Goal: Task Accomplishment & Management: Manage account settings

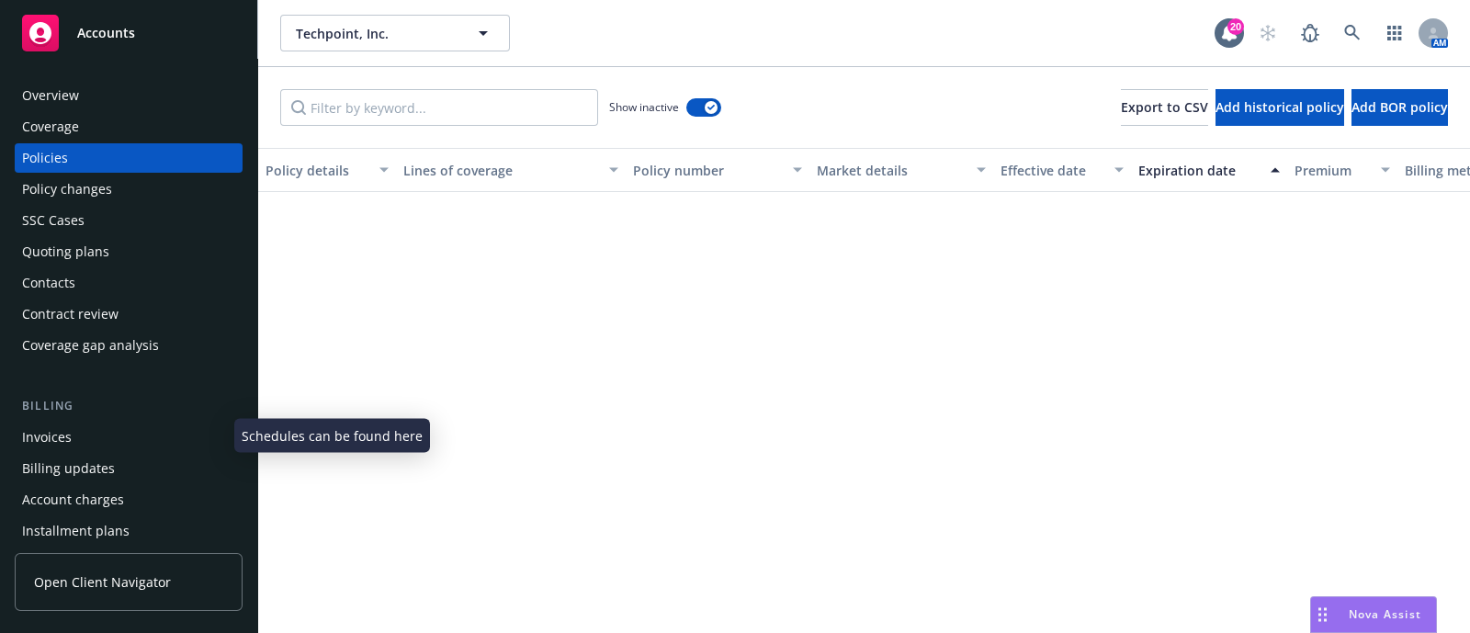
scroll to position [2339, 0]
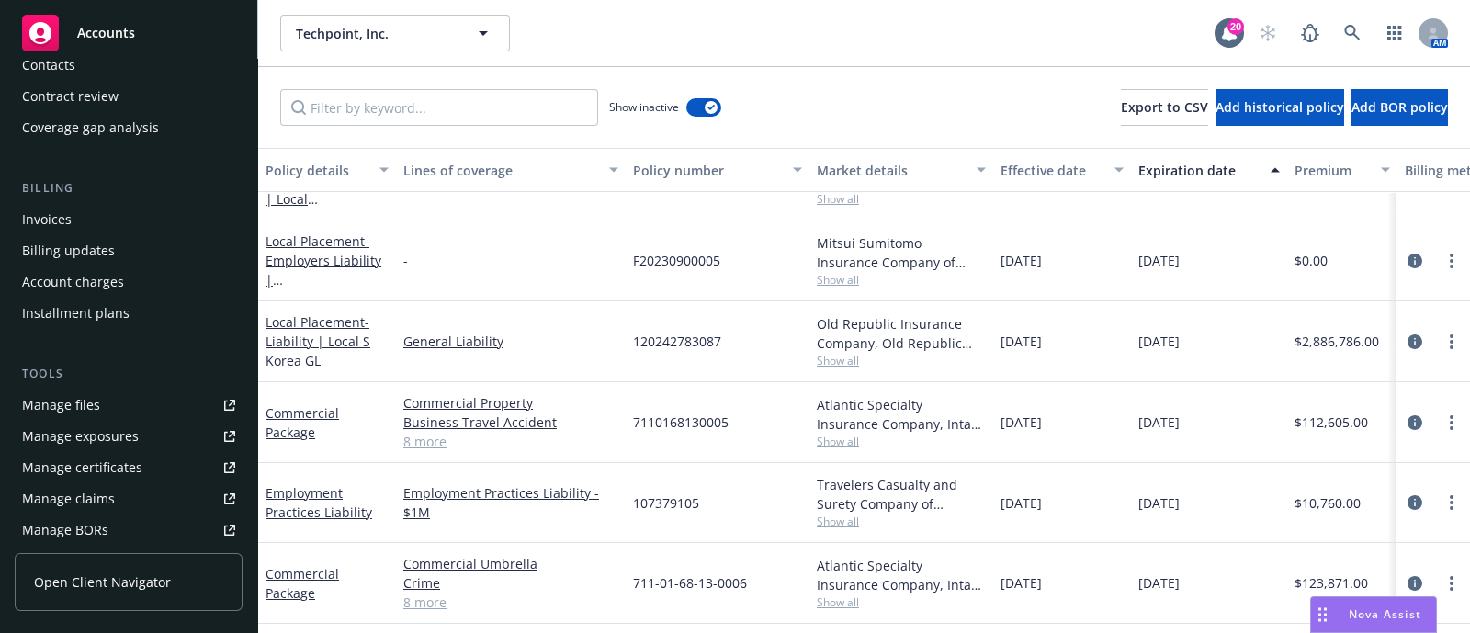
click at [143, 391] on link "Manage files" at bounding box center [129, 405] width 228 height 29
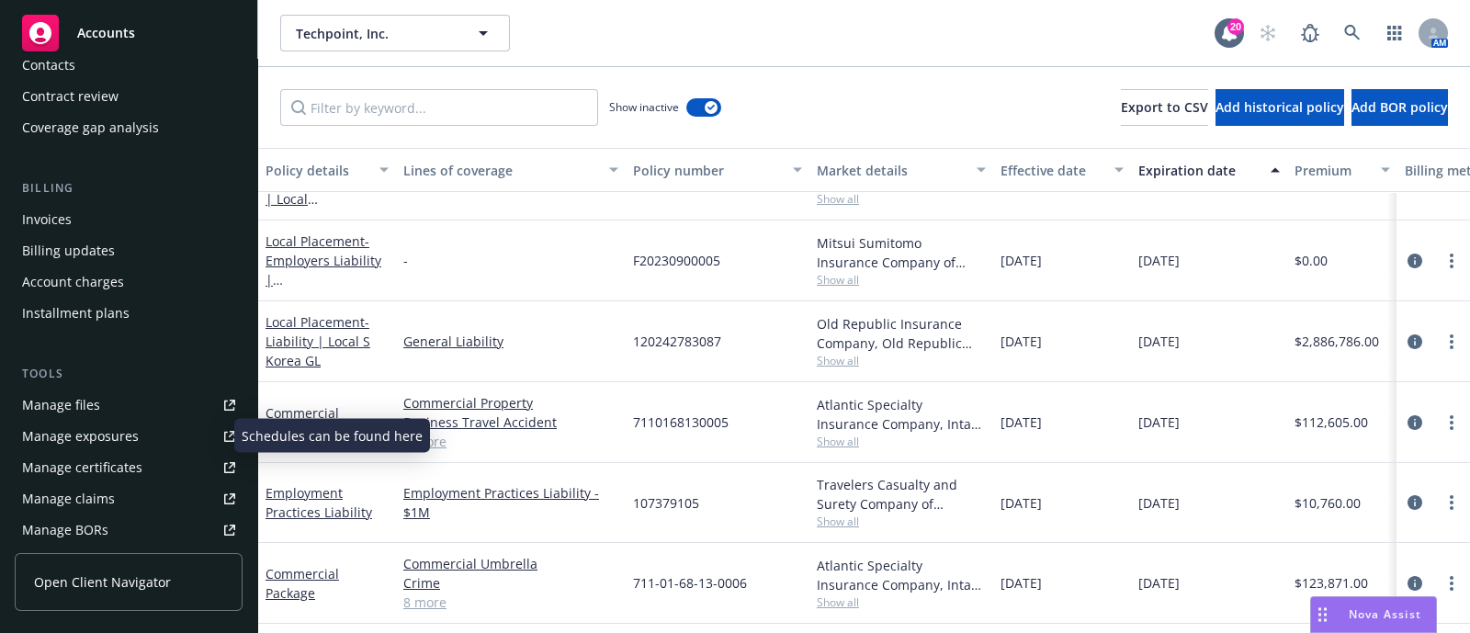
click at [105, 426] on div "Manage exposures" at bounding box center [80, 436] width 117 height 29
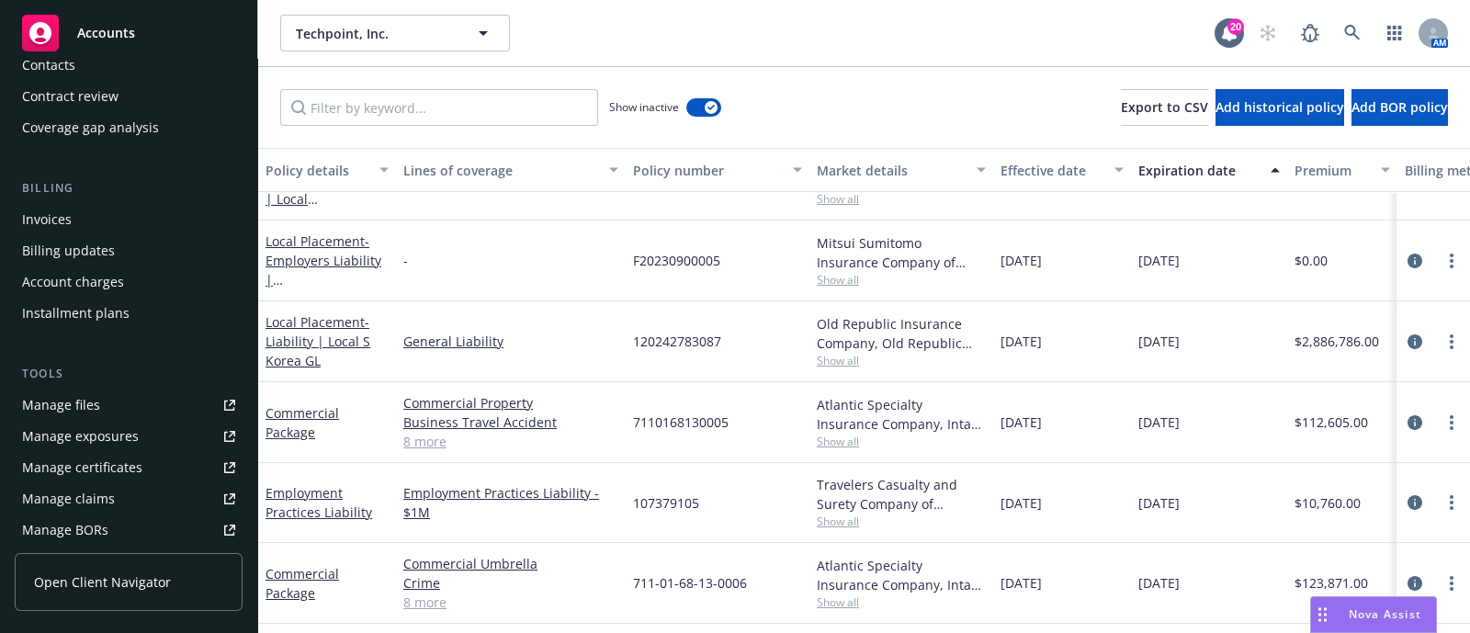
click at [97, 456] on div "Manage certificates" at bounding box center [82, 467] width 120 height 29
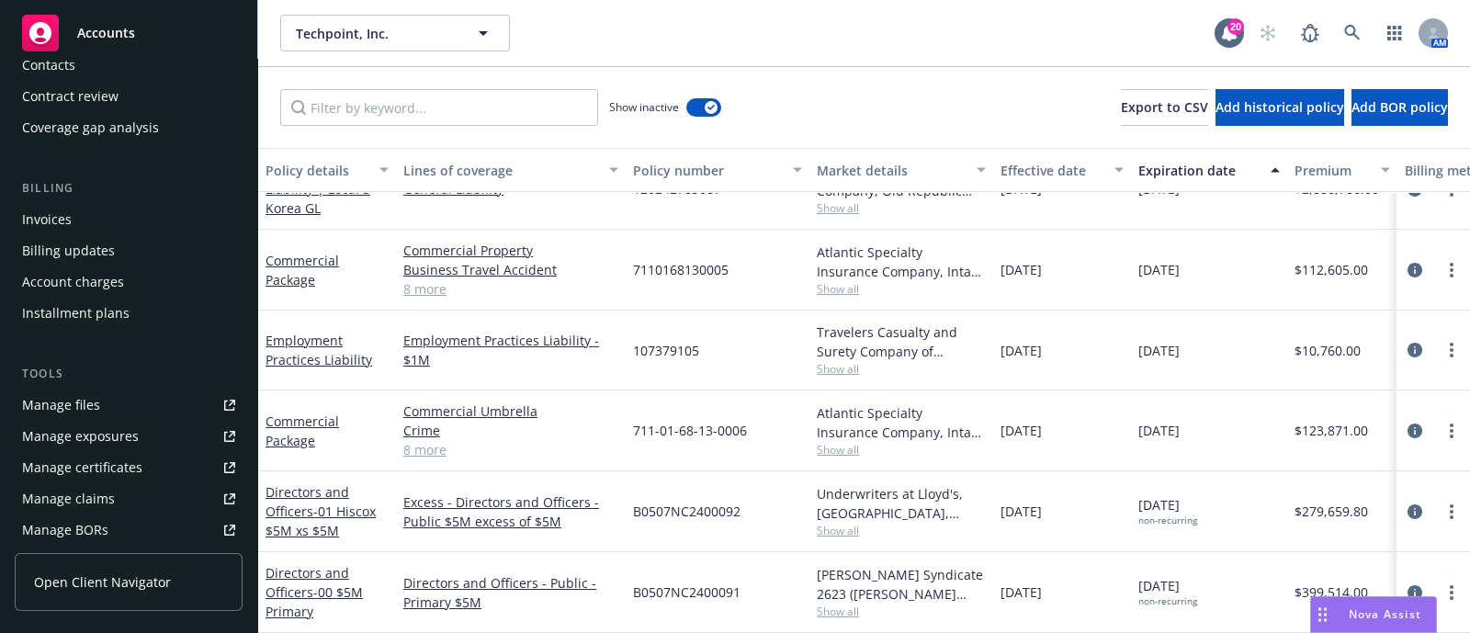
scroll to position [2451, 0]
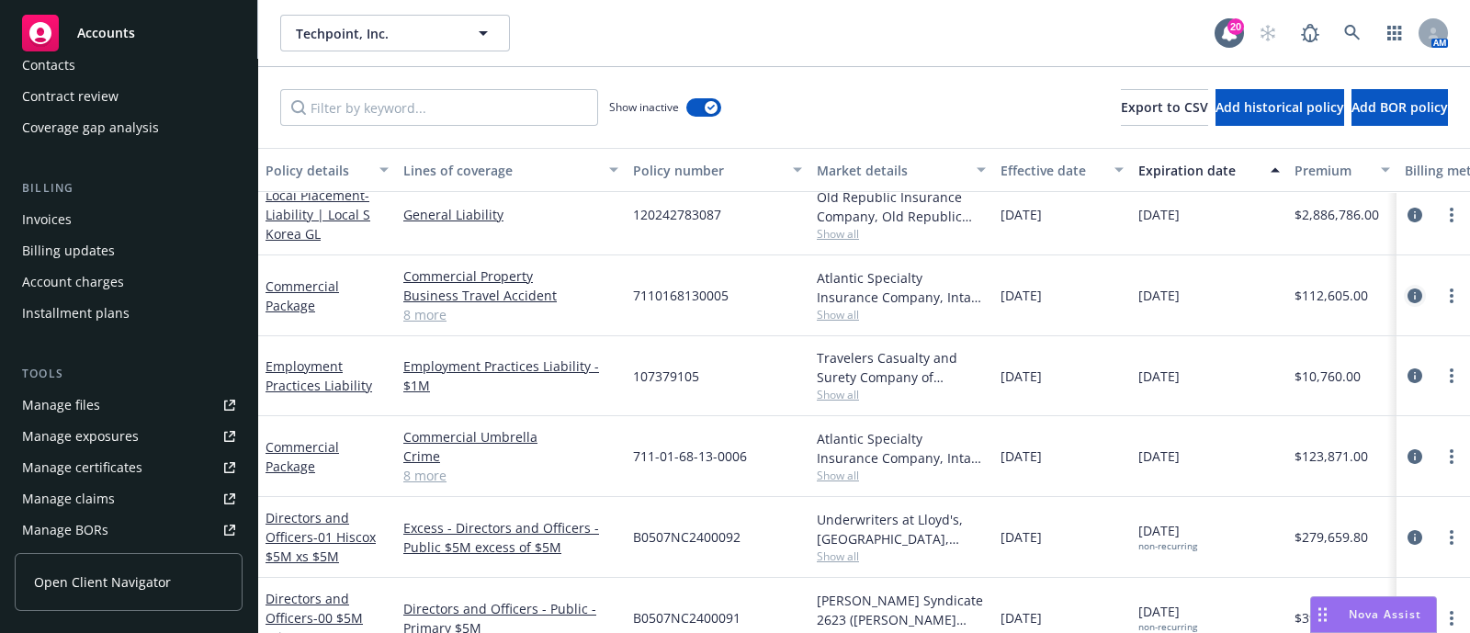
click at [1408, 292] on icon "circleInformation" at bounding box center [1415, 296] width 15 height 15
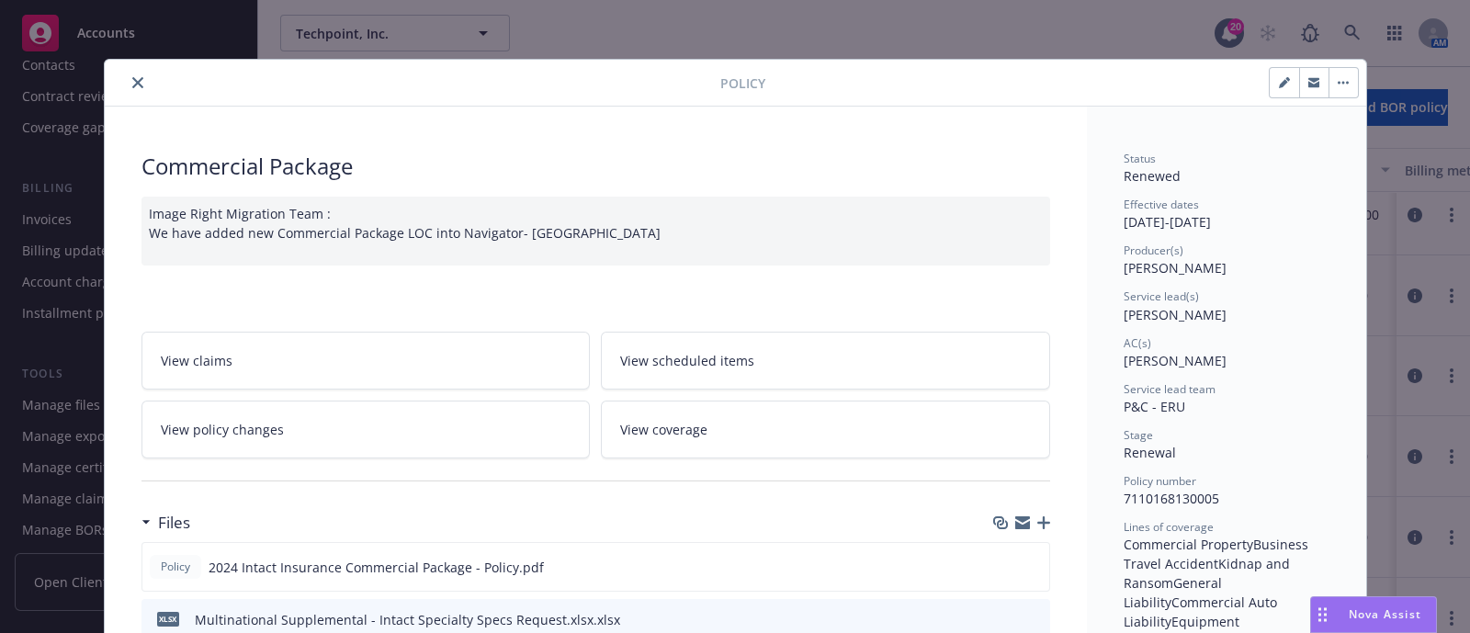
scroll to position [187, 0]
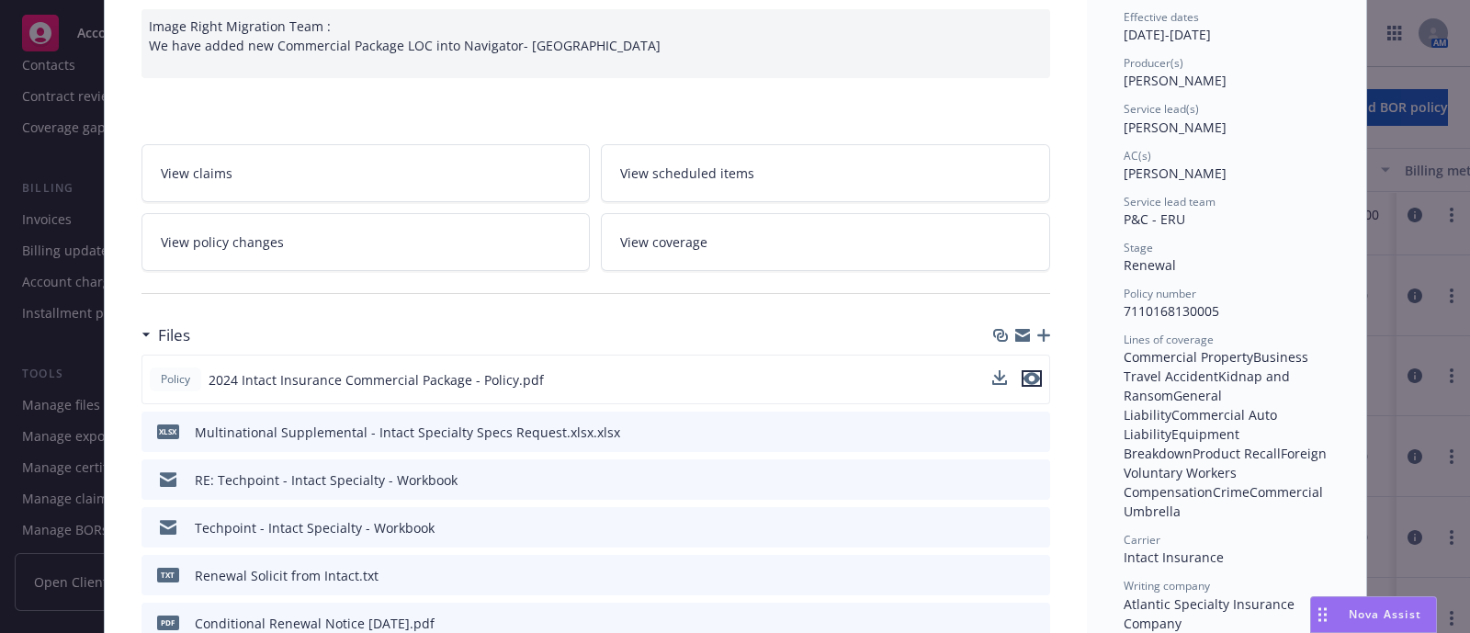
click at [1024, 372] on icon "preview file" at bounding box center [1032, 378] width 17 height 13
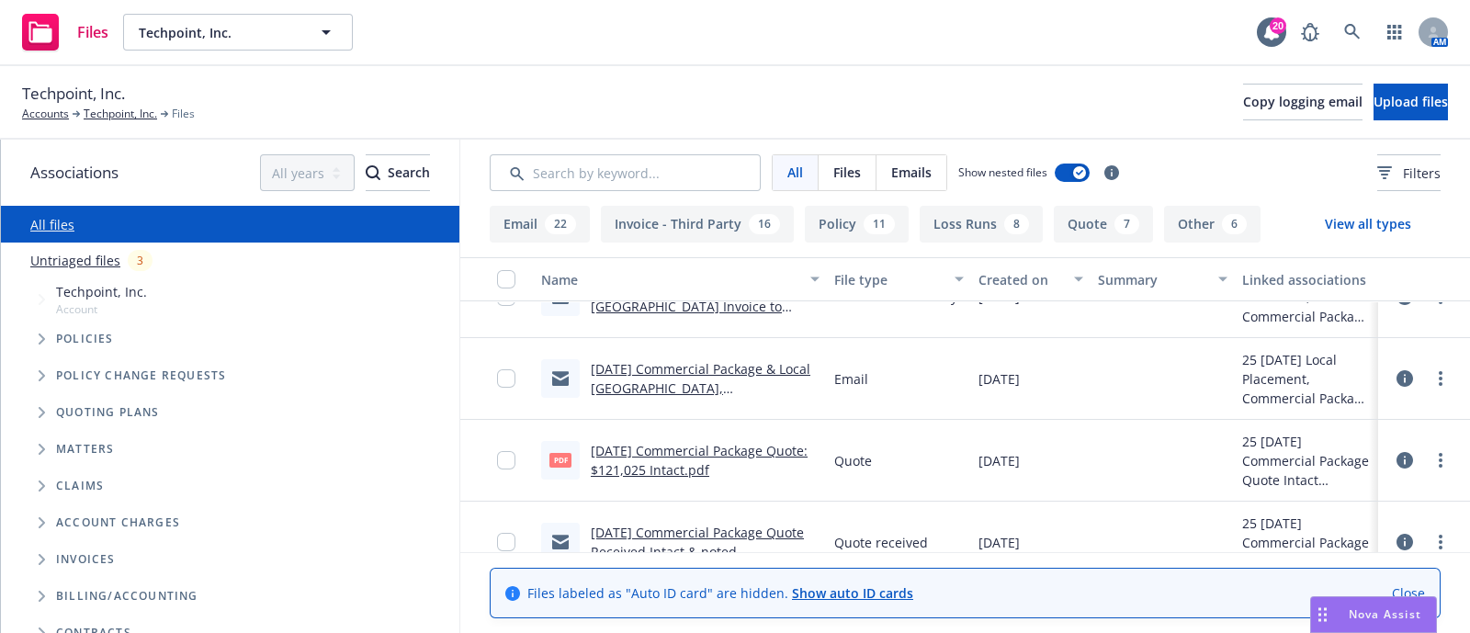
scroll to position [976, 0]
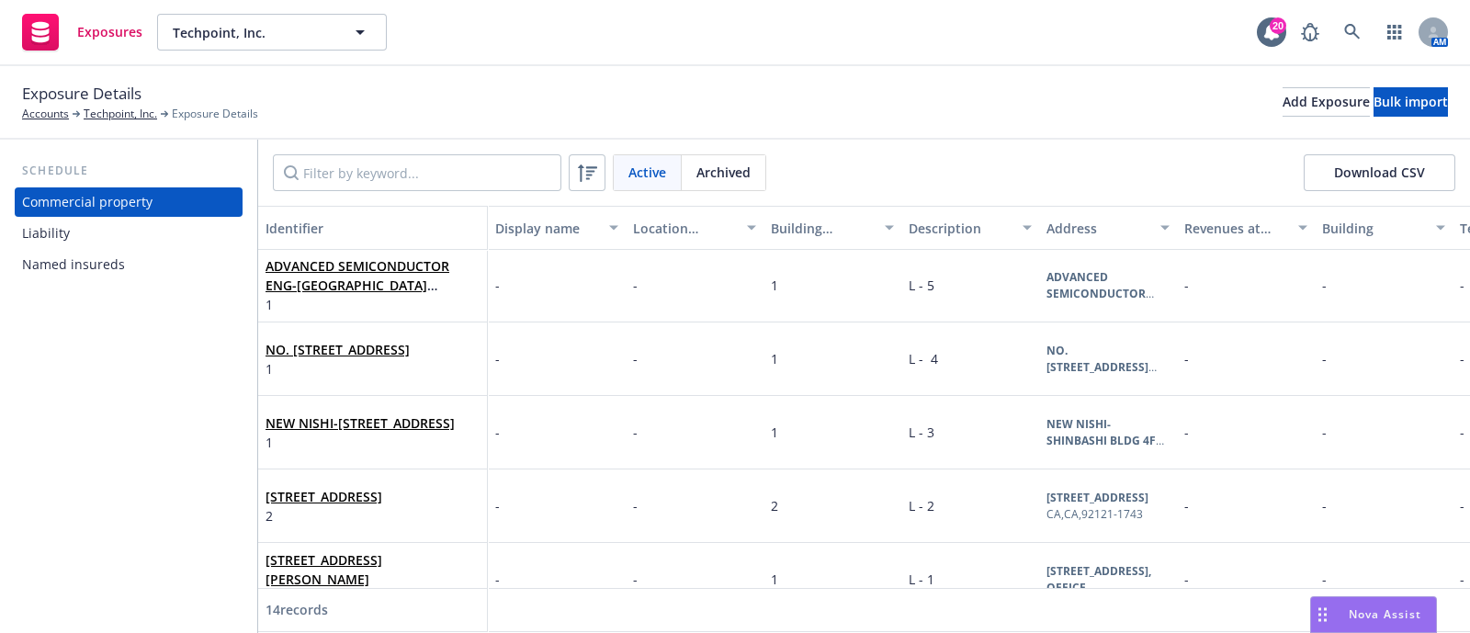
scroll to position [708, 0]
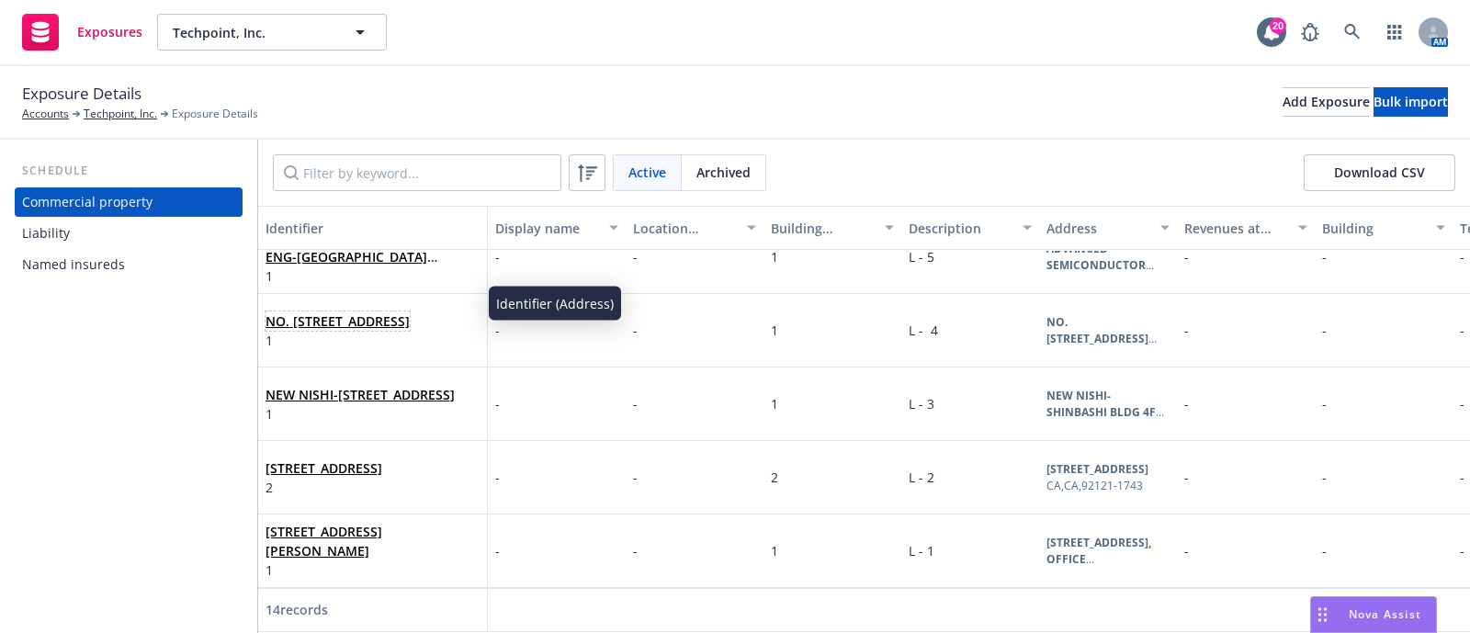
click at [358, 312] on link "NO. 1 SIWEI RD HSINCHU INDUST PARK NO.436 SEC 1 PEI-SHING RD TAIWAN, CHINA Bldg…" at bounding box center [338, 320] width 144 height 17
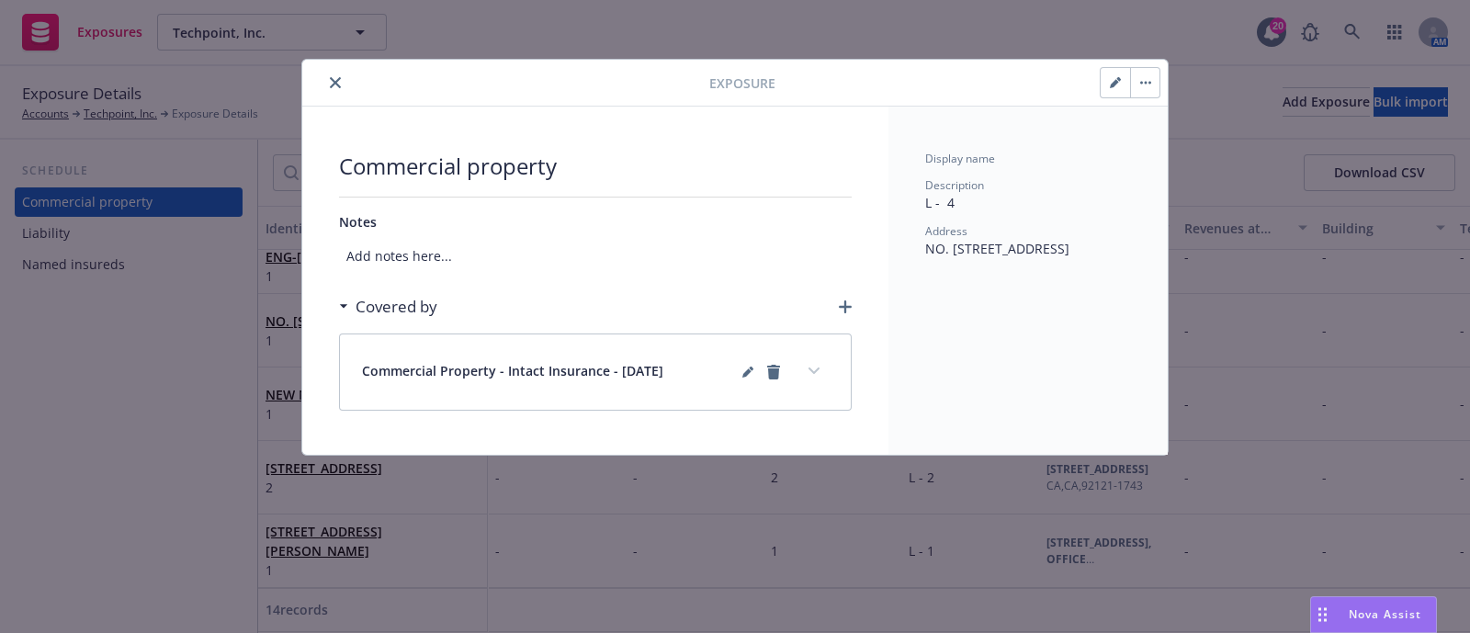
click at [1109, 89] on button "button" at bounding box center [1115, 82] width 29 height 29
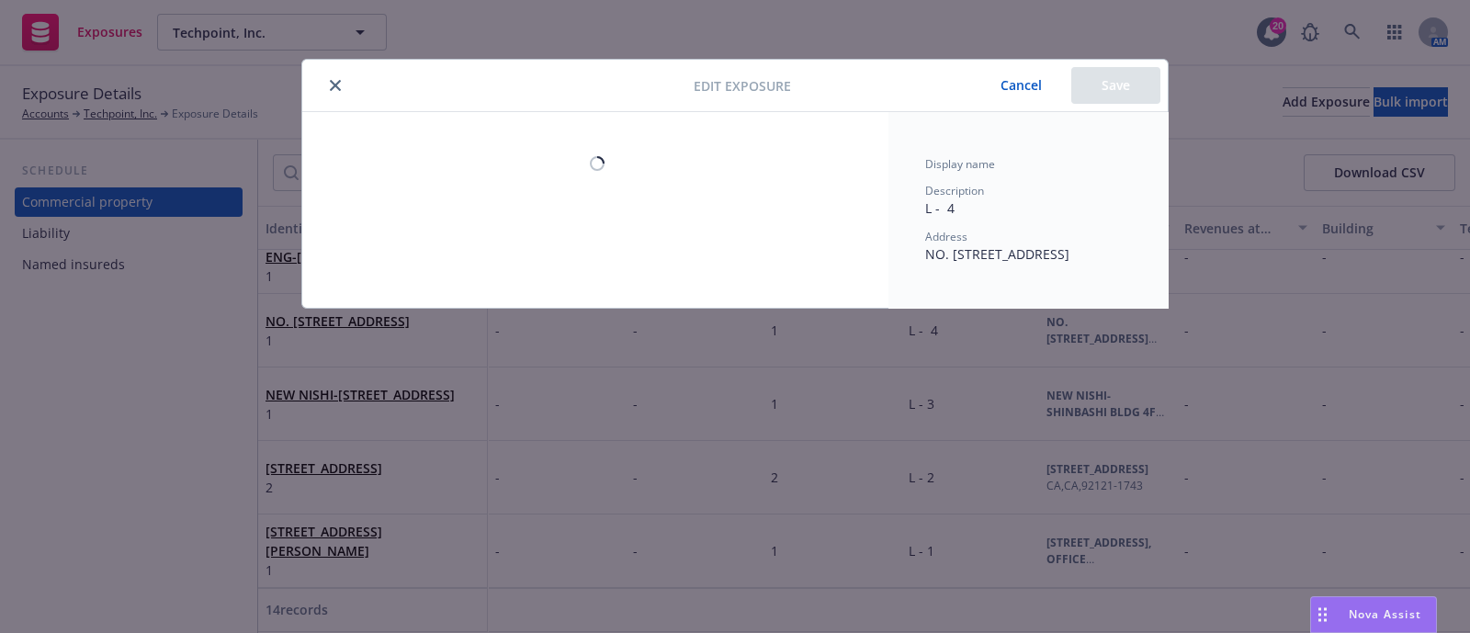
select select "AMOUNT"
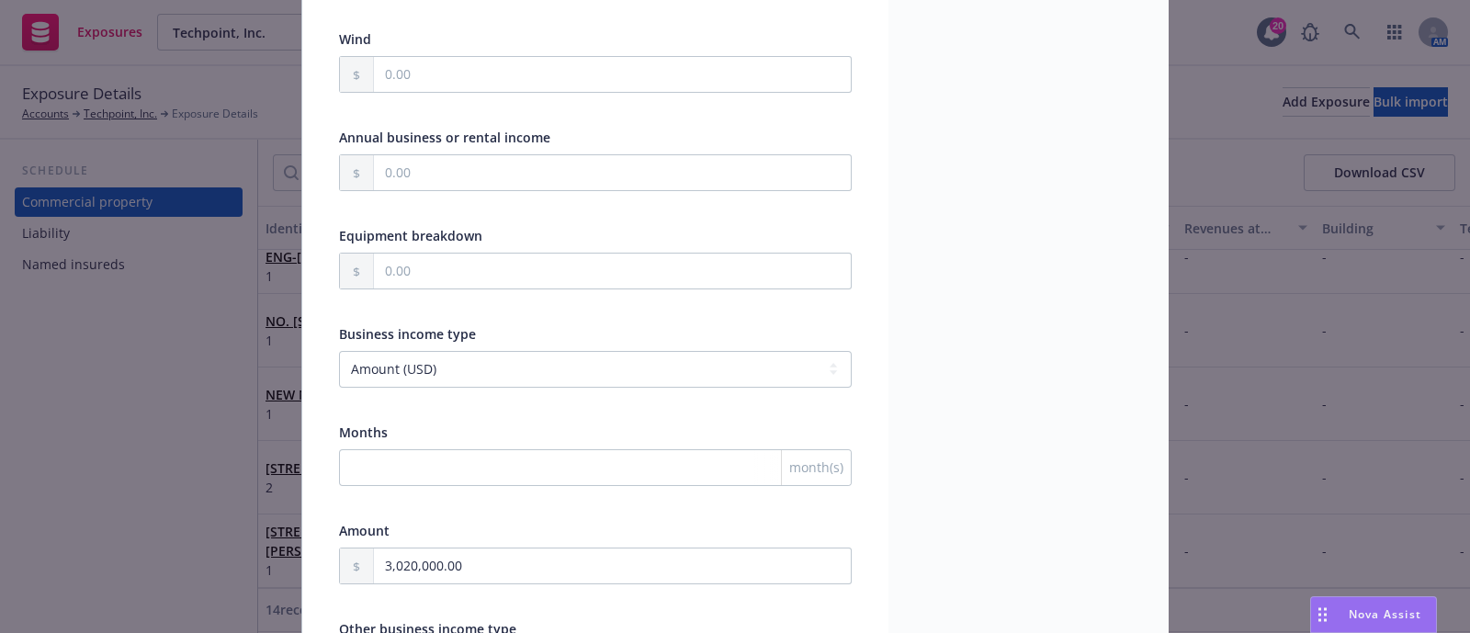
scroll to position [1456, 0]
click at [510, 553] on input "3,020,000.00" at bounding box center [612, 566] width 477 height 35
type textarea "x"
type input "0.00"
type textarea "x"
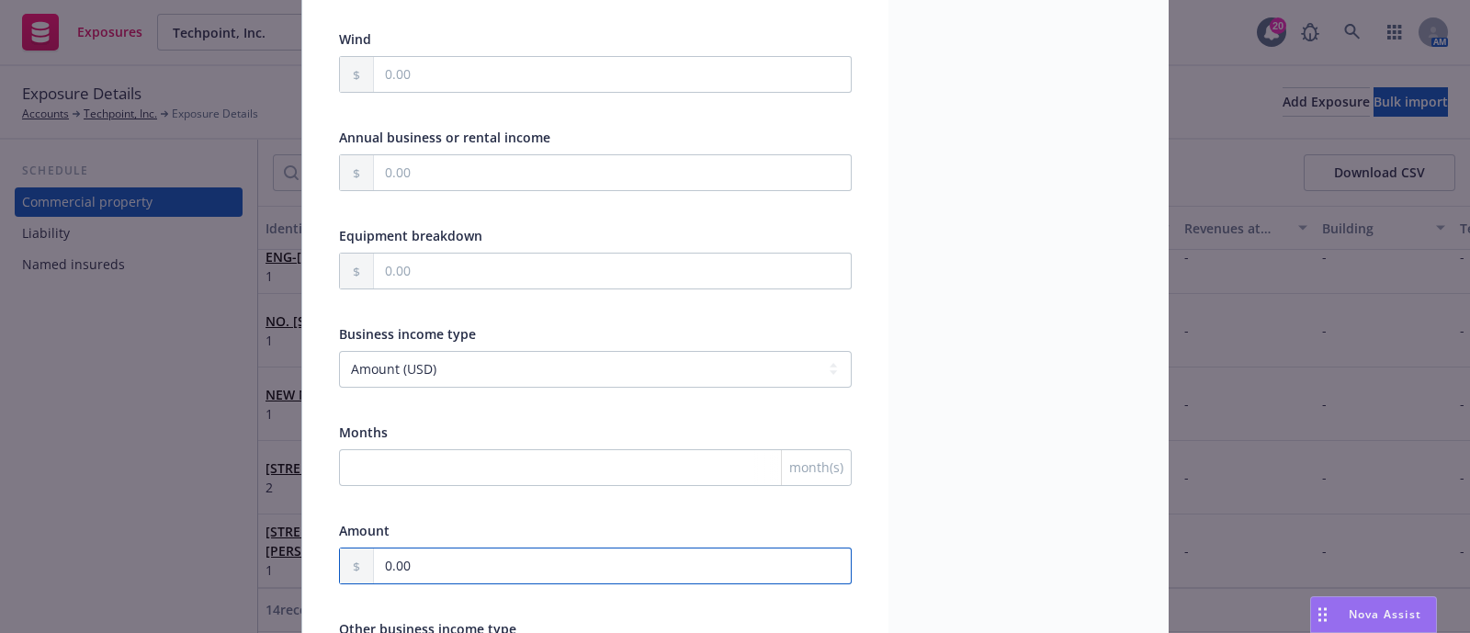
type input "0.00"
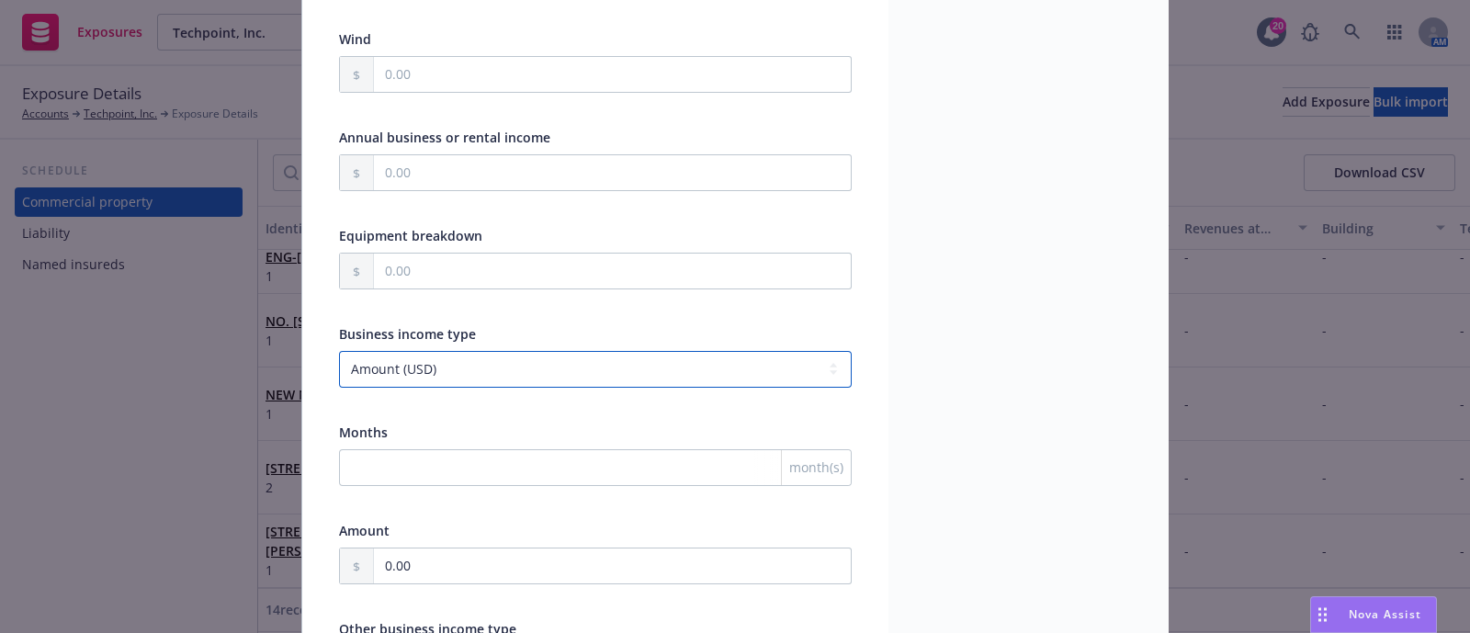
click at [473, 374] on select "-- select an option -- Months actual loss sustained Amount (USD) Other" at bounding box center [595, 369] width 513 height 37
select select
click at [339, 351] on select "-- select an option -- Months actual loss sustained Amount (USD) Other" at bounding box center [595, 369] width 513 height 37
type textarea "x"
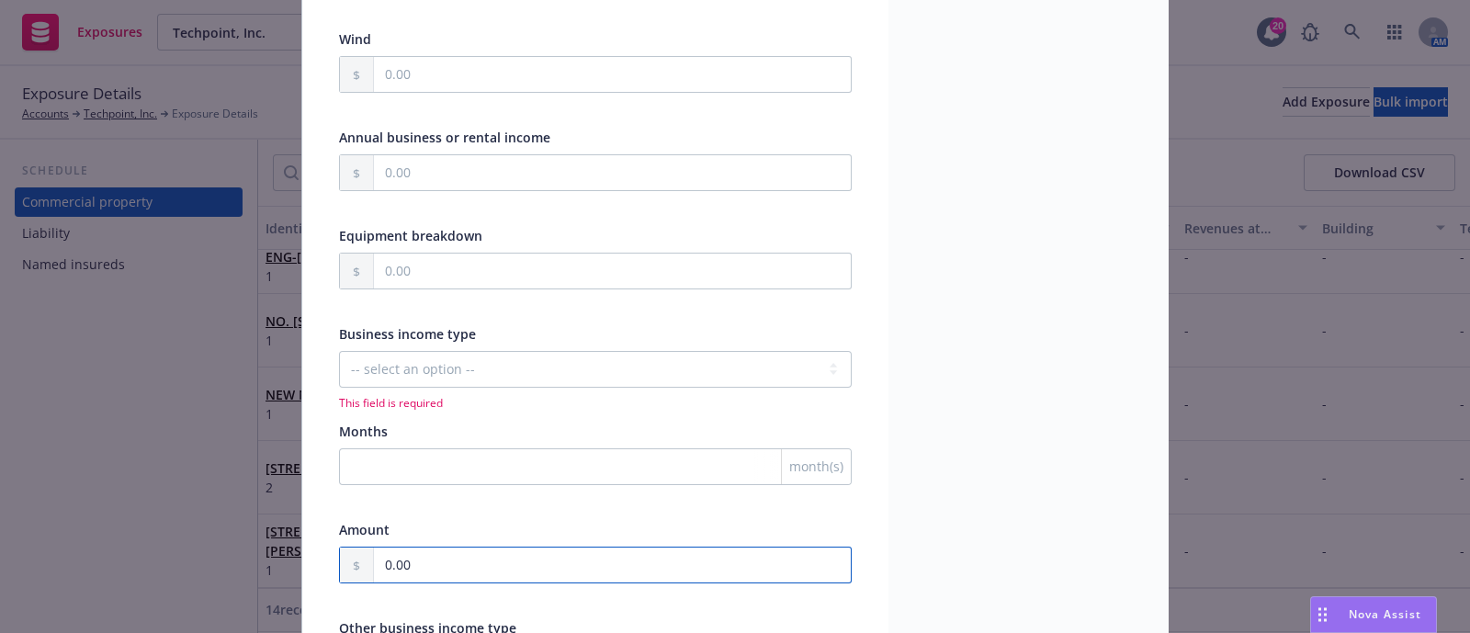
click at [427, 565] on input "0.00" at bounding box center [612, 565] width 477 height 35
type input "0.00"
type textarea "x"
click at [446, 498] on div at bounding box center [595, 502] width 513 height 17
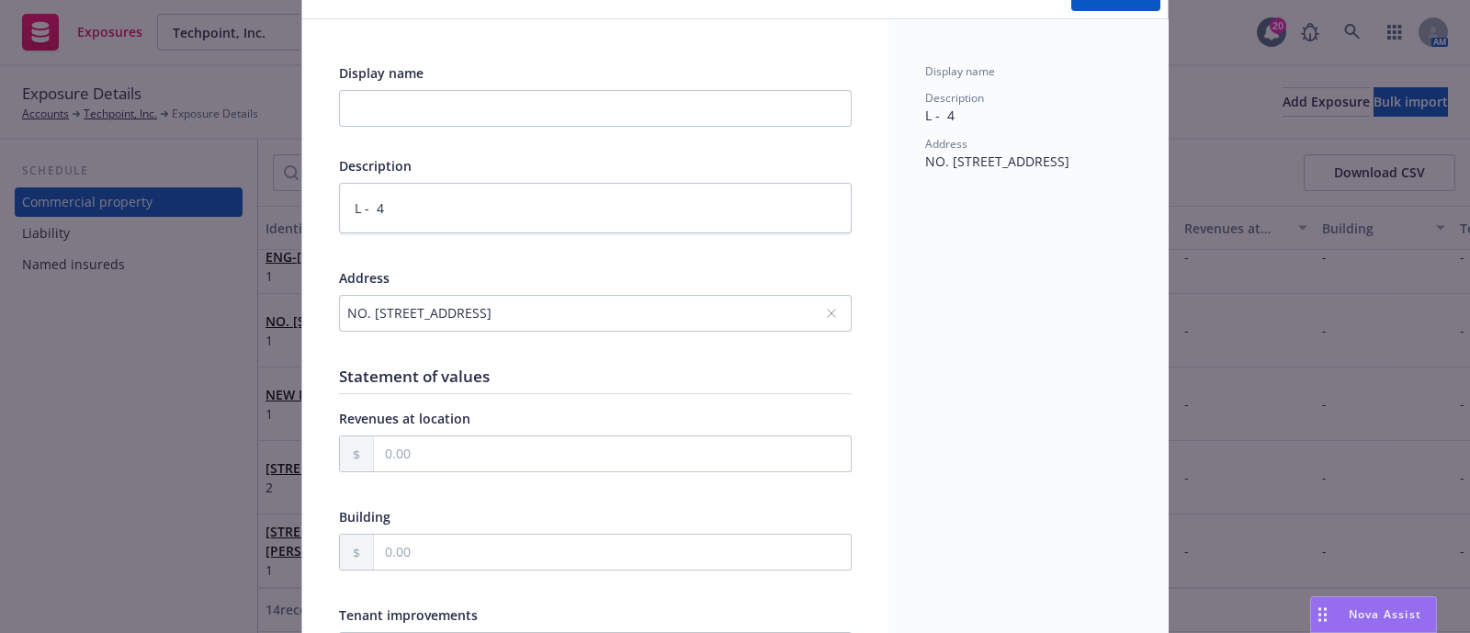
scroll to position [0, 0]
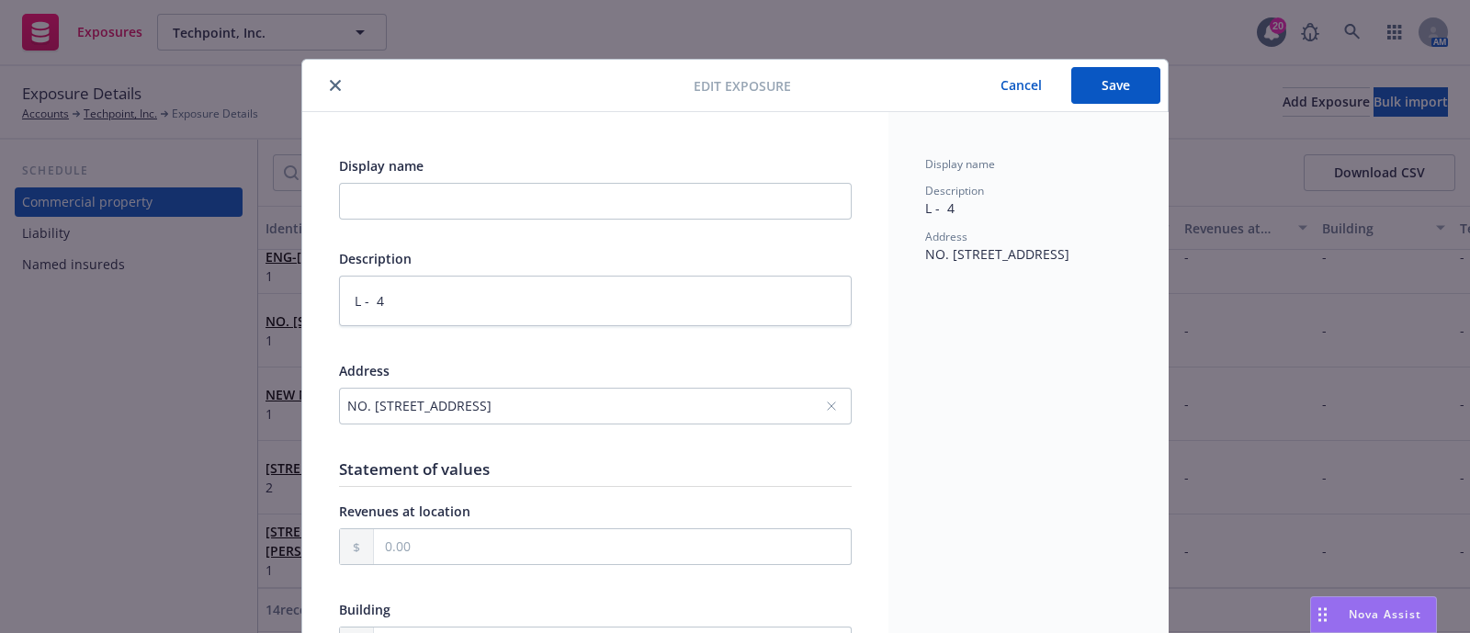
click at [1144, 84] on button "Save" at bounding box center [1116, 85] width 89 height 37
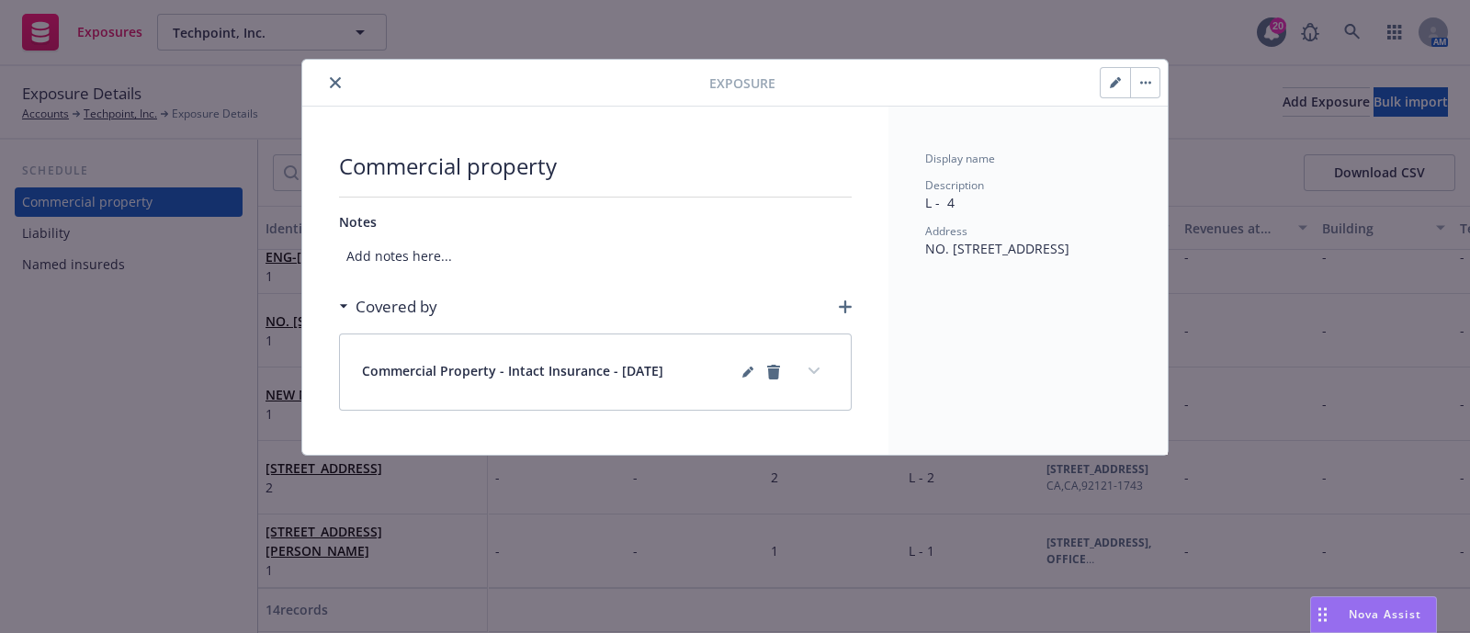
click at [335, 89] on button "close" at bounding box center [335, 83] width 22 height 22
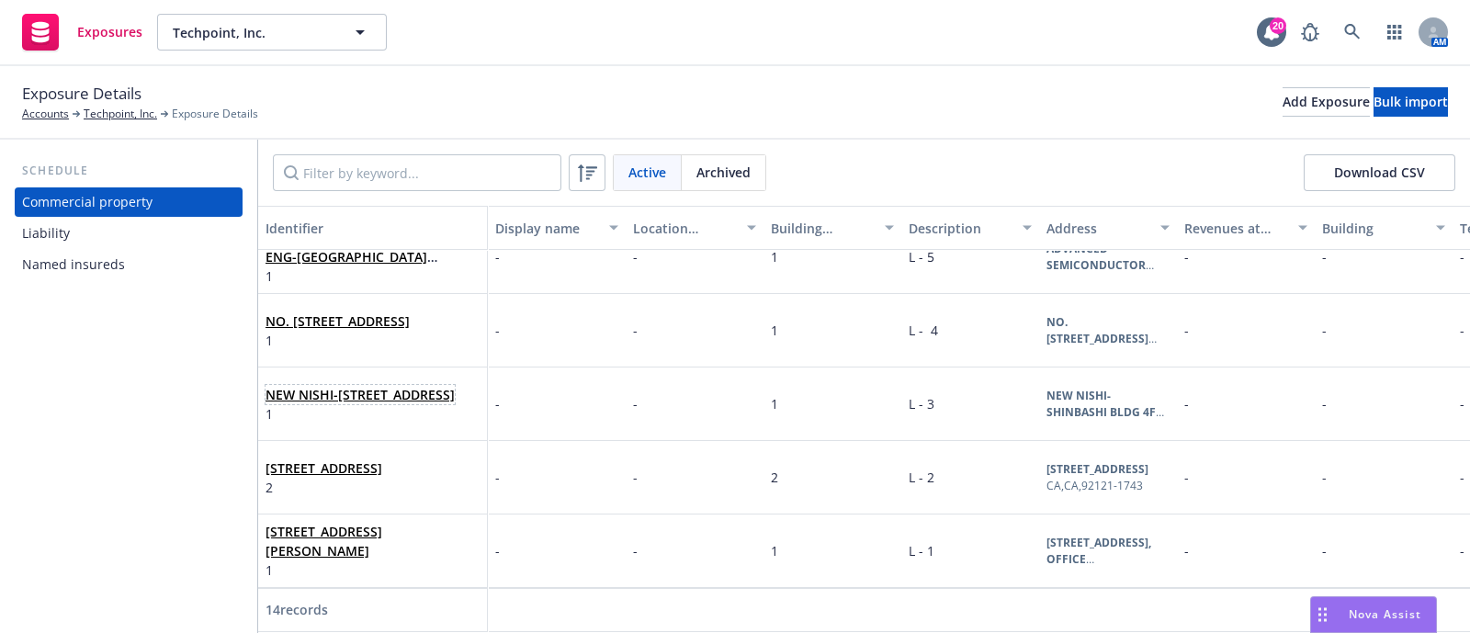
click at [293, 388] on link "NEW NISHI-SHINBASHI BLDG 4F TOKYO , JAPAN Bldg 1, , Techpoint K. K., Tokyo, 105…" at bounding box center [360, 394] width 189 height 17
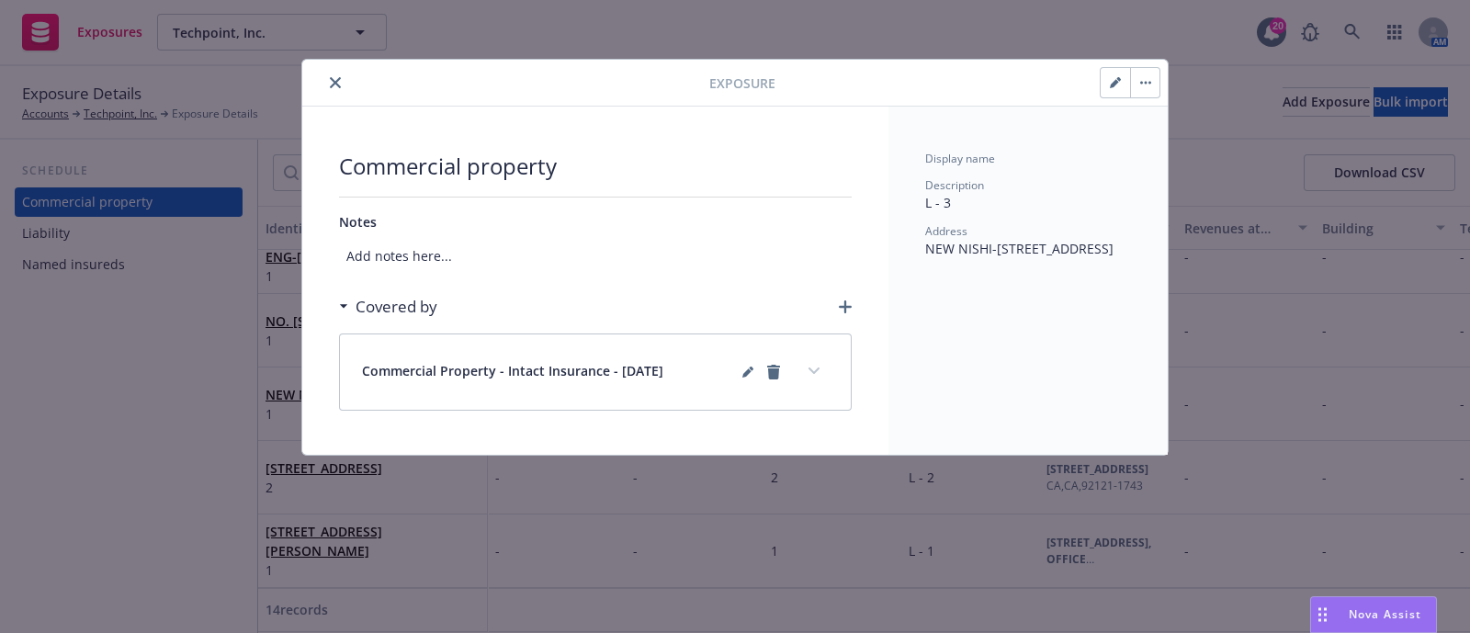
click at [1141, 82] on icon "button" at bounding box center [1142, 83] width 3 height 3
click at [1107, 96] on button "button" at bounding box center [1115, 82] width 29 height 29
type textarea "x"
select select "AMOUNT"
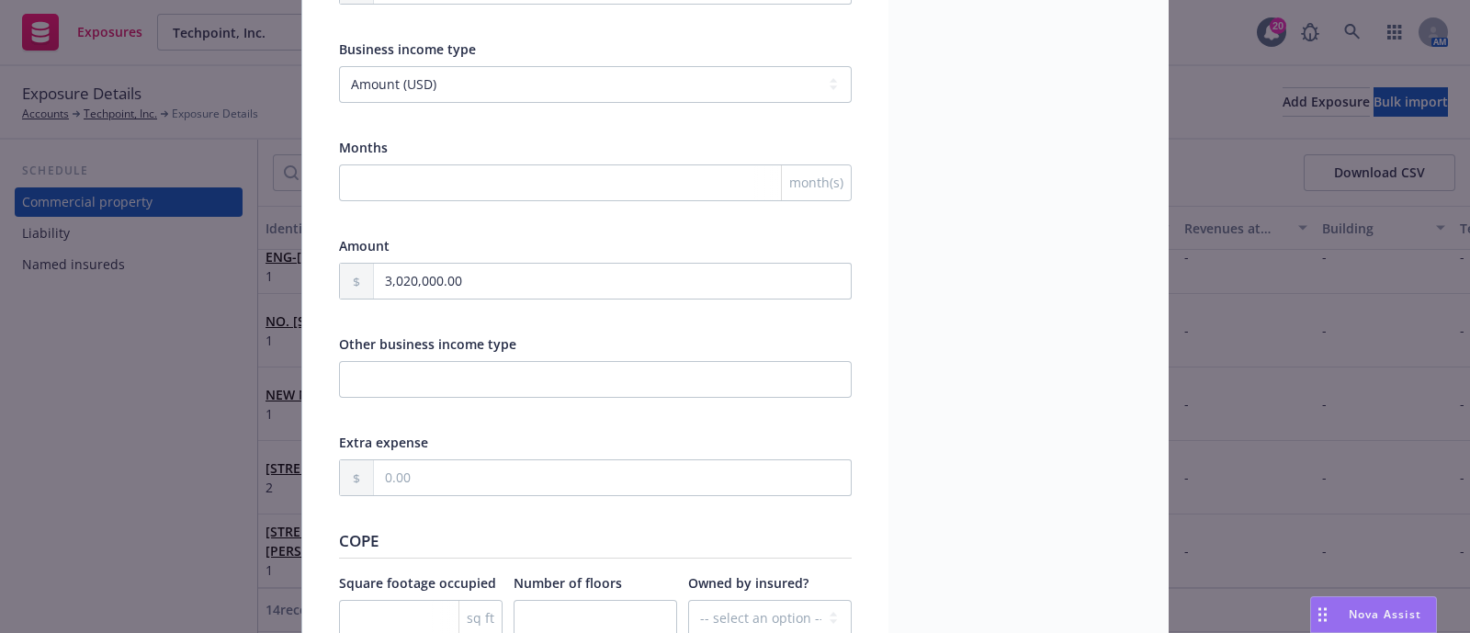
scroll to position [1743, 0]
click at [583, 273] on input "3,020,000.00" at bounding box center [612, 279] width 477 height 35
drag, startPoint x: 583, startPoint y: 273, endPoint x: 528, endPoint y: 271, distance: 54.3
click at [528, 271] on input "3,020,000.00" at bounding box center [612, 279] width 477 height 35
type textarea "x"
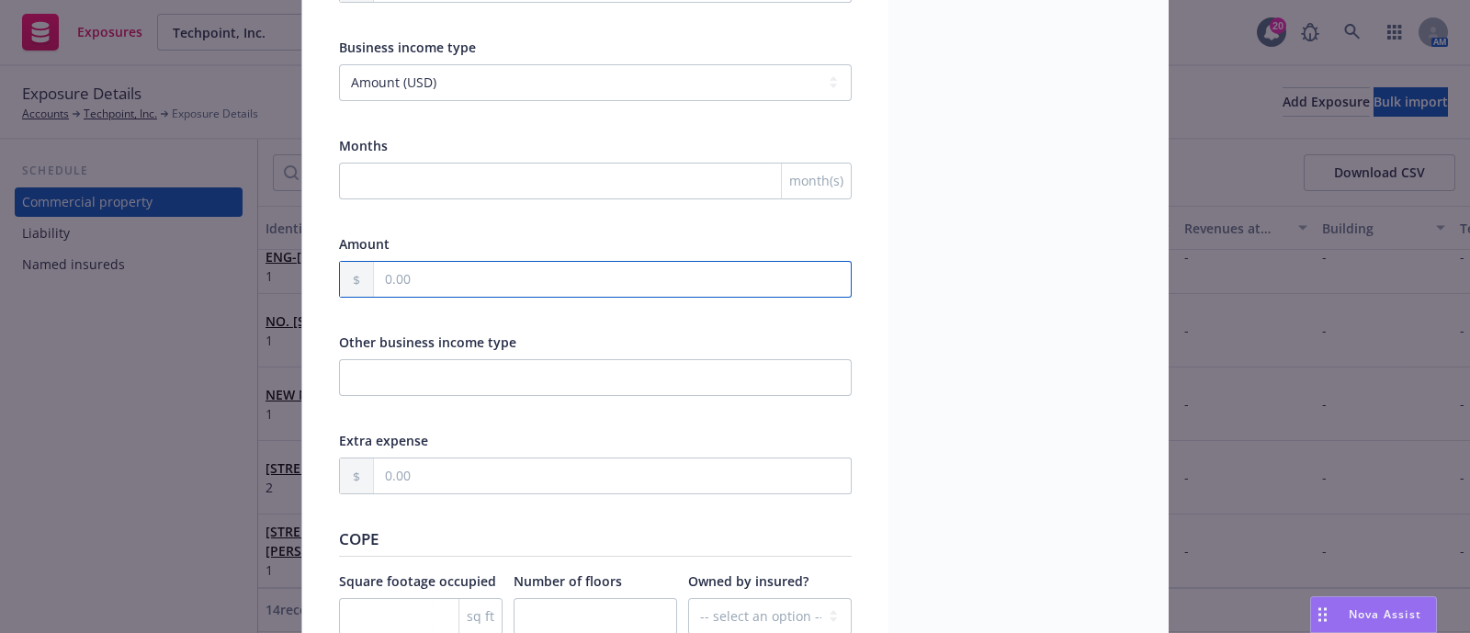
type textarea "x"
drag, startPoint x: 533, startPoint y: 256, endPoint x: 565, endPoint y: 48, distance: 211.1
click at [565, 48] on div "Business income type -- select an option -- Months actual loss sustained Amount…" at bounding box center [595, 228] width 513 height 381
click at [565, 48] on div "Business income type" at bounding box center [595, 47] width 513 height 19
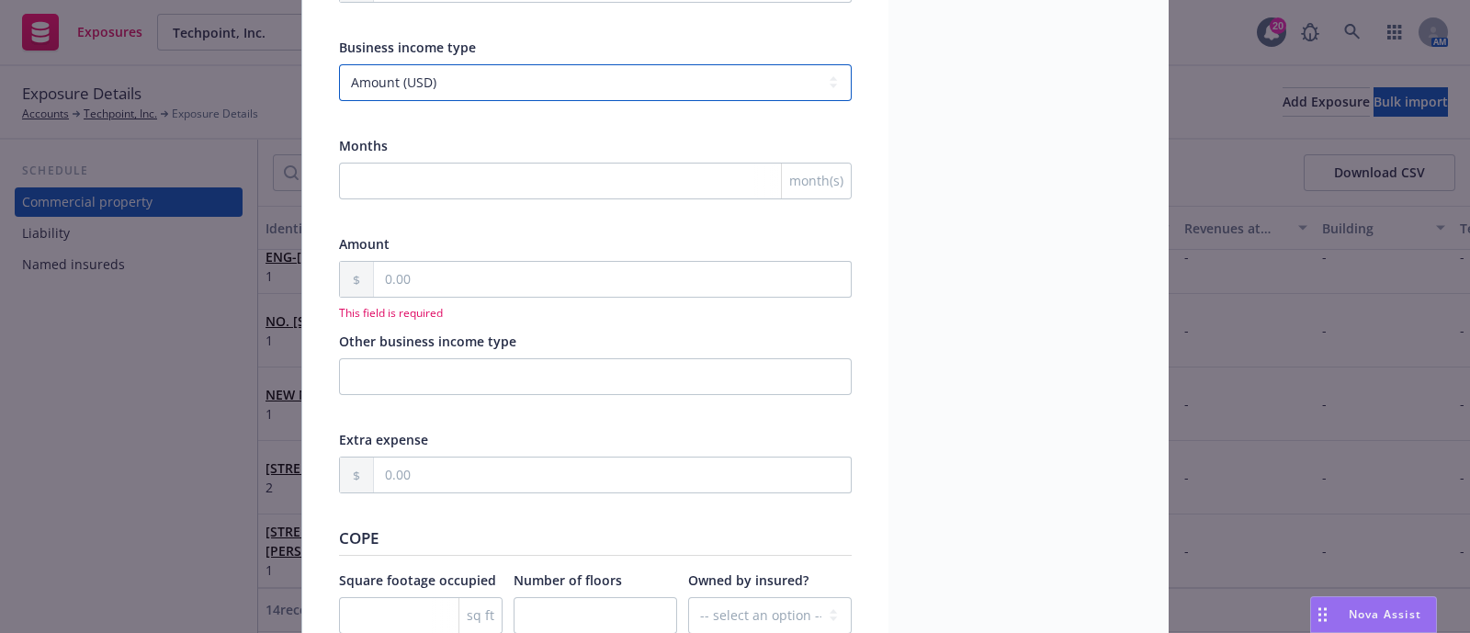
click at [565, 71] on select "-- select an option -- Months actual loss sustained Amount (USD) Other" at bounding box center [595, 82] width 513 height 37
select select
click at [339, 64] on select "-- select an option -- Months actual loss sustained Amount (USD) Other" at bounding box center [595, 82] width 513 height 37
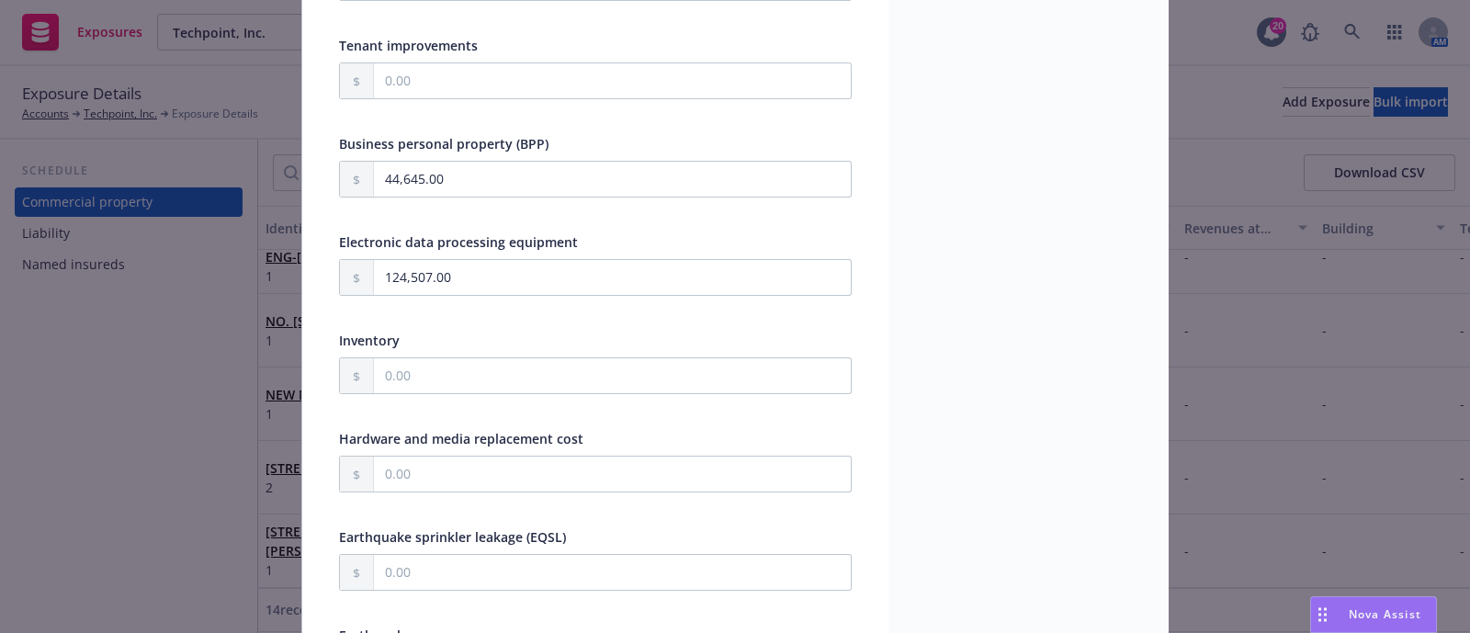
scroll to position [0, 0]
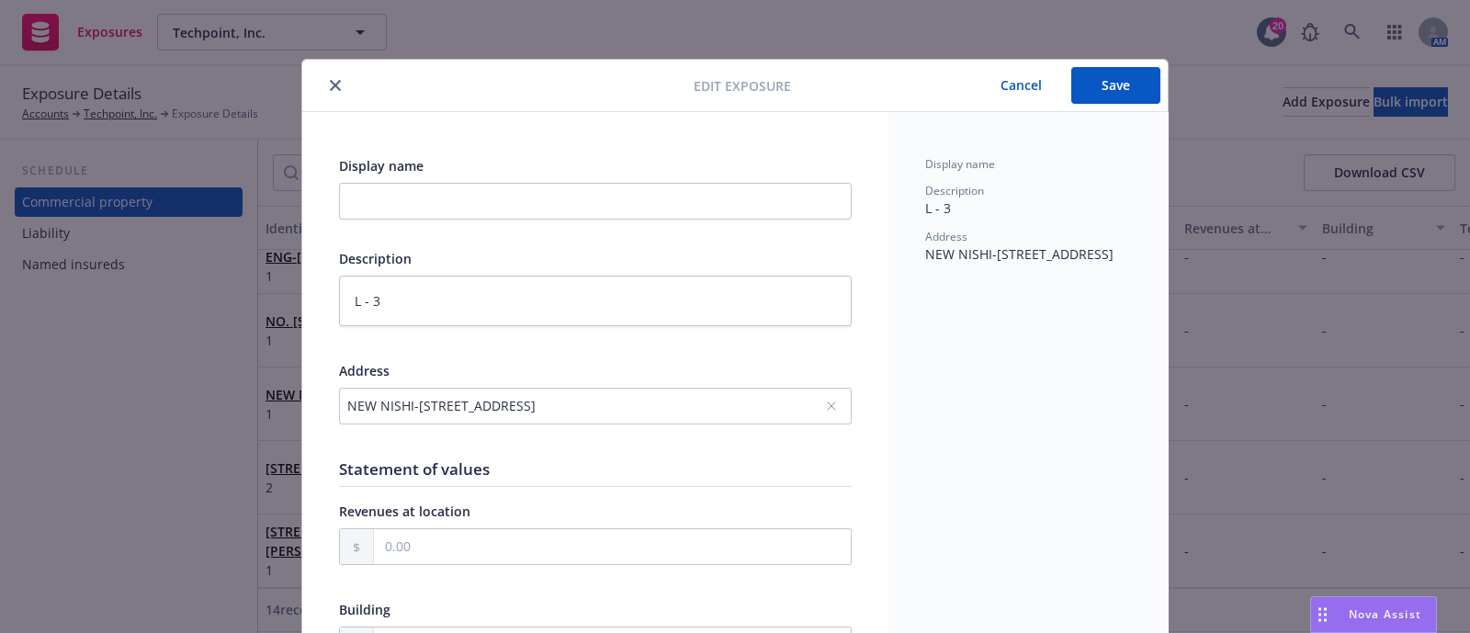
click at [1103, 75] on button "Save" at bounding box center [1116, 85] width 89 height 37
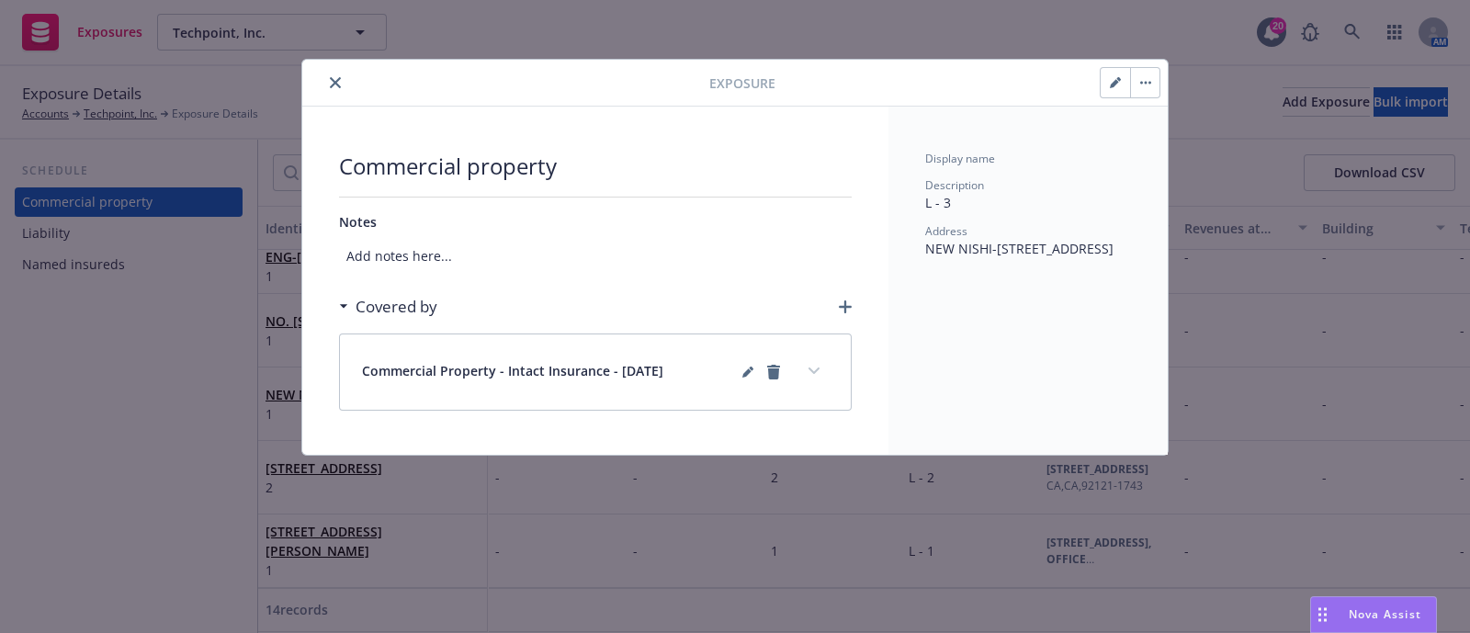
click at [331, 90] on button "close" at bounding box center [335, 83] width 22 height 22
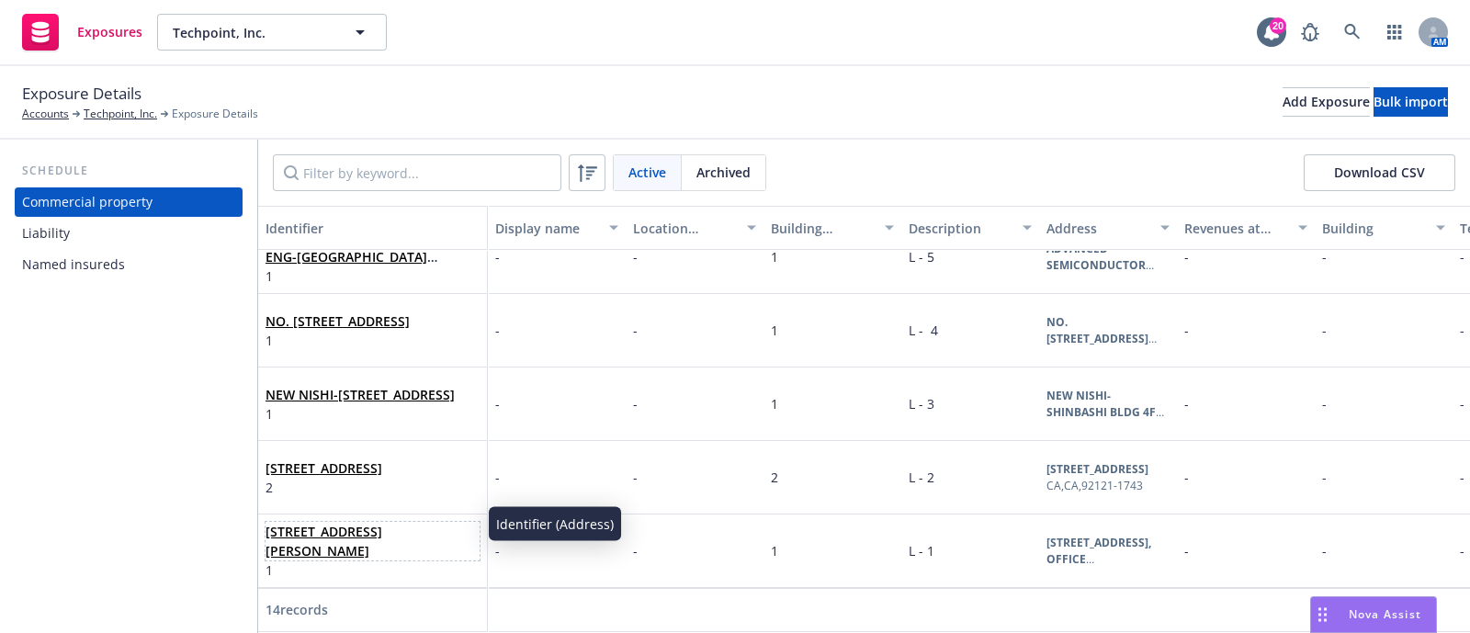
click at [362, 523] on link "2550 N 1ST ST STE 550 CA-1061 Bldg 1, OFFICE, SAN JOSE,, CA, 95131, USA" at bounding box center [324, 541] width 117 height 37
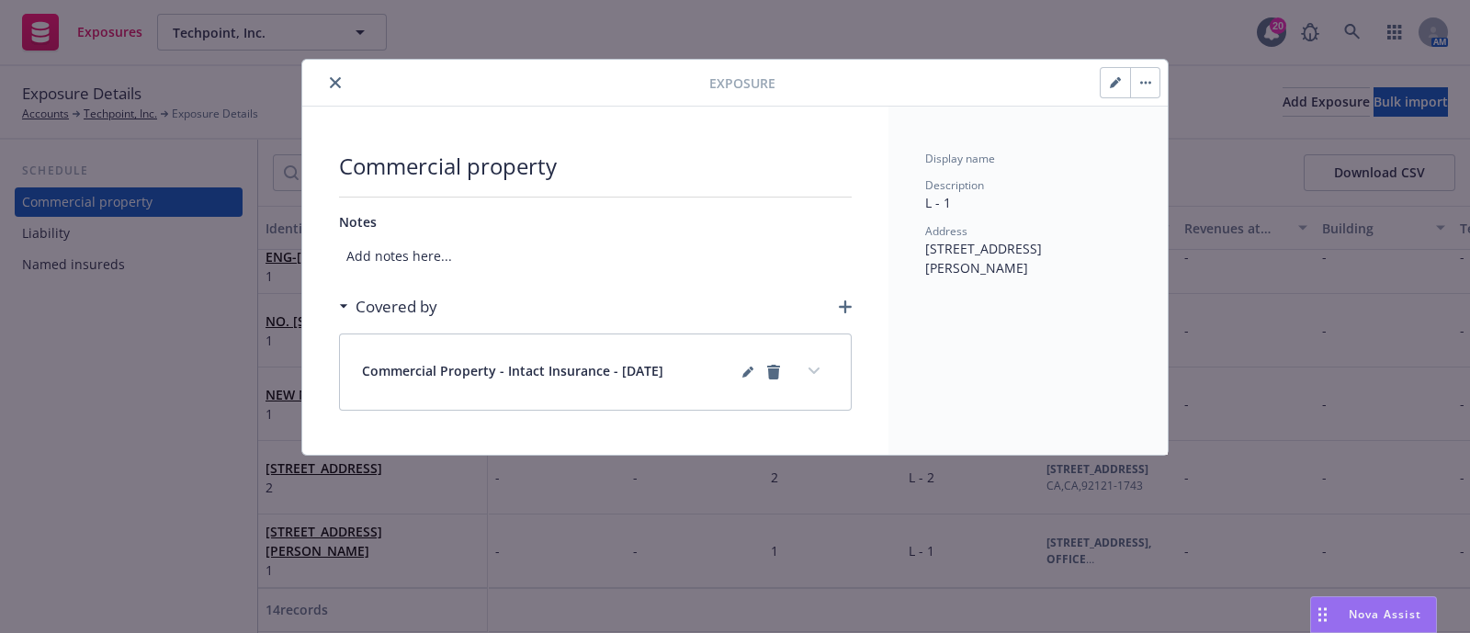
click at [1115, 96] on button "button" at bounding box center [1115, 82] width 29 height 29
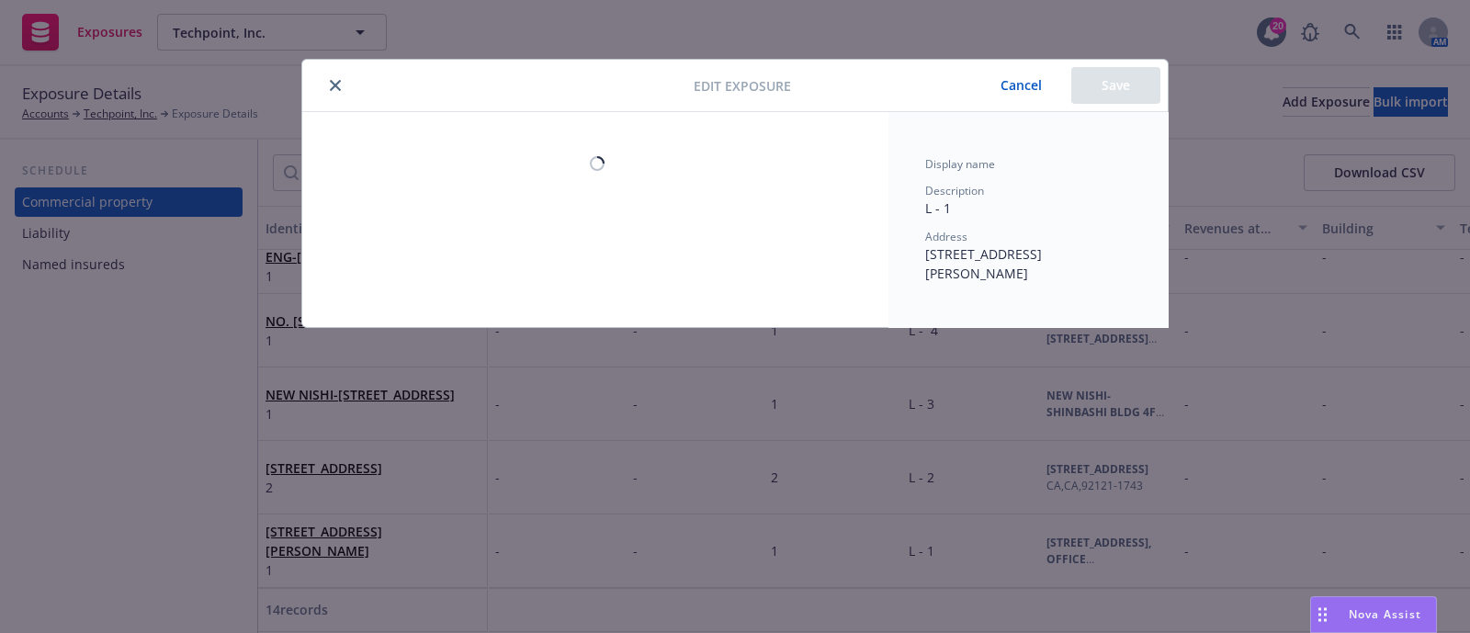
type textarea "x"
select select "AMOUNT"
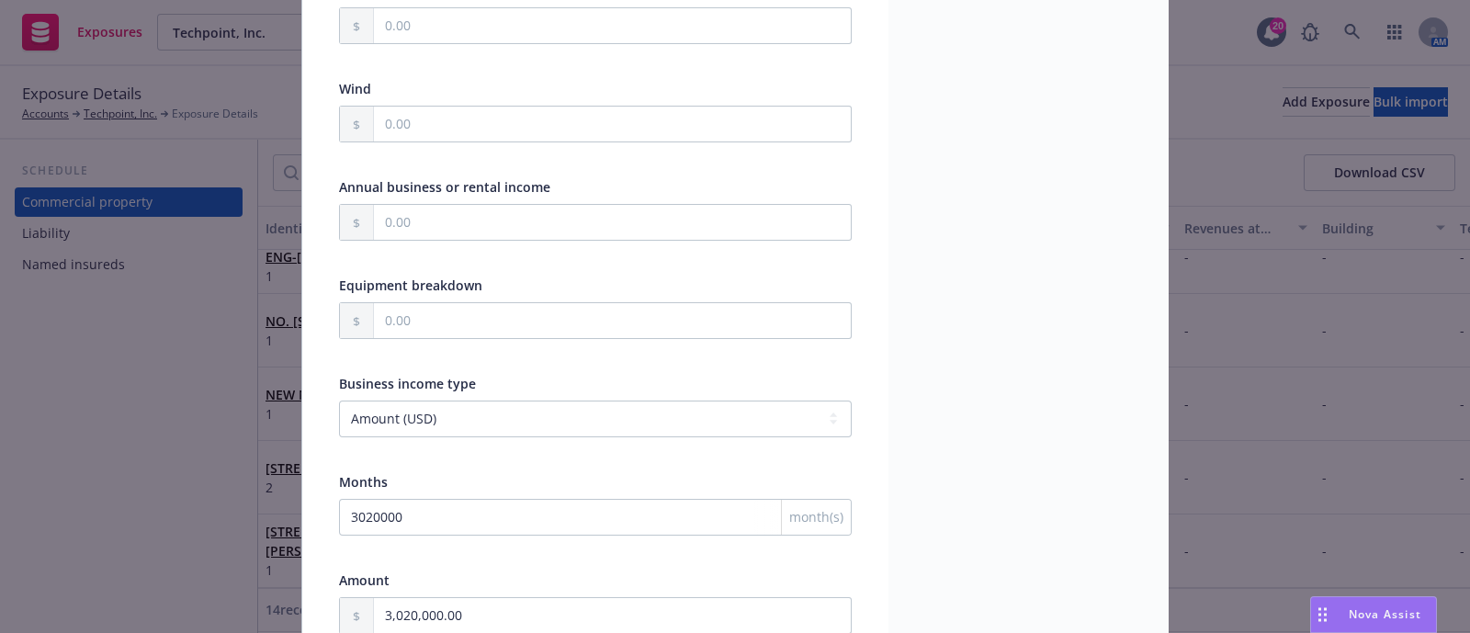
scroll to position [1407, 0]
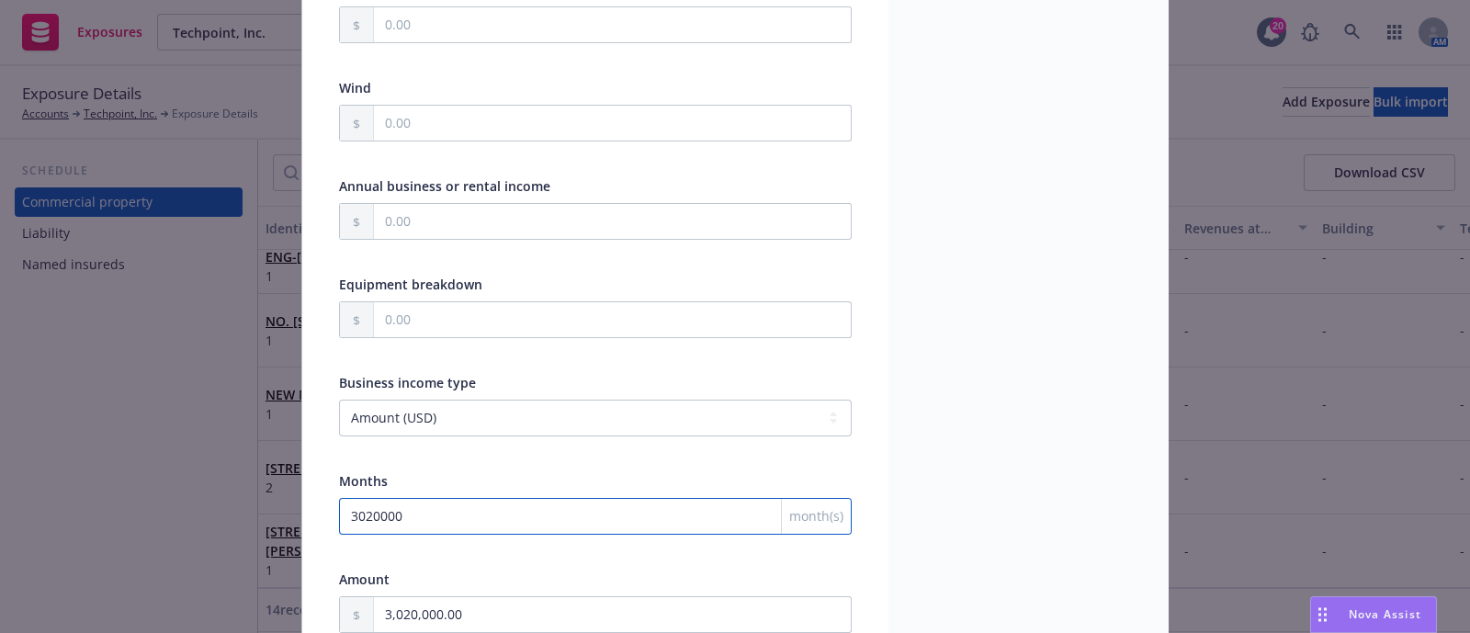
click at [437, 504] on input "3020000" at bounding box center [595, 516] width 513 height 37
type textarea "x"
type input "302000"
type textarea "x"
type input "30200"
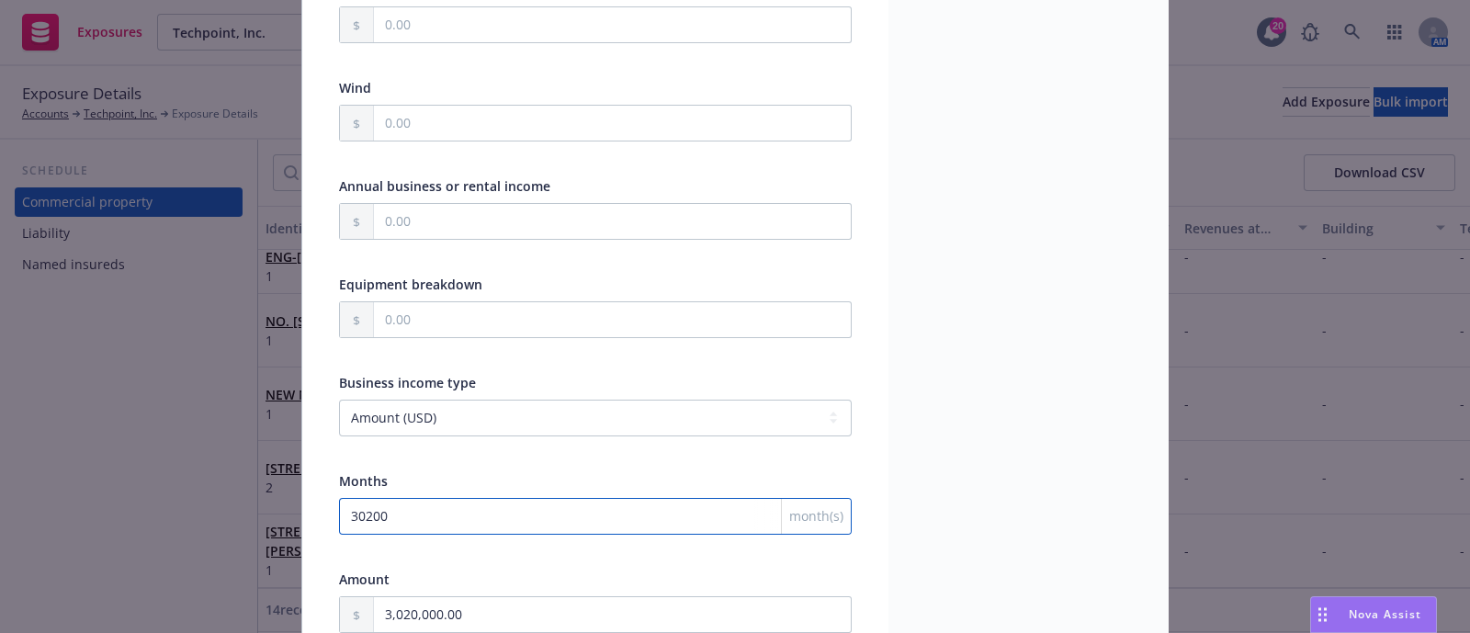
type textarea "x"
type input "3020"
type textarea "x"
type input "302"
type textarea "x"
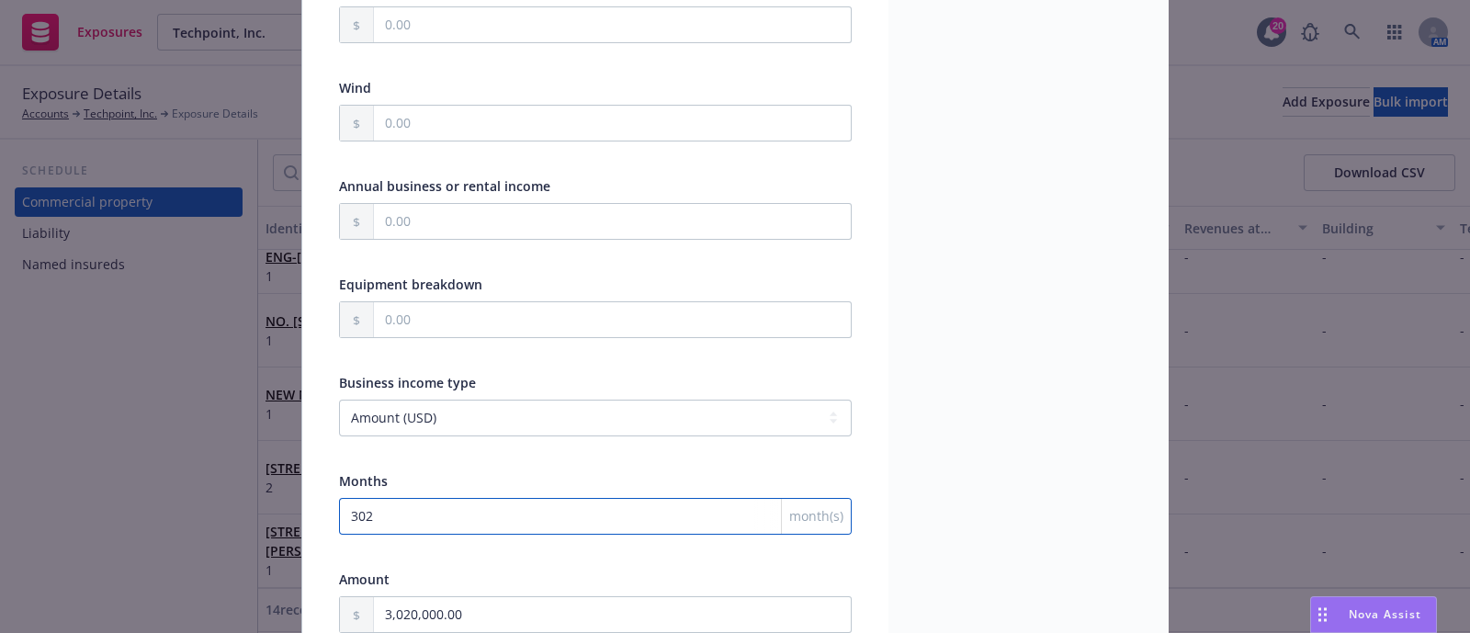
type input "30"
type textarea "x"
type input "3"
type textarea "x"
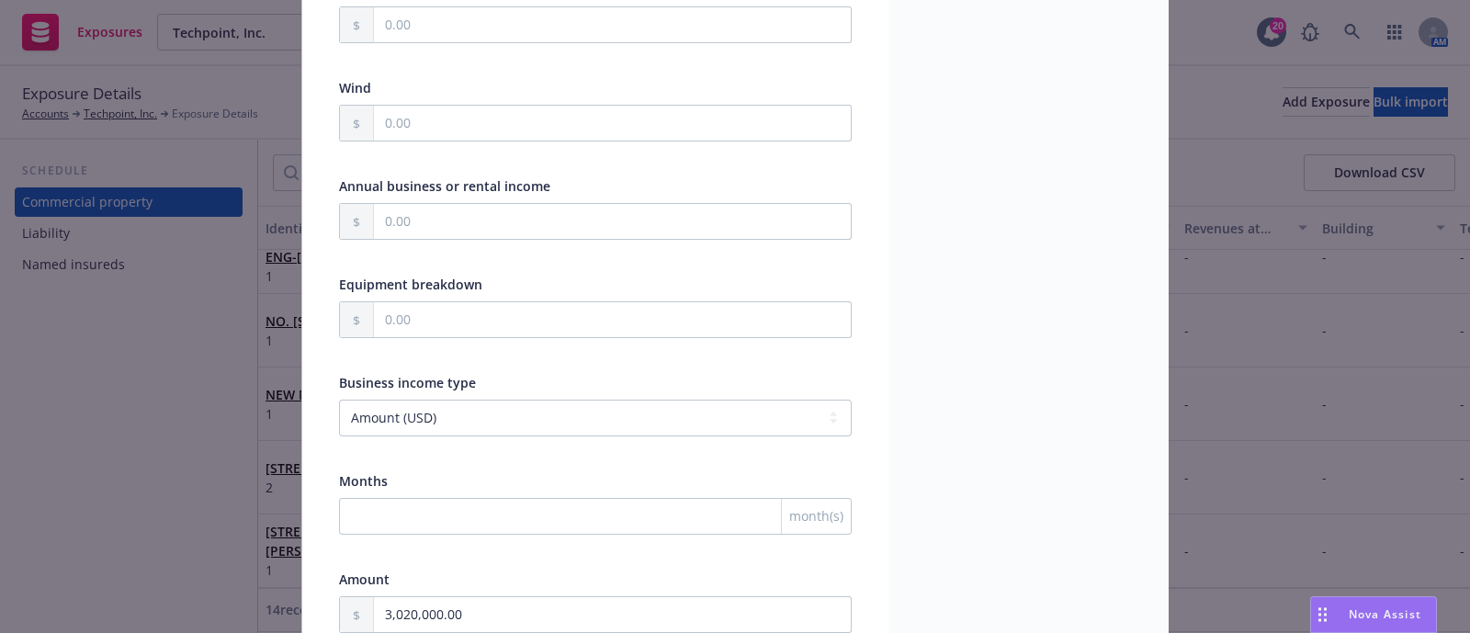
click at [446, 471] on div "Months" at bounding box center [595, 480] width 513 height 19
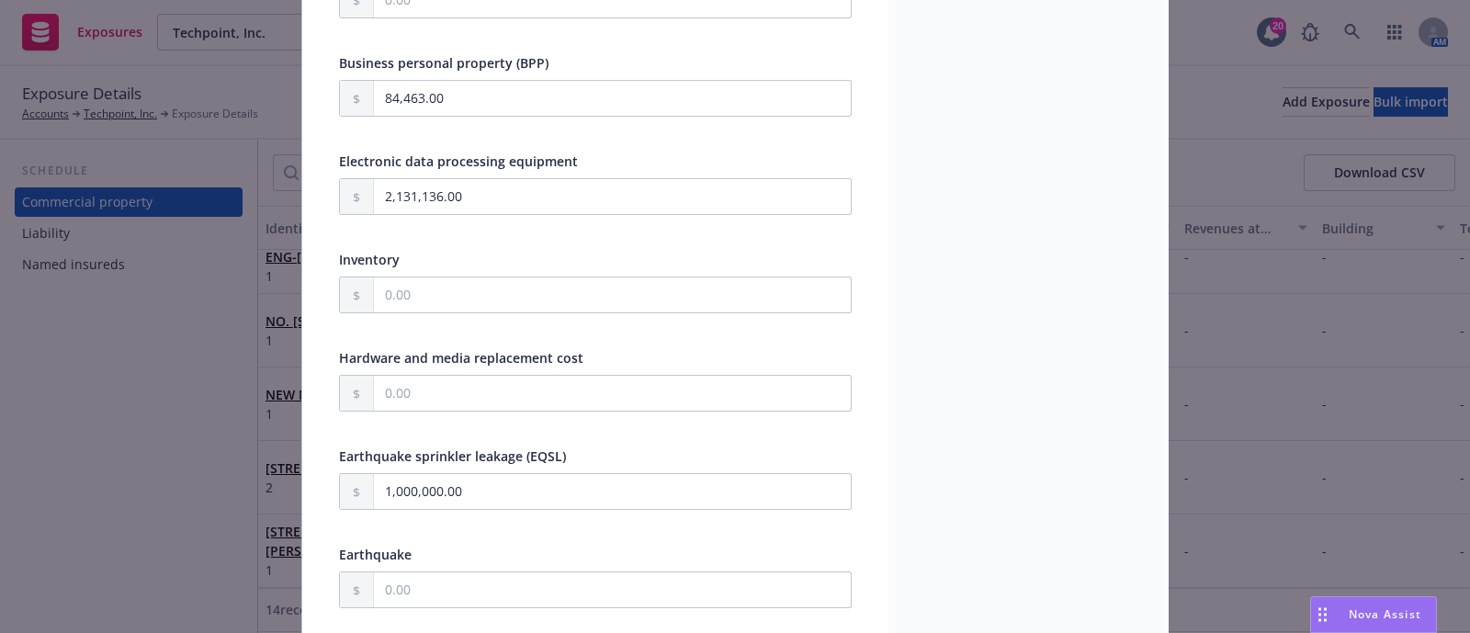
scroll to position [0, 0]
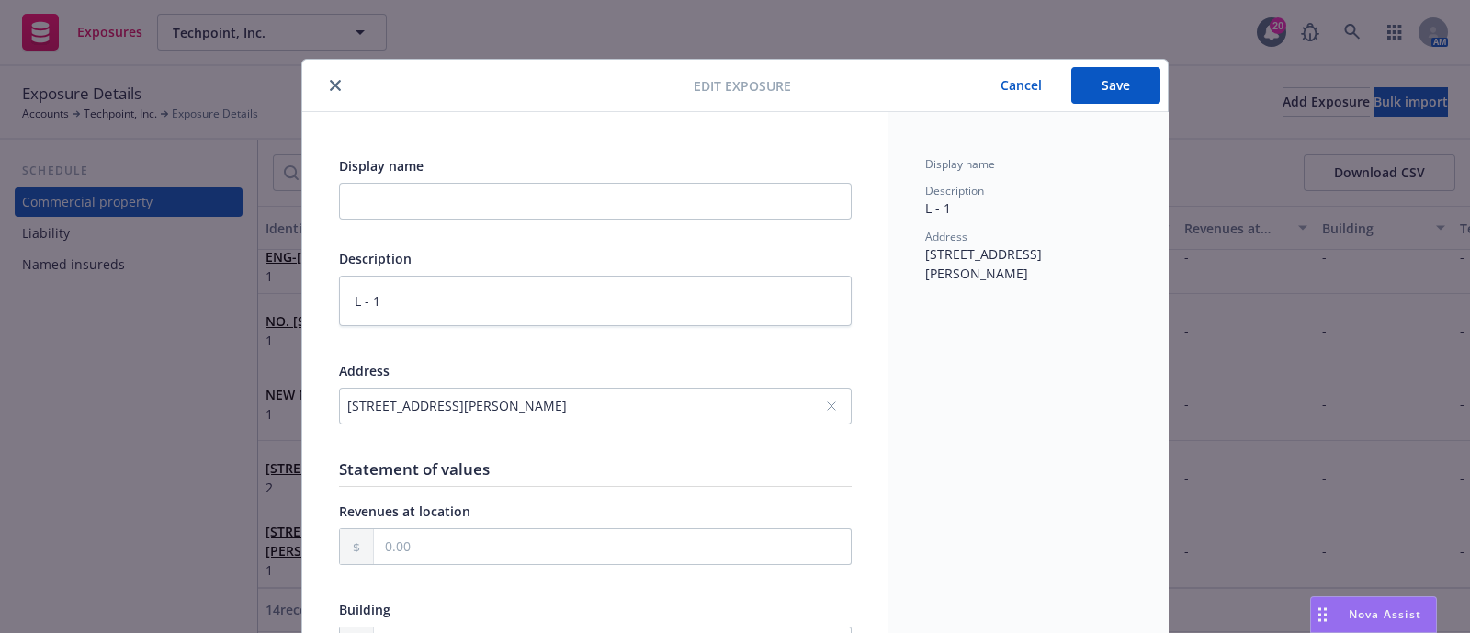
click at [1098, 71] on button "Save" at bounding box center [1116, 85] width 89 height 37
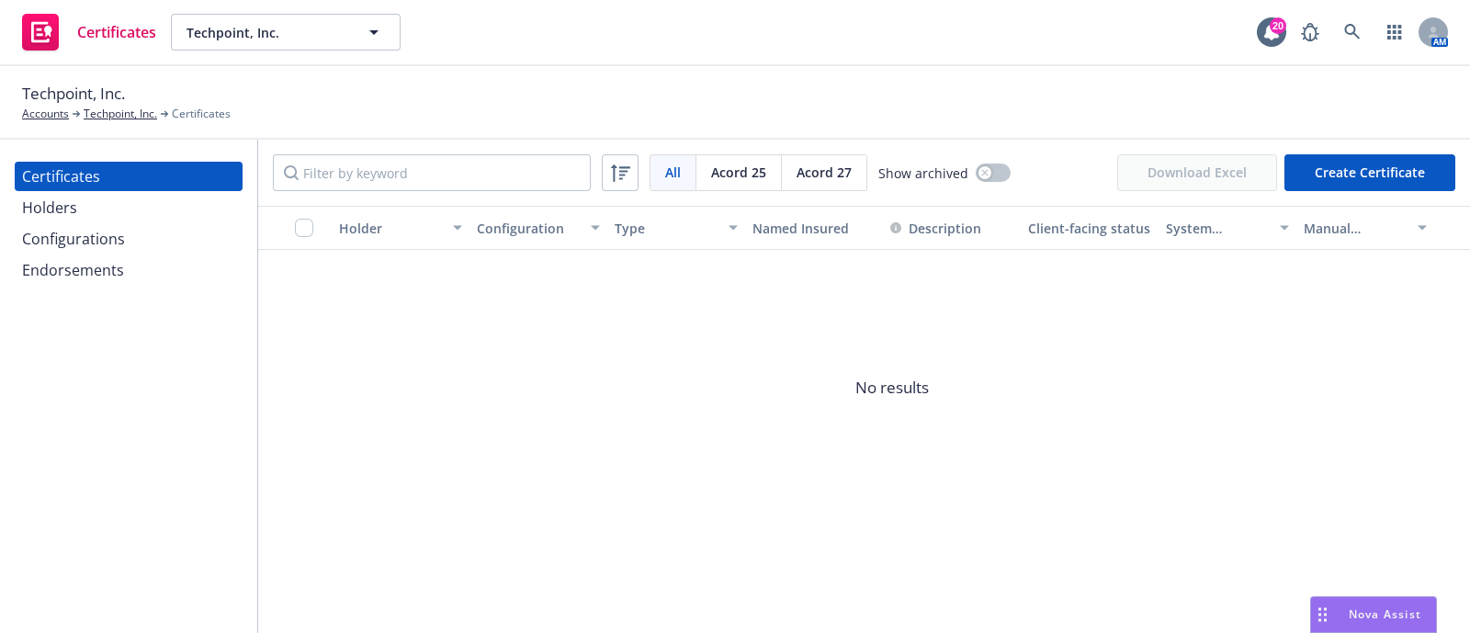
click at [97, 212] on div "Holders" at bounding box center [128, 207] width 213 height 29
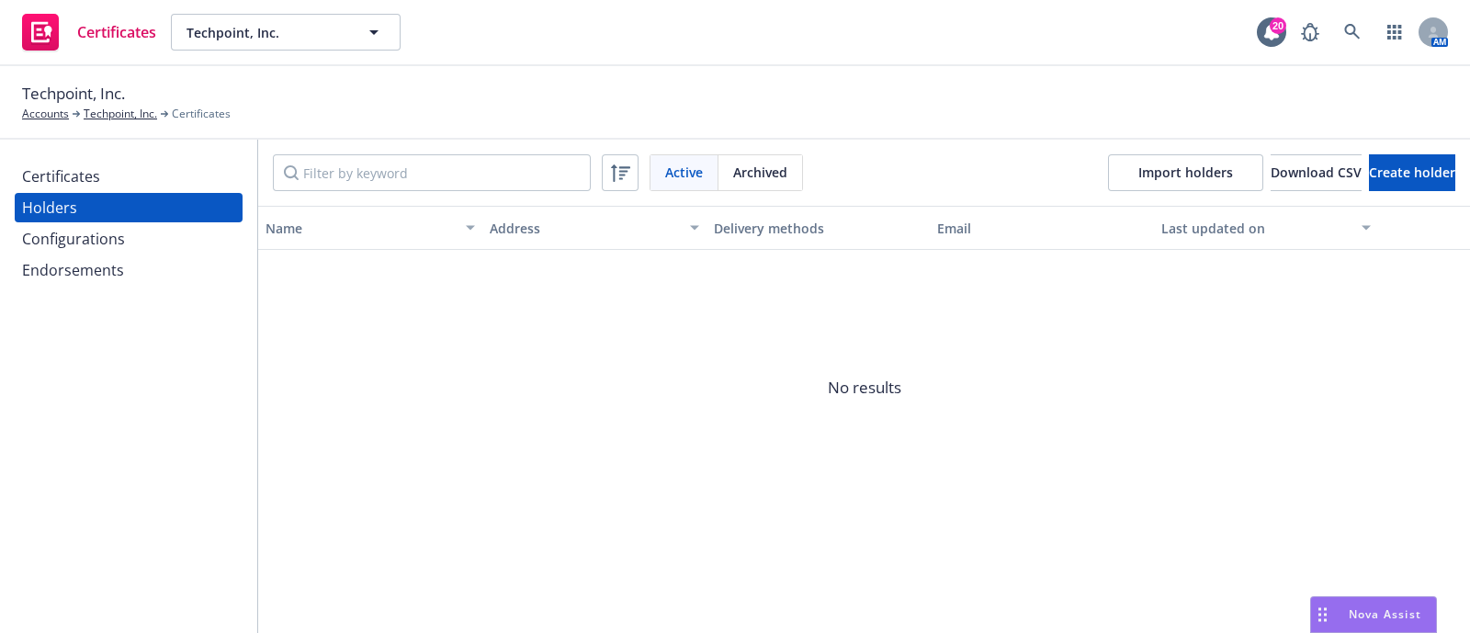
click at [106, 231] on div "Configurations" at bounding box center [73, 238] width 103 height 29
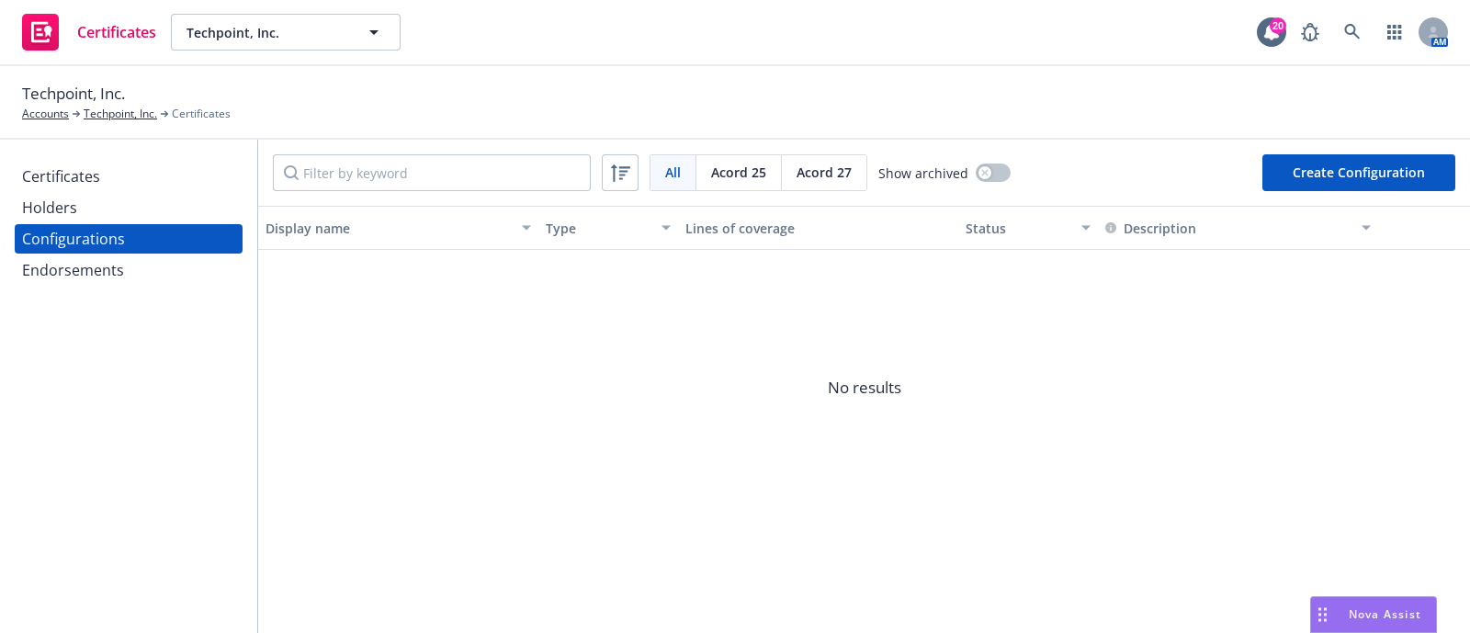
click at [103, 267] on div "Endorsements" at bounding box center [73, 269] width 102 height 29
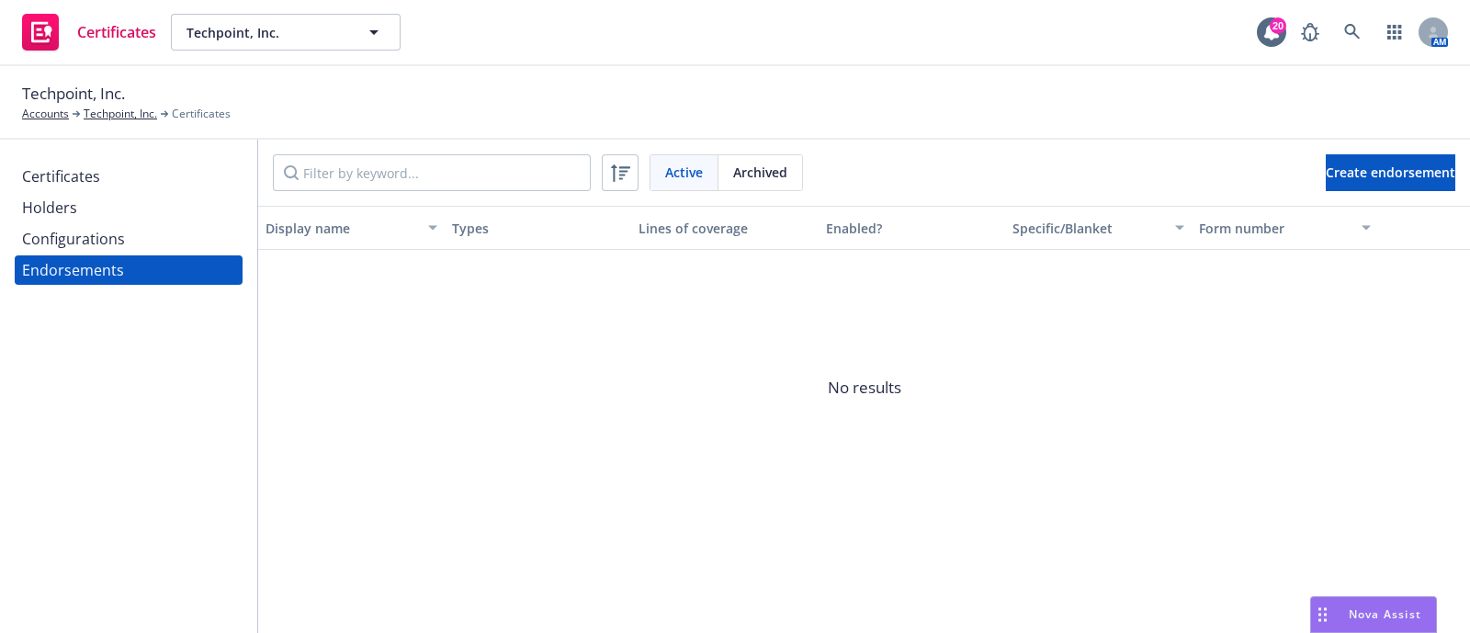
click at [101, 176] on div "Certificates" at bounding box center [128, 176] width 213 height 29
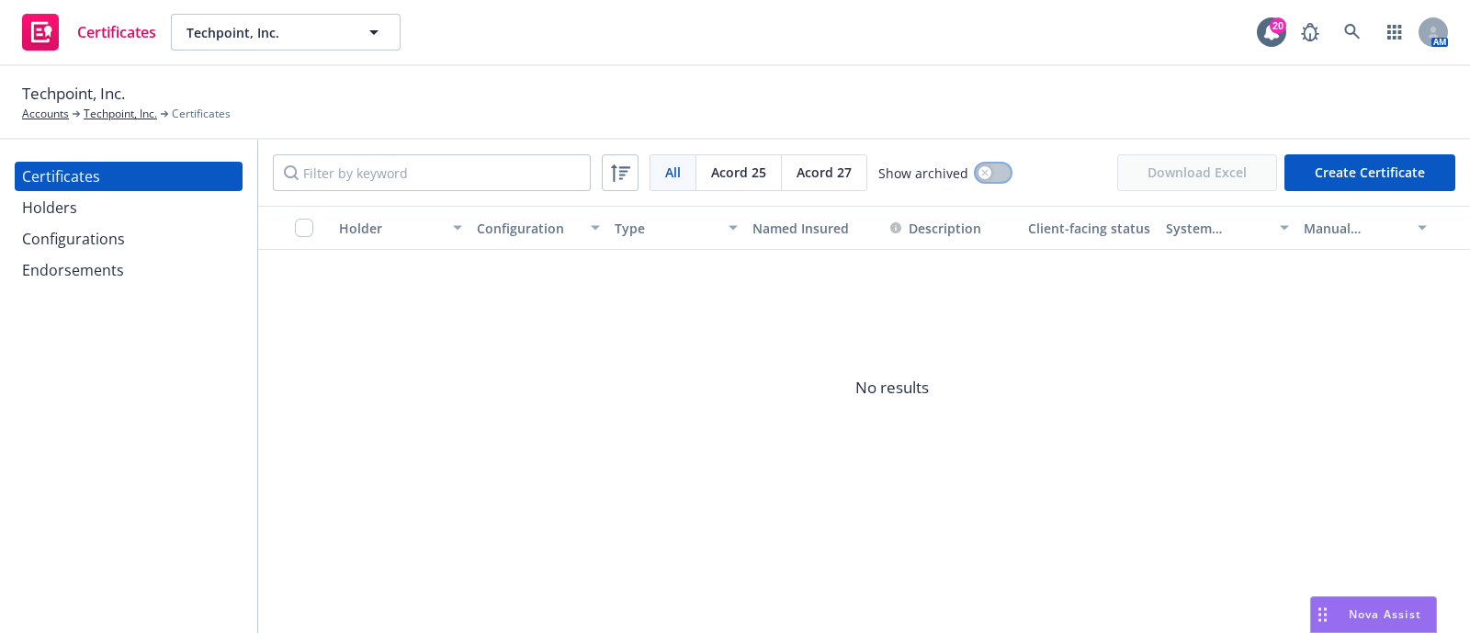
click at [980, 178] on div "button" at bounding box center [985, 172] width 13 height 13
click at [980, 178] on button "button" at bounding box center [993, 173] width 35 height 18
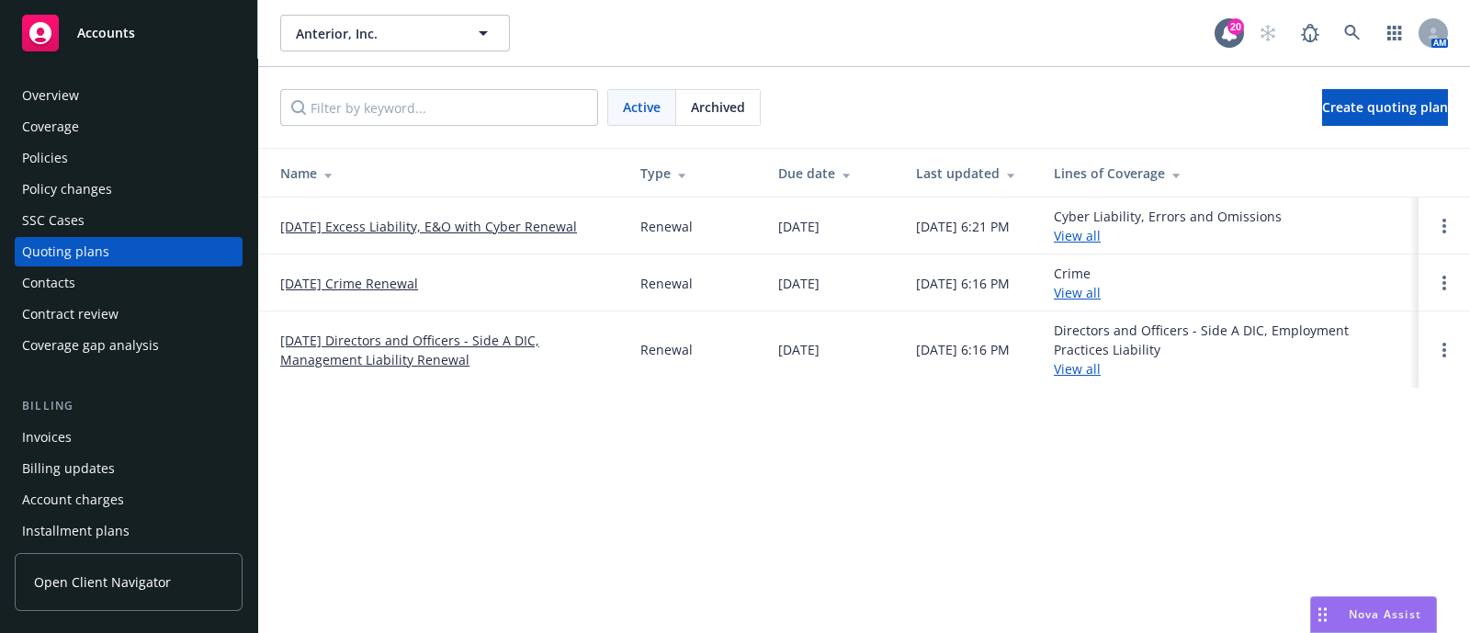
click at [495, 224] on link "08/30/25 Excess Liability, E&O with Cyber Renewal" at bounding box center [428, 226] width 297 height 19
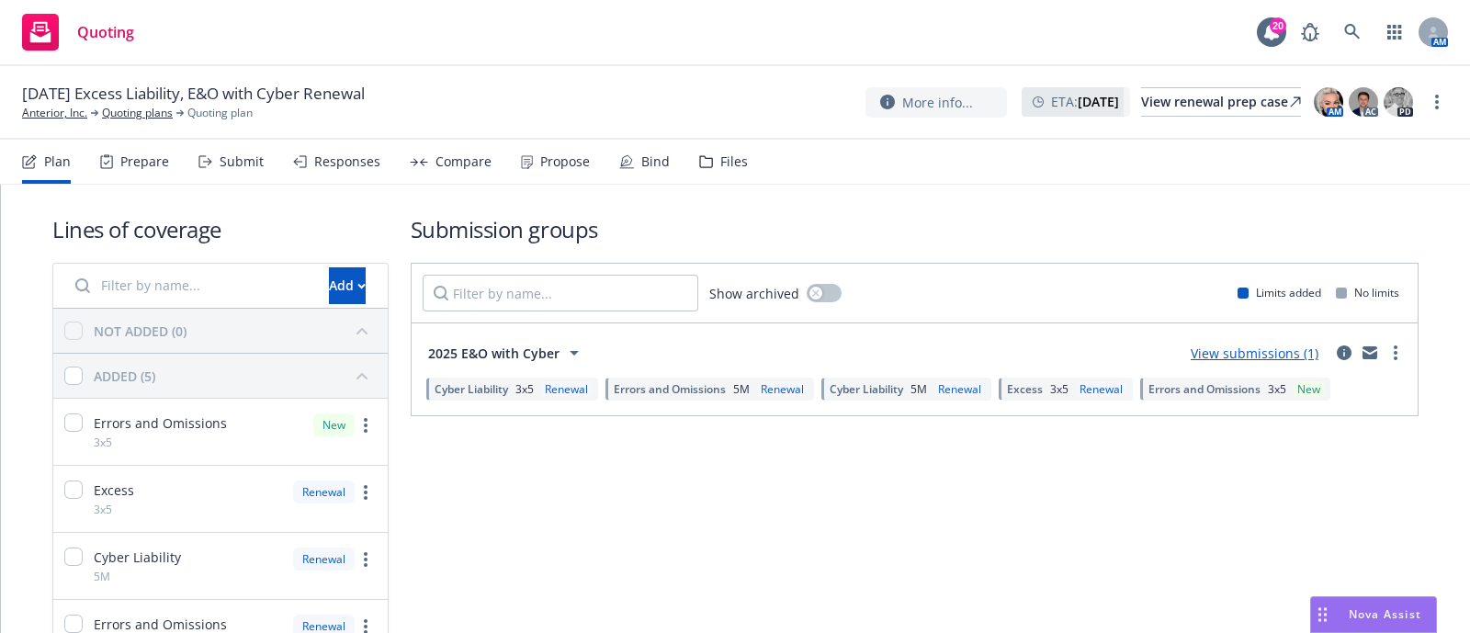
click at [620, 144] on div "Bind" at bounding box center [644, 162] width 51 height 44
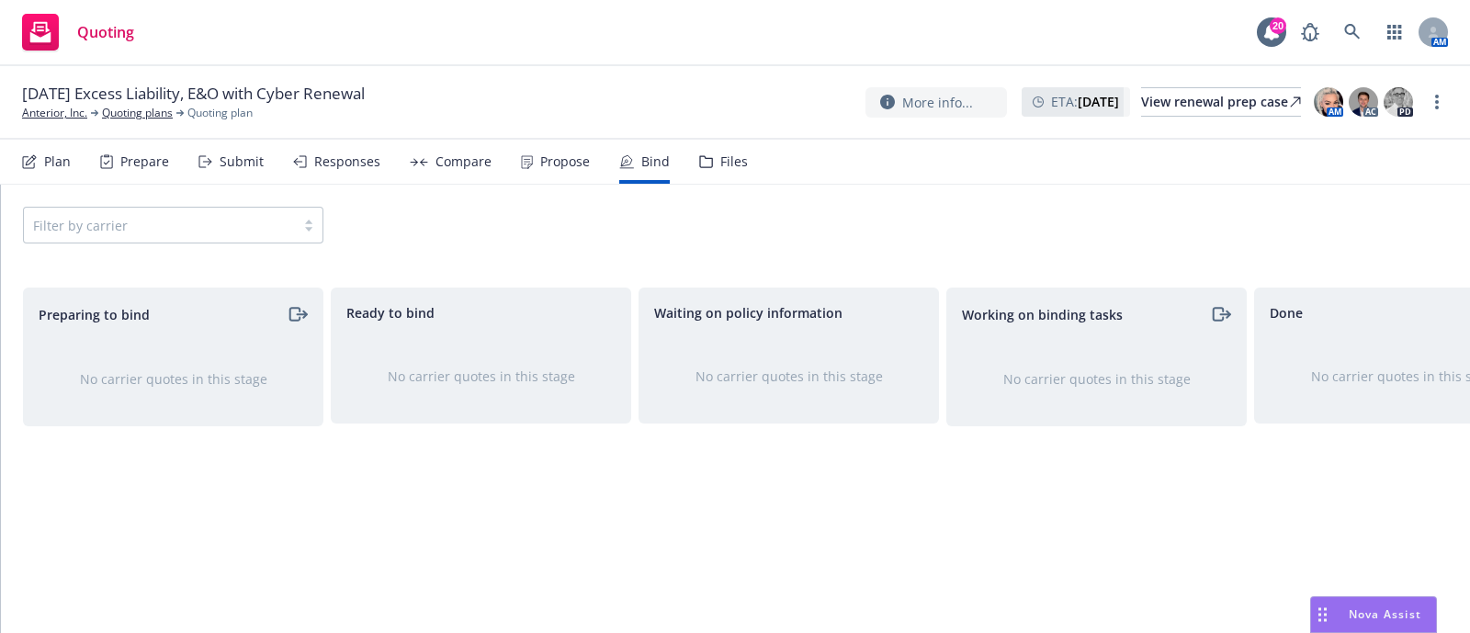
scroll to position [0, 106]
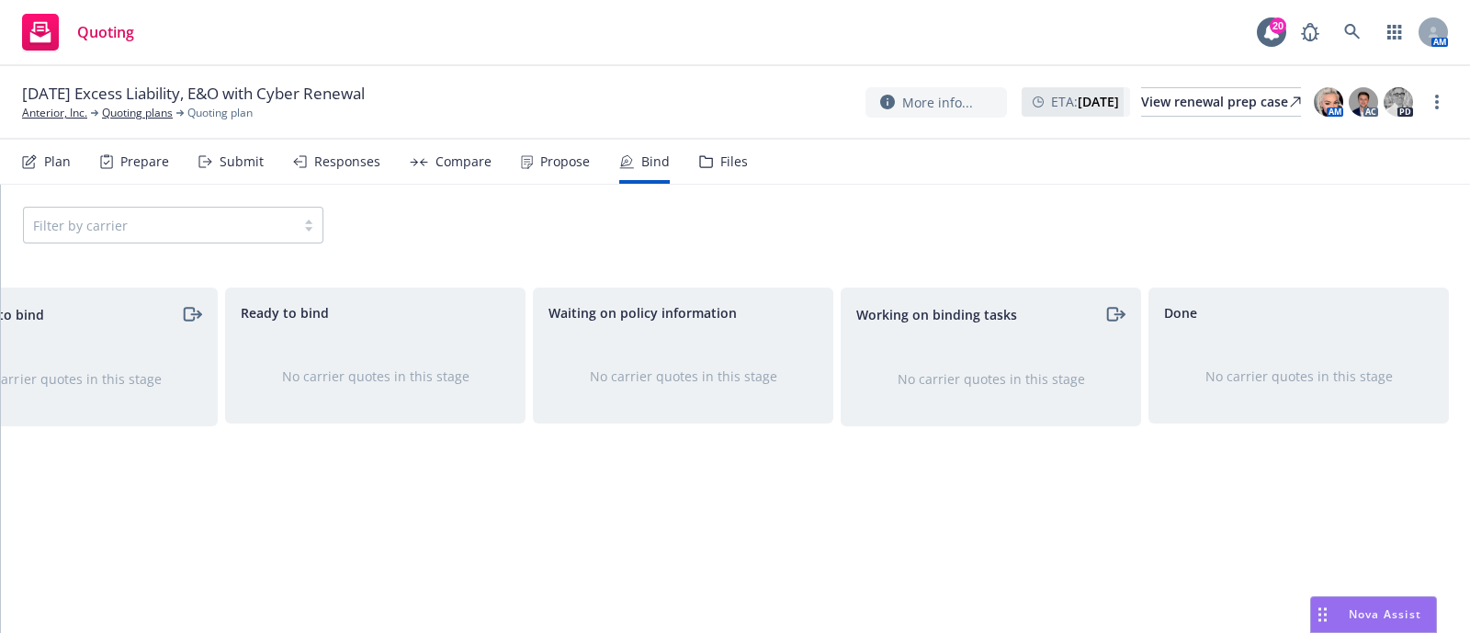
click at [375, 154] on div "Responses" at bounding box center [347, 161] width 66 height 15
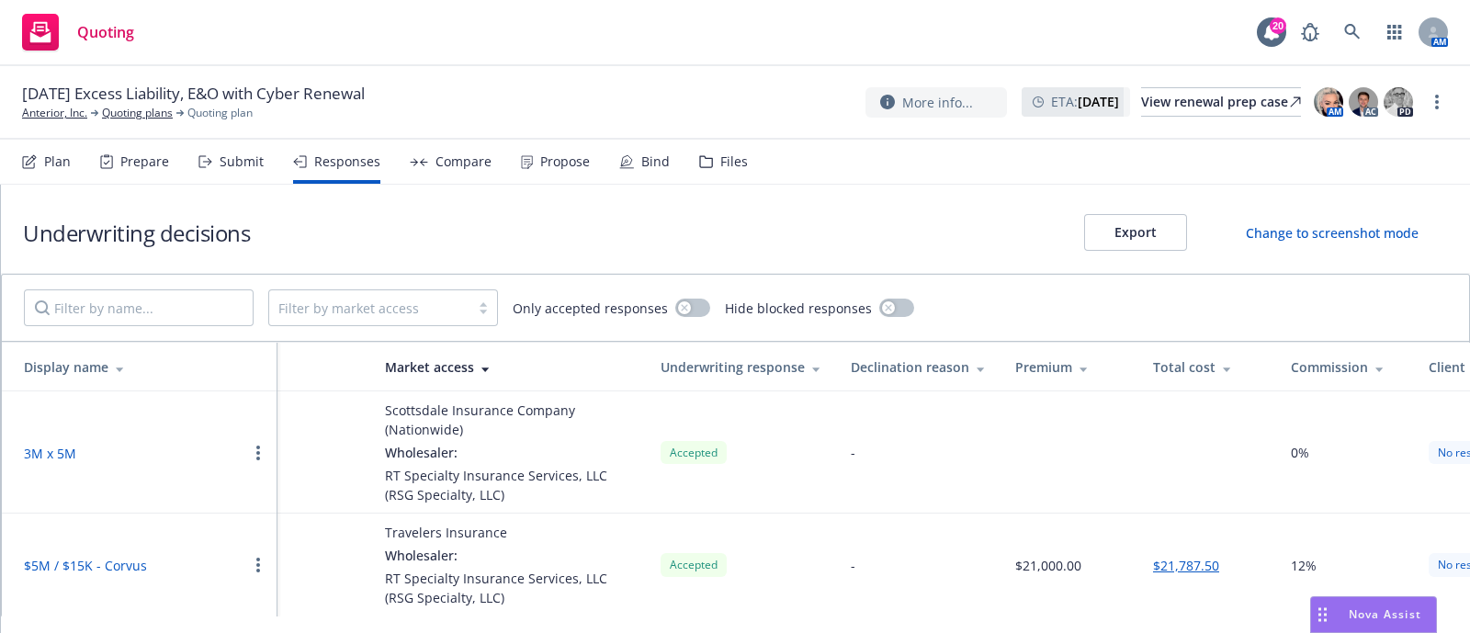
scroll to position [0, 186]
click at [255, 160] on div "Submit" at bounding box center [242, 161] width 44 height 15
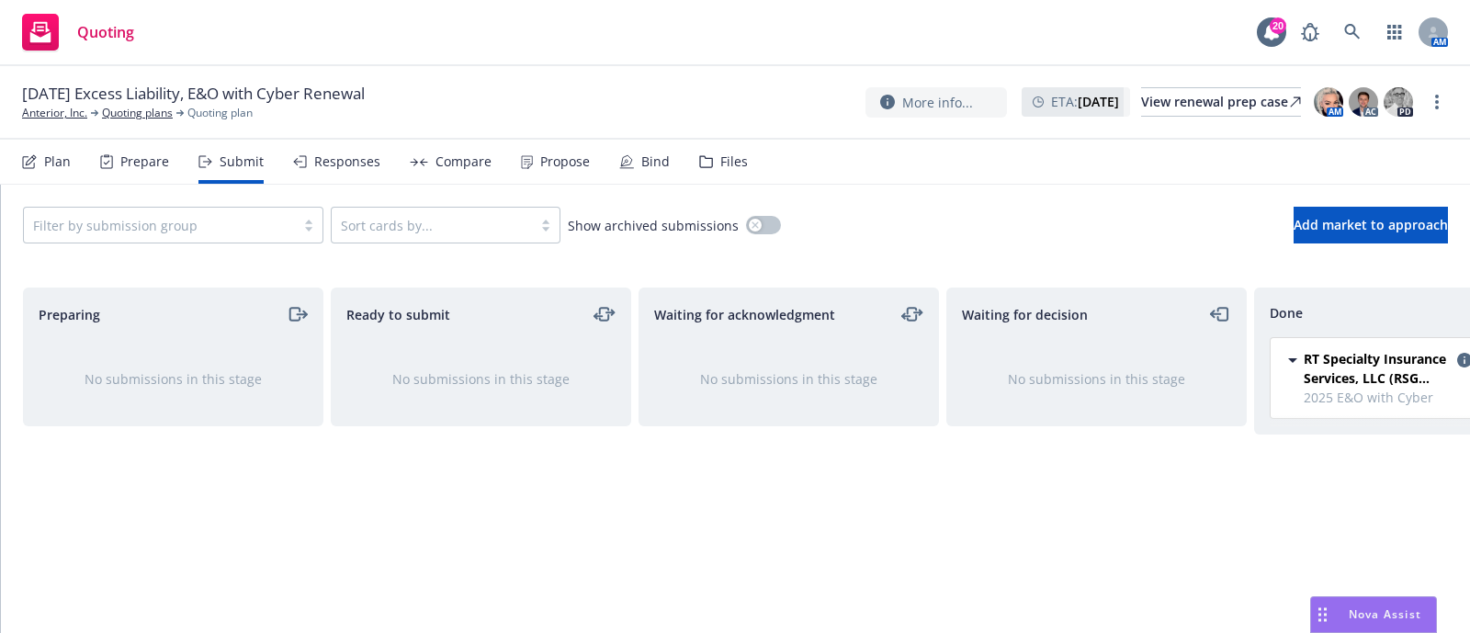
scroll to position [0, 106]
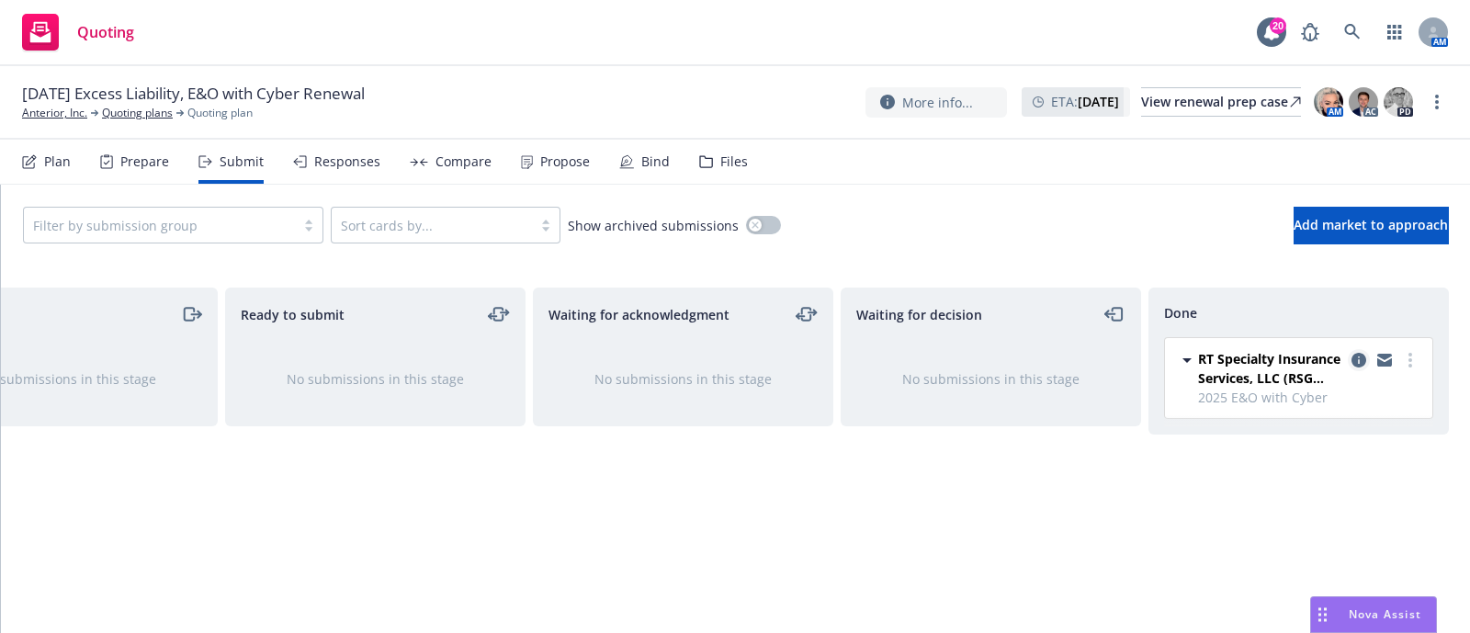
click at [1354, 360] on icon "copy logging email" at bounding box center [1359, 360] width 15 height 15
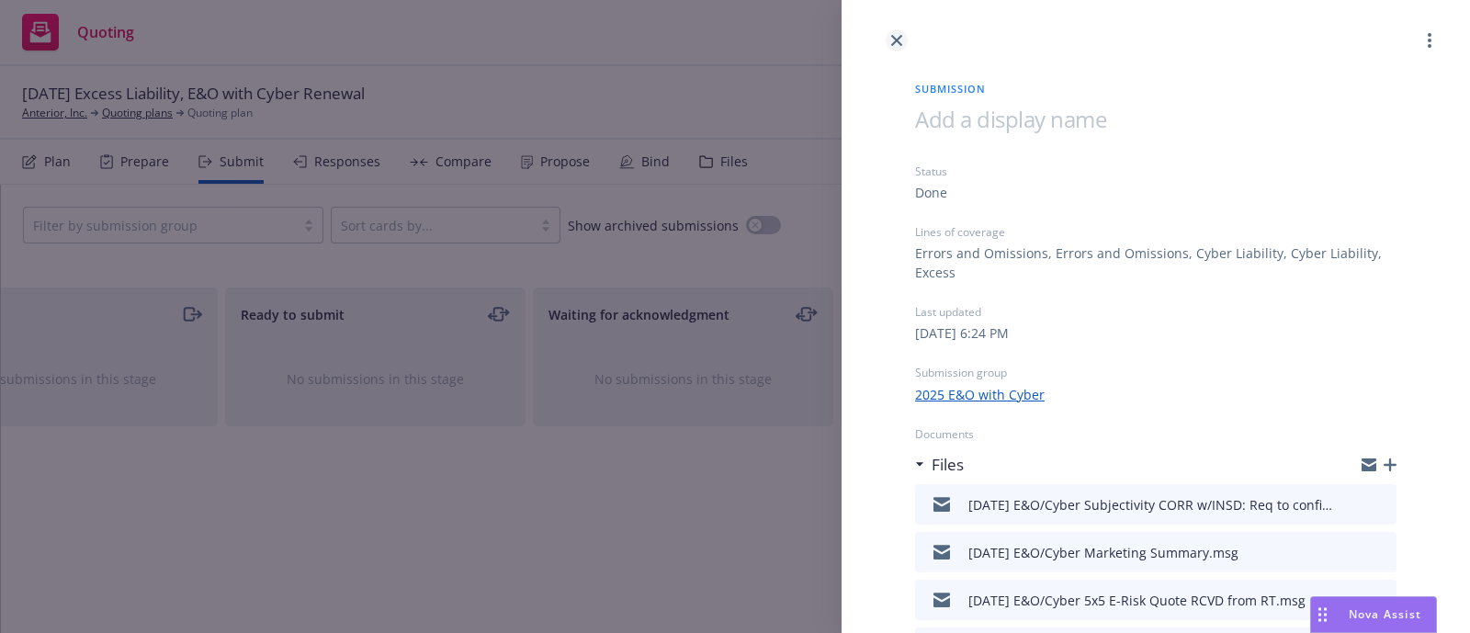
click at [888, 32] on link "close" at bounding box center [897, 40] width 22 height 22
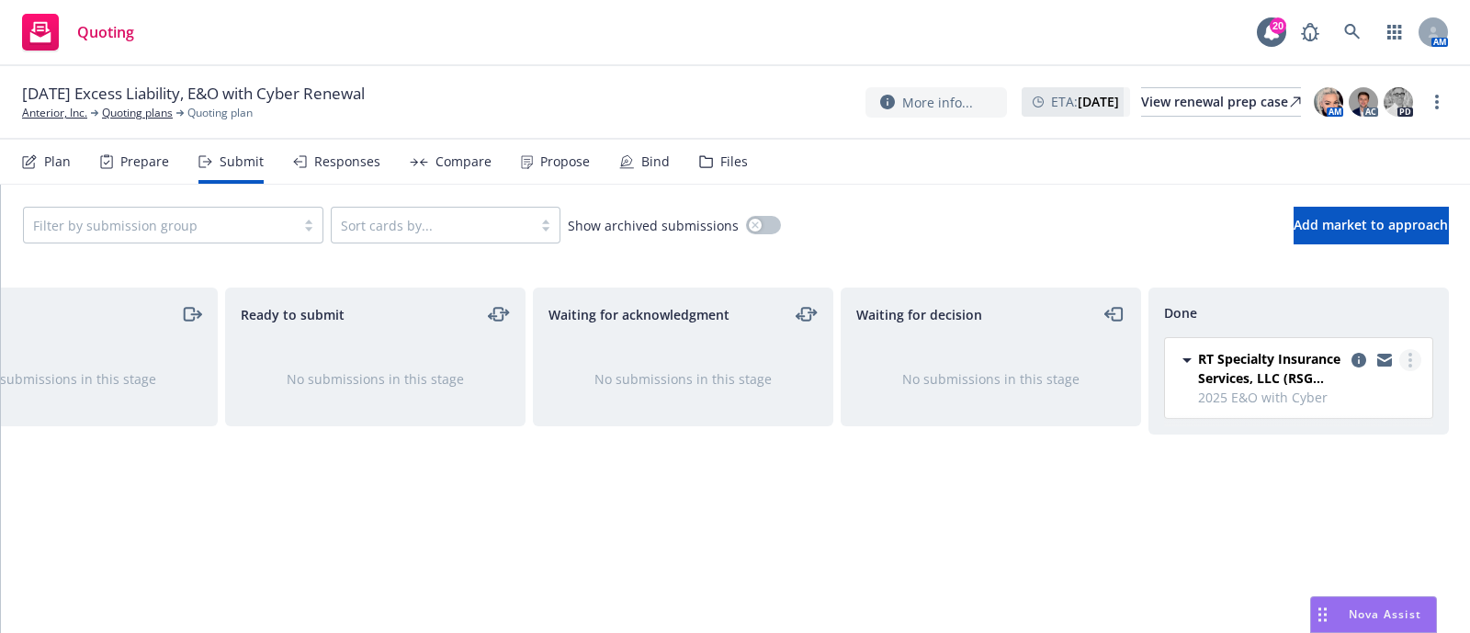
click at [1412, 363] on link "more" at bounding box center [1411, 360] width 22 height 22
click at [1127, 207] on div "Filter by submission group Sort cards by... Show archived submissions Add marke…" at bounding box center [735, 225] width 1425 height 37
click at [56, 121] on link "Anterior, Inc." at bounding box center [54, 113] width 65 height 17
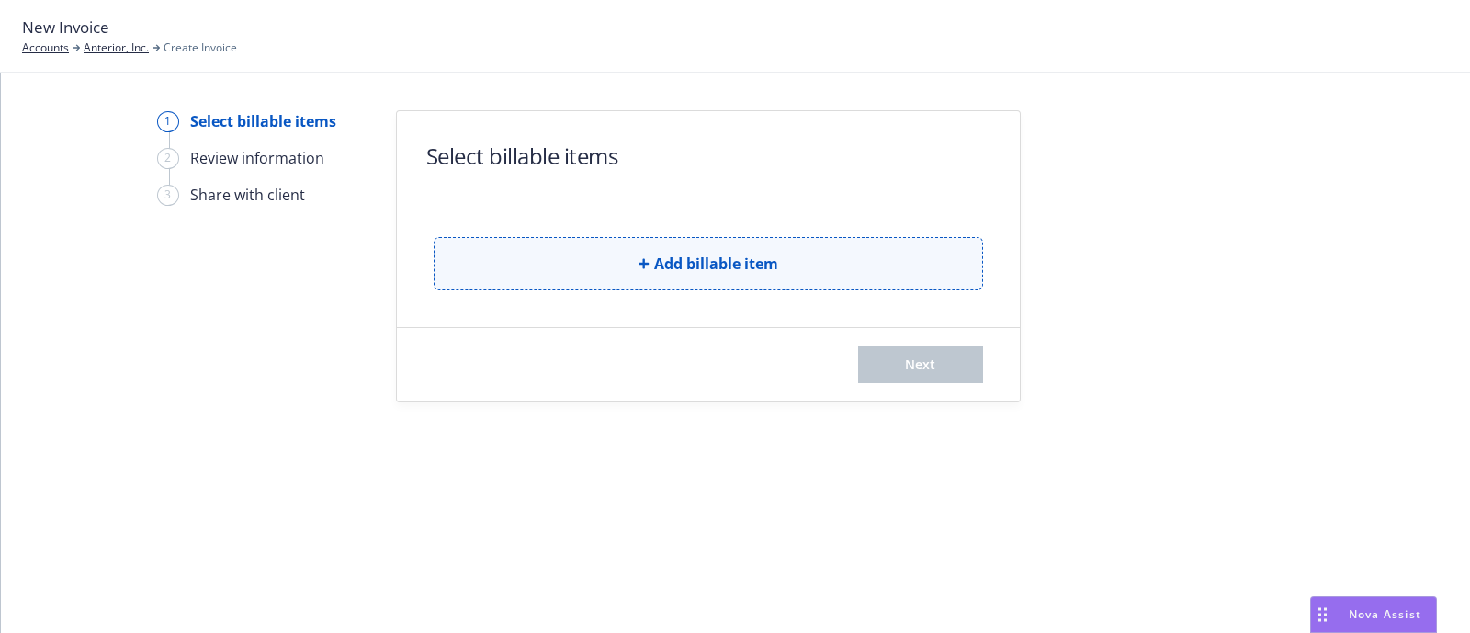
click at [515, 257] on button "Add billable item" at bounding box center [709, 263] width 550 height 53
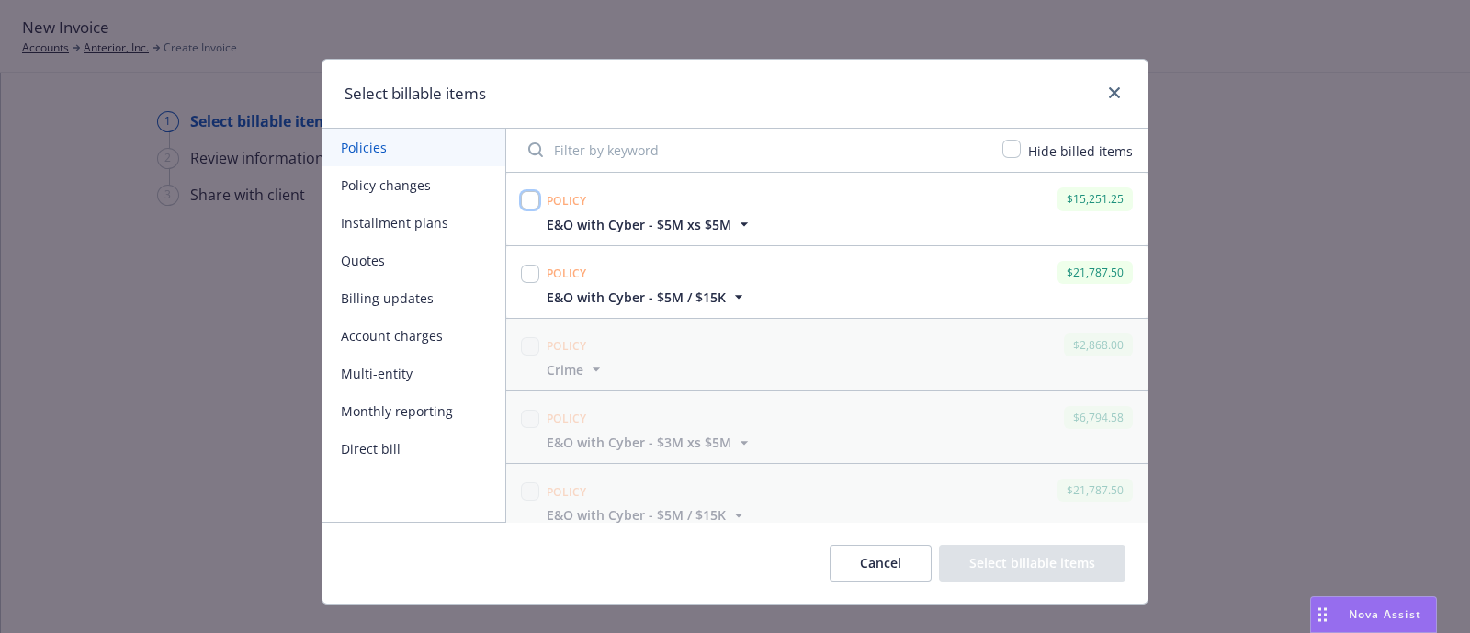
click at [521, 203] on input "checkbox" at bounding box center [530, 200] width 18 height 18
checkbox input "true"
click at [521, 267] on input "checkbox" at bounding box center [530, 274] width 18 height 18
checkbox input "true"
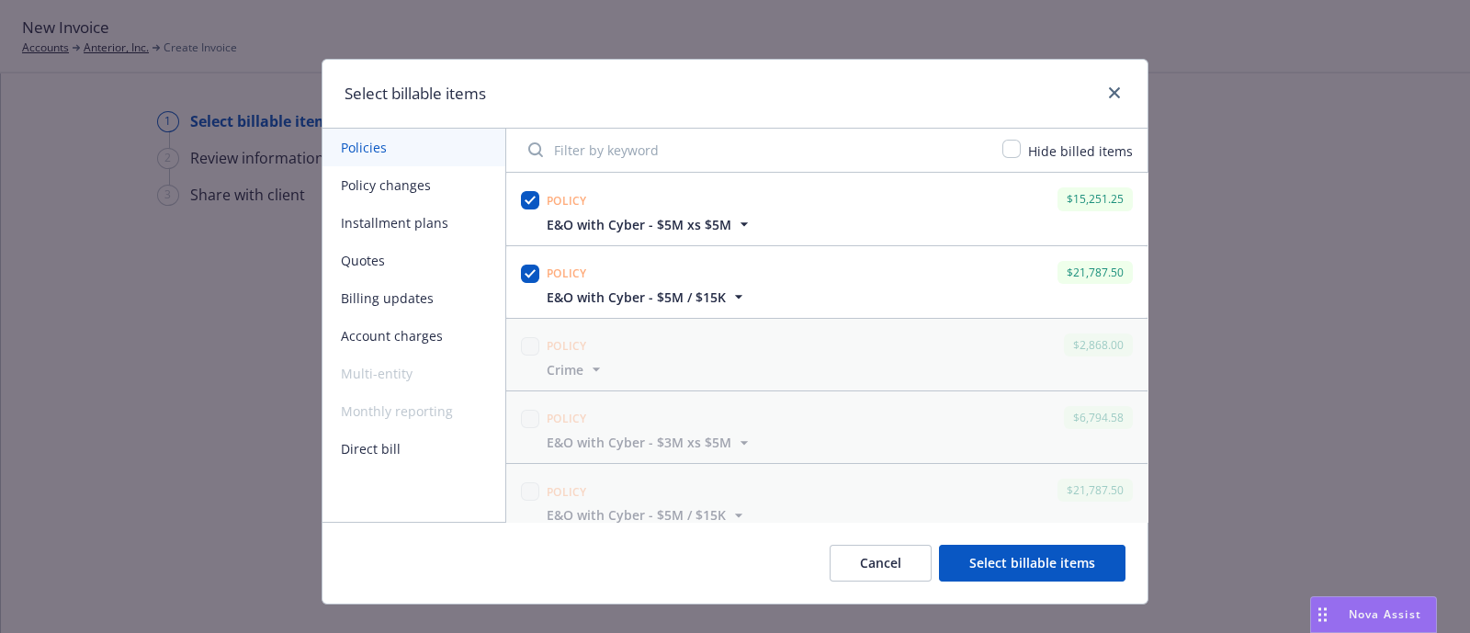
click at [988, 567] on button "Select billable items" at bounding box center [1032, 563] width 187 height 37
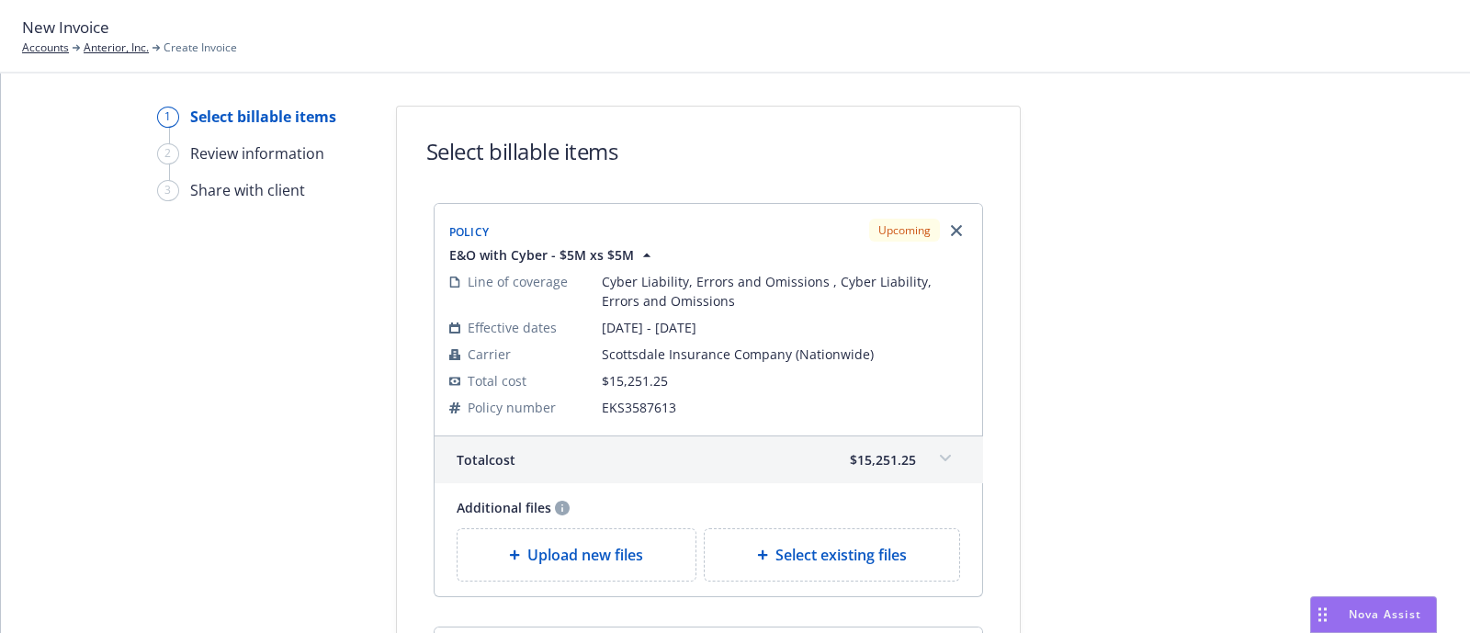
scroll to position [261, 0]
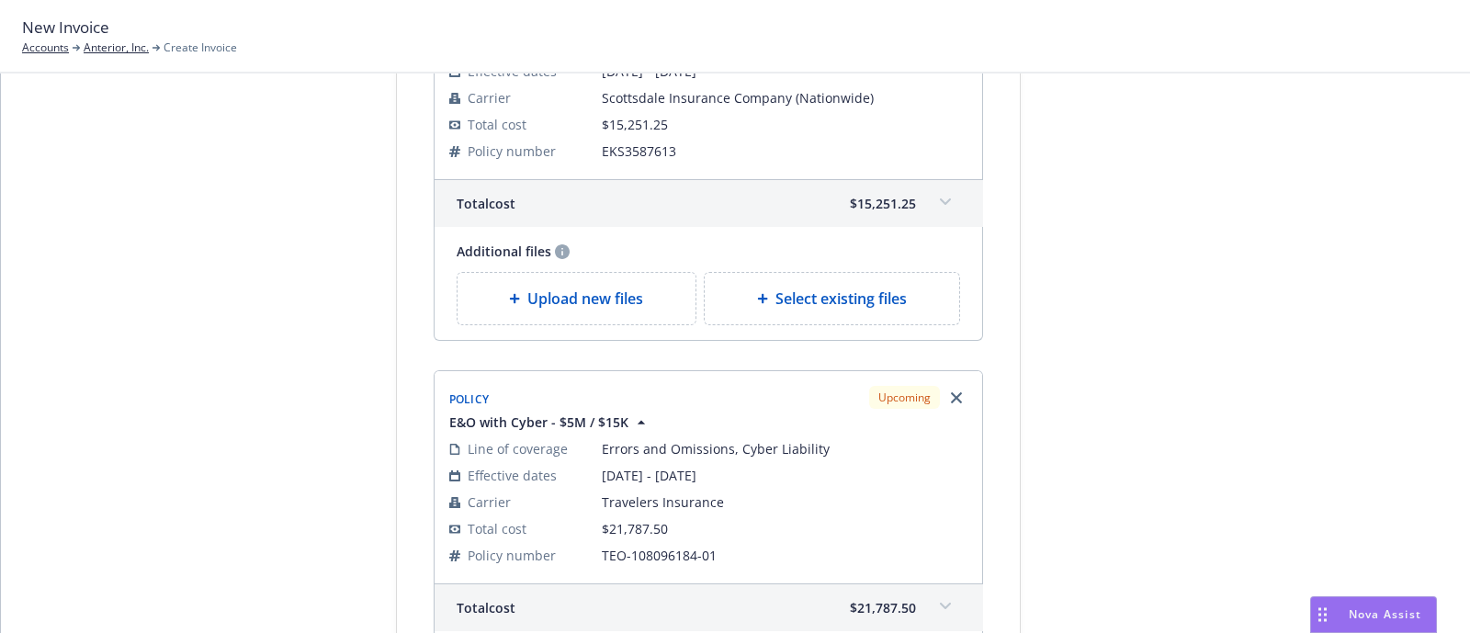
click at [752, 279] on div "Select existing files" at bounding box center [832, 298] width 255 height 51
select select "Invoice - Third Party"
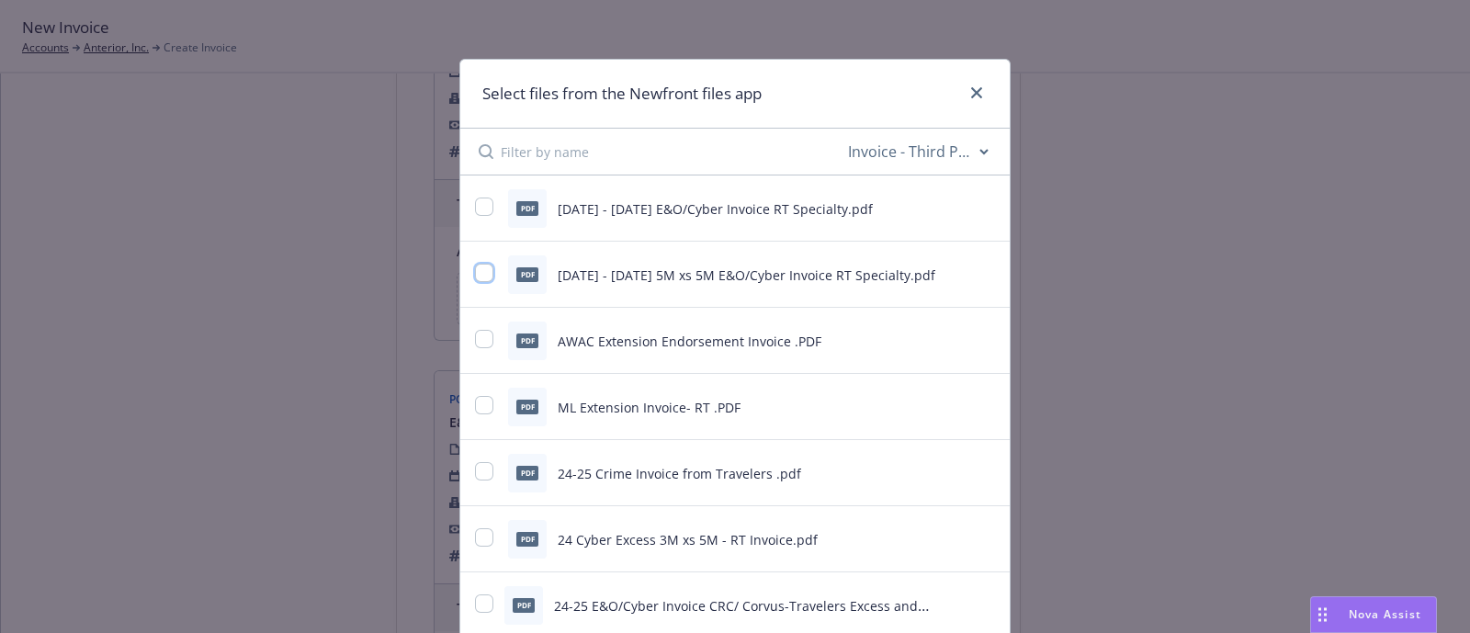
click at [478, 268] on input "checkbox" at bounding box center [484, 273] width 18 height 18
checkbox input "true"
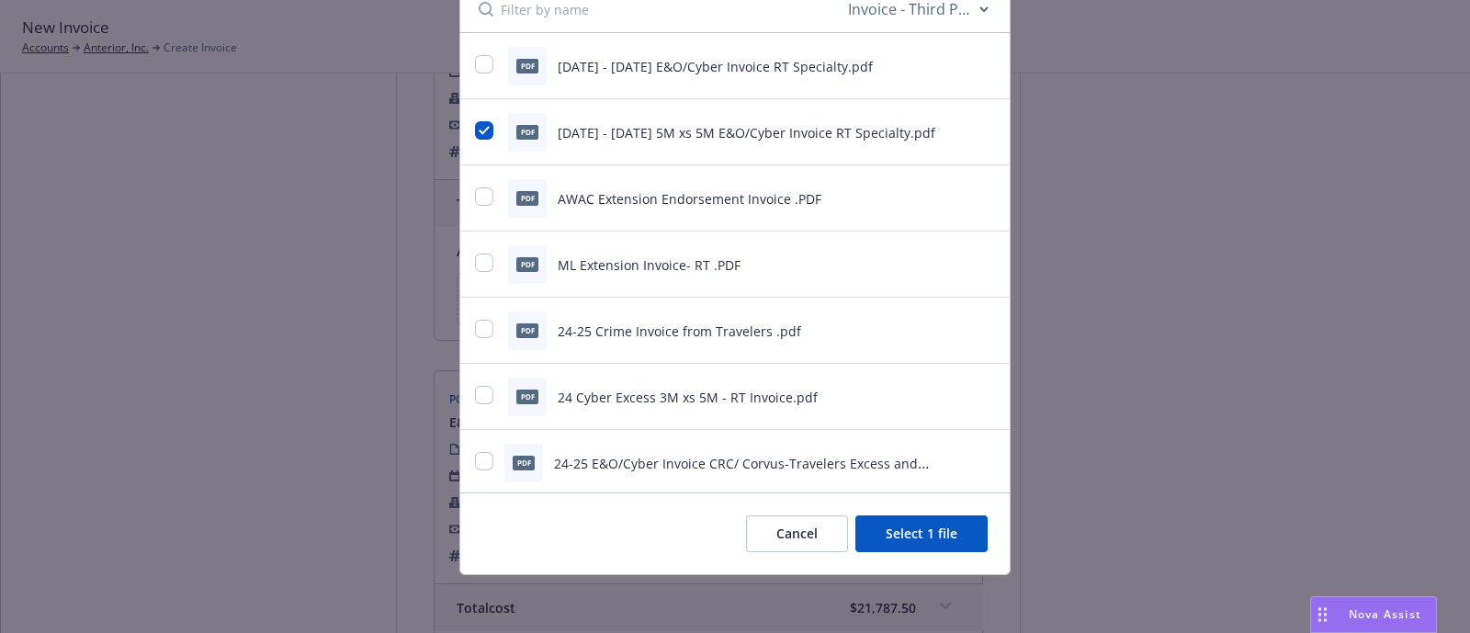
click at [913, 538] on button "Select 1 file" at bounding box center [922, 534] width 132 height 37
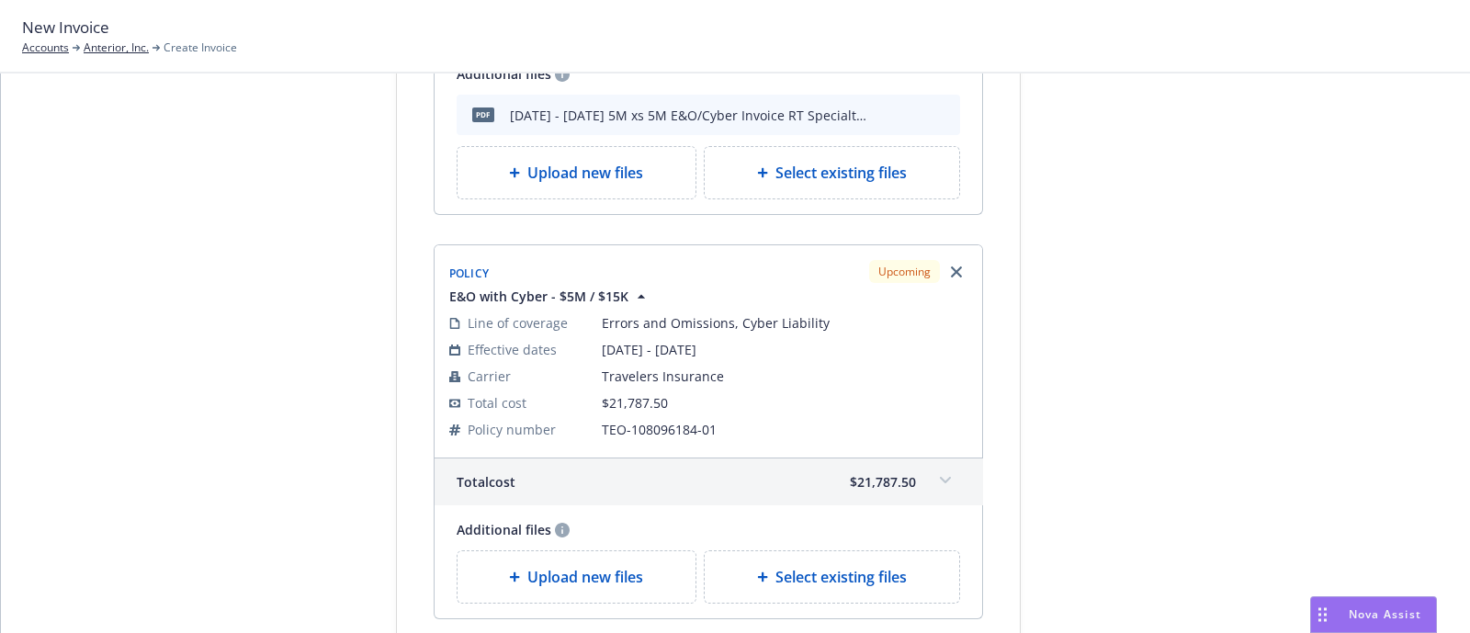
scroll to position [580, 0]
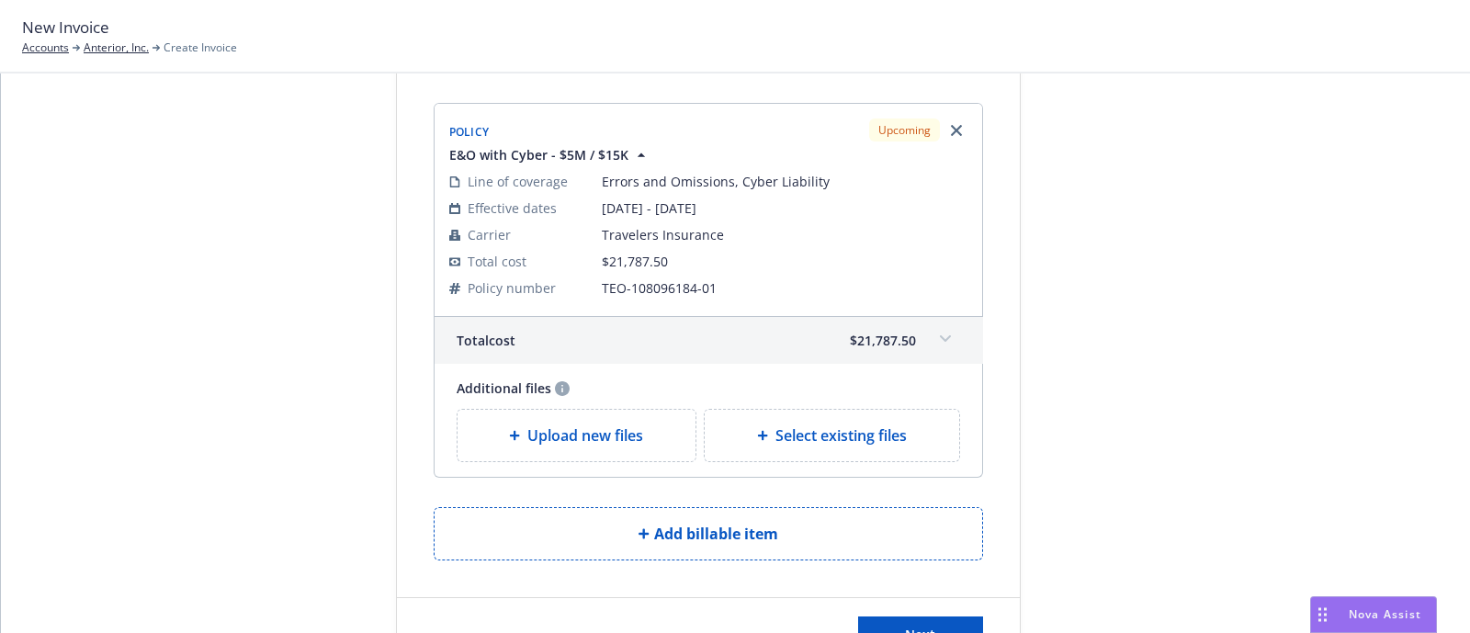
click at [813, 437] on span "Select existing files" at bounding box center [841, 436] width 131 height 22
select select "Invoice - Third Party"
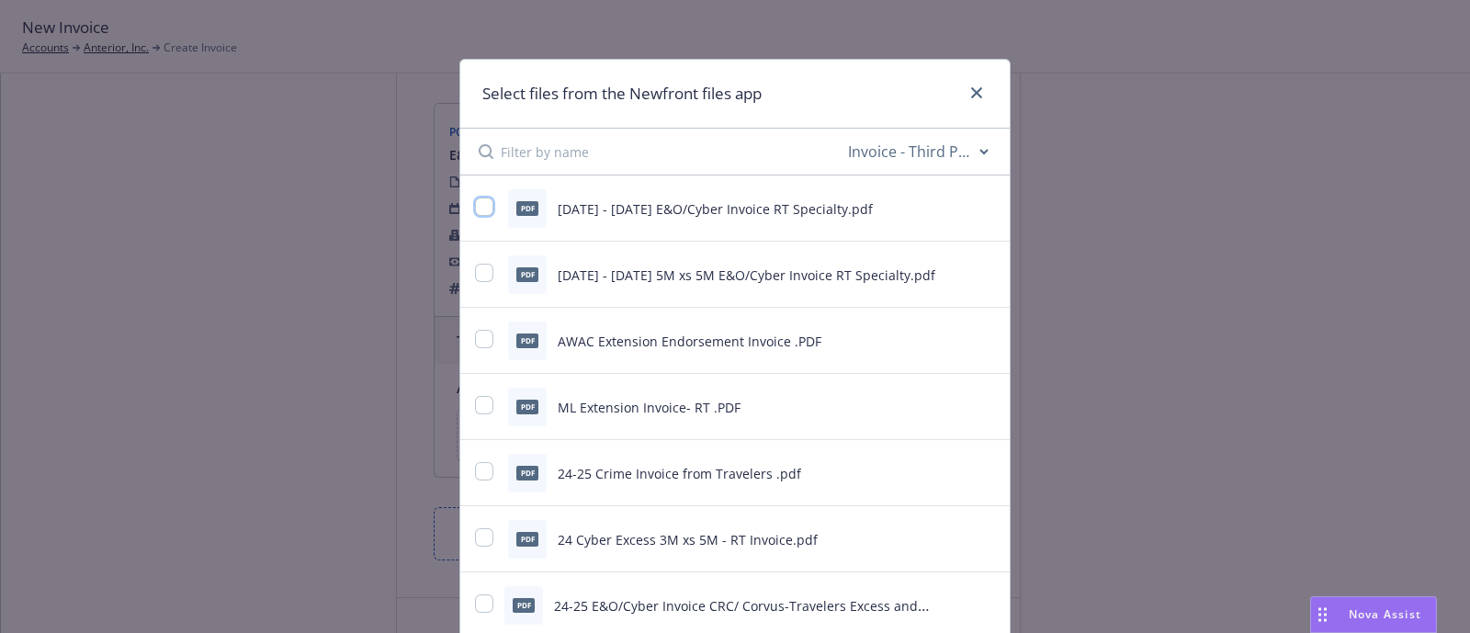
click at [478, 200] on input "checkbox" at bounding box center [484, 207] width 18 height 18
checkbox input "true"
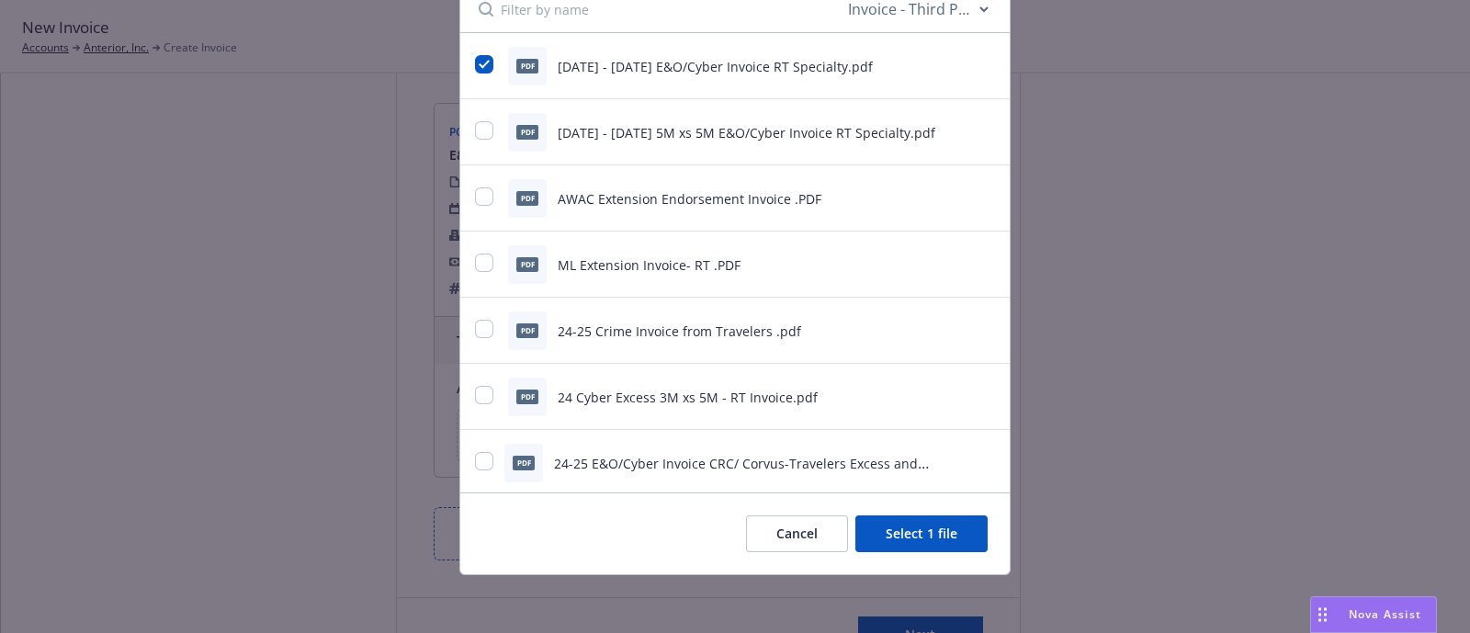
click at [929, 526] on button "Select 1 file" at bounding box center [922, 534] width 132 height 37
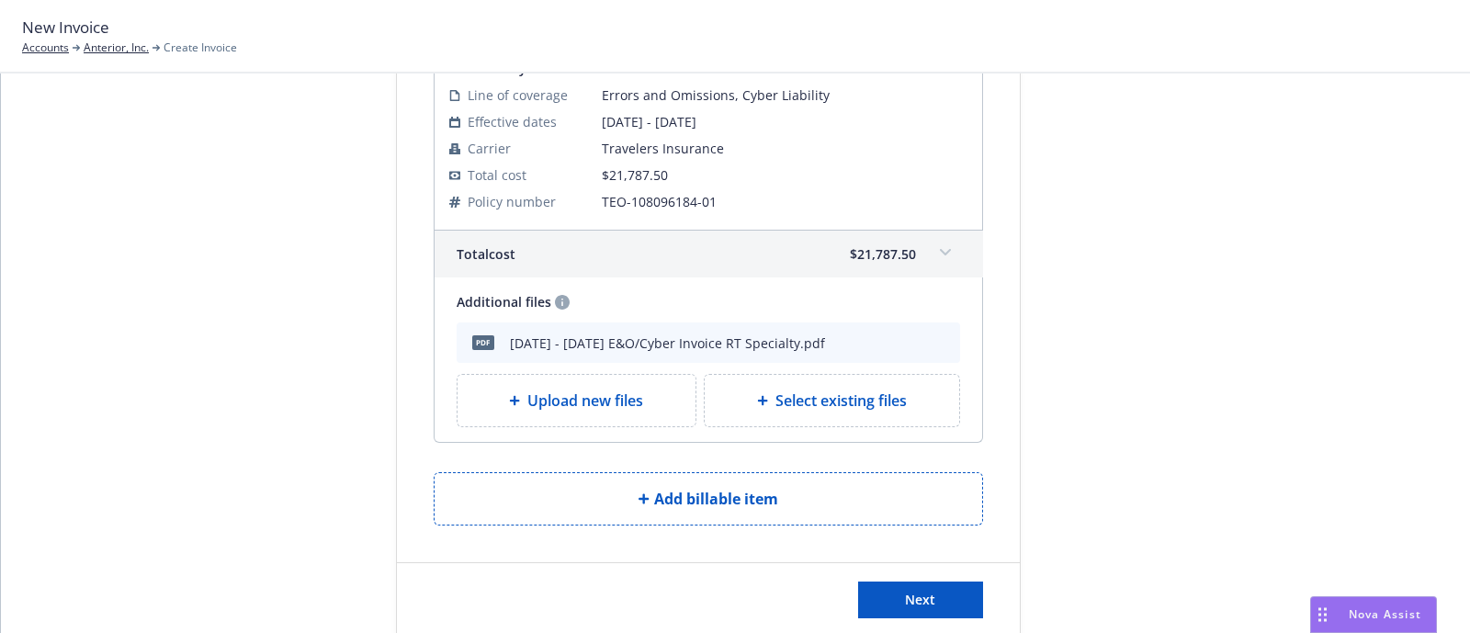
scroll to position [704, 0]
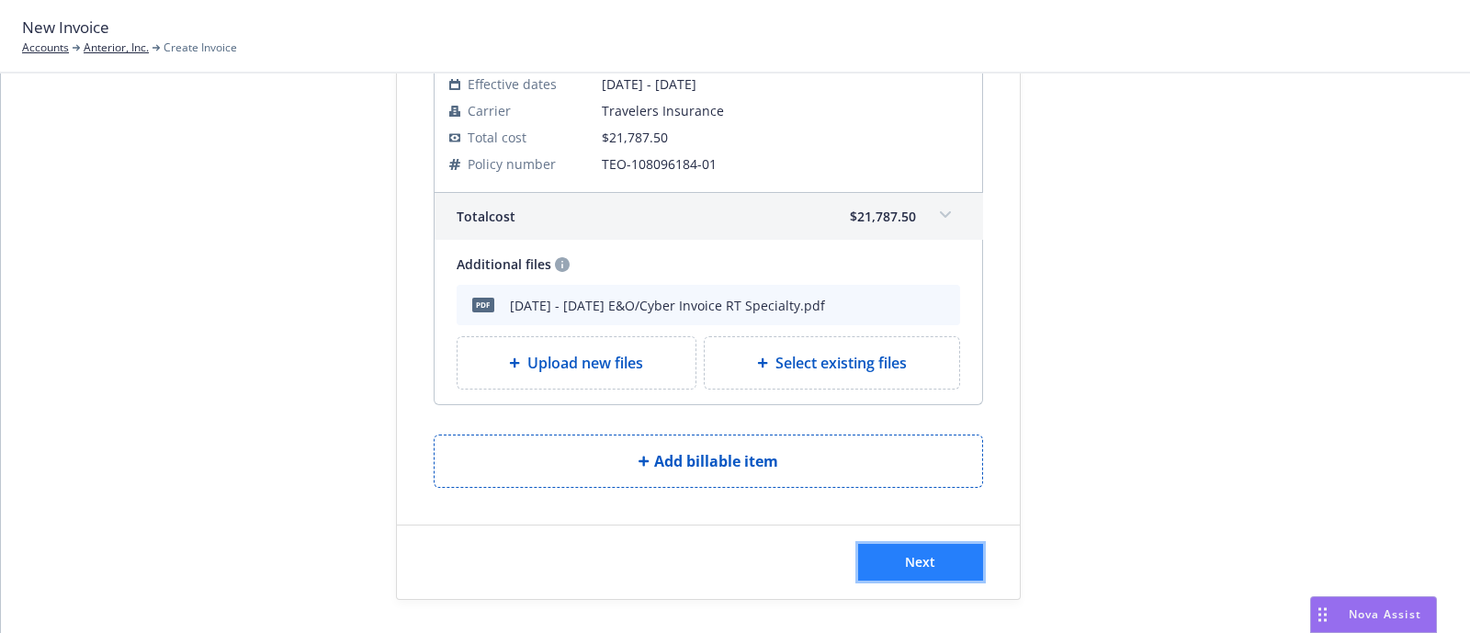
click at [911, 562] on span "Next" at bounding box center [920, 561] width 30 height 17
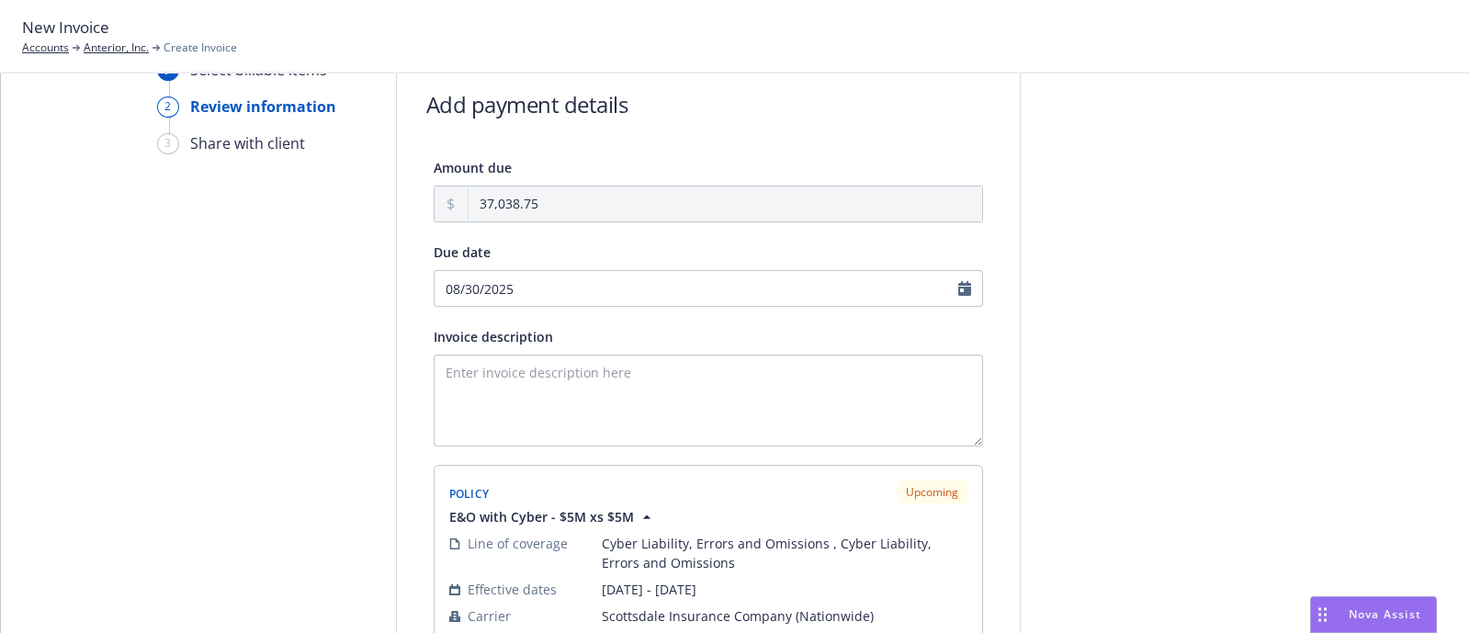
scroll to position [0, 0]
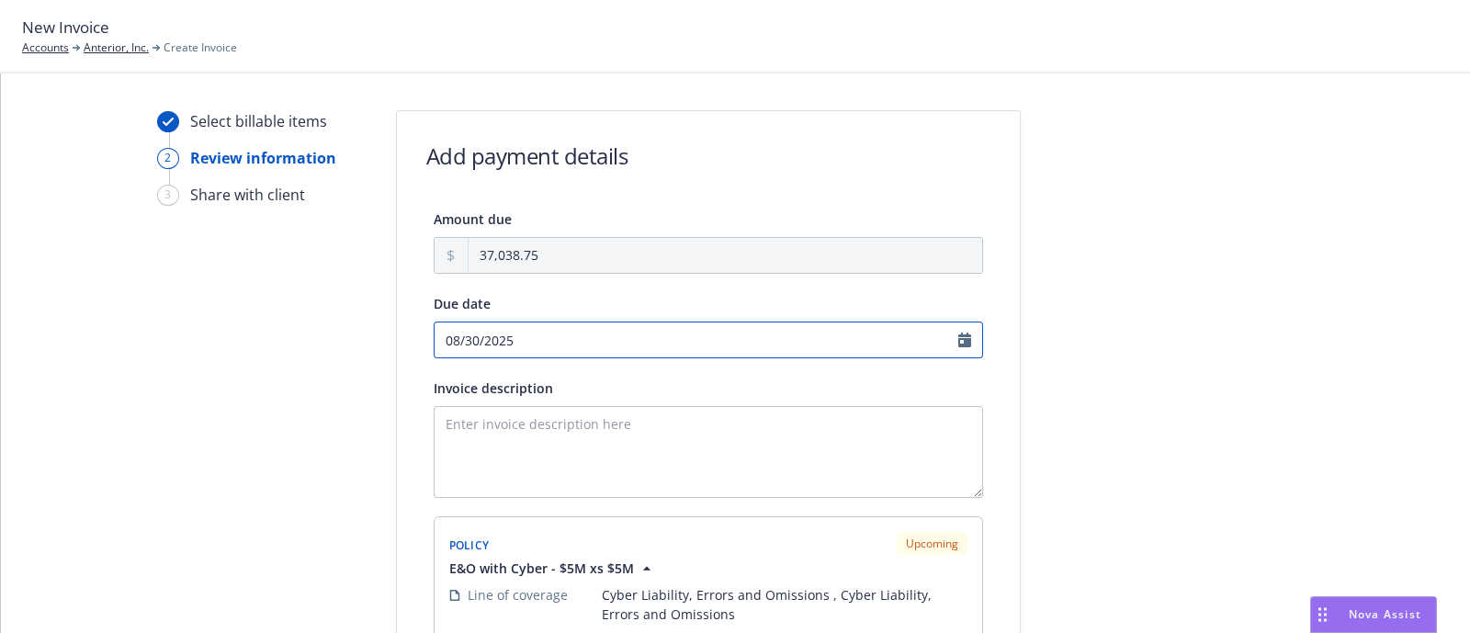
select select "August"
select select "2025"
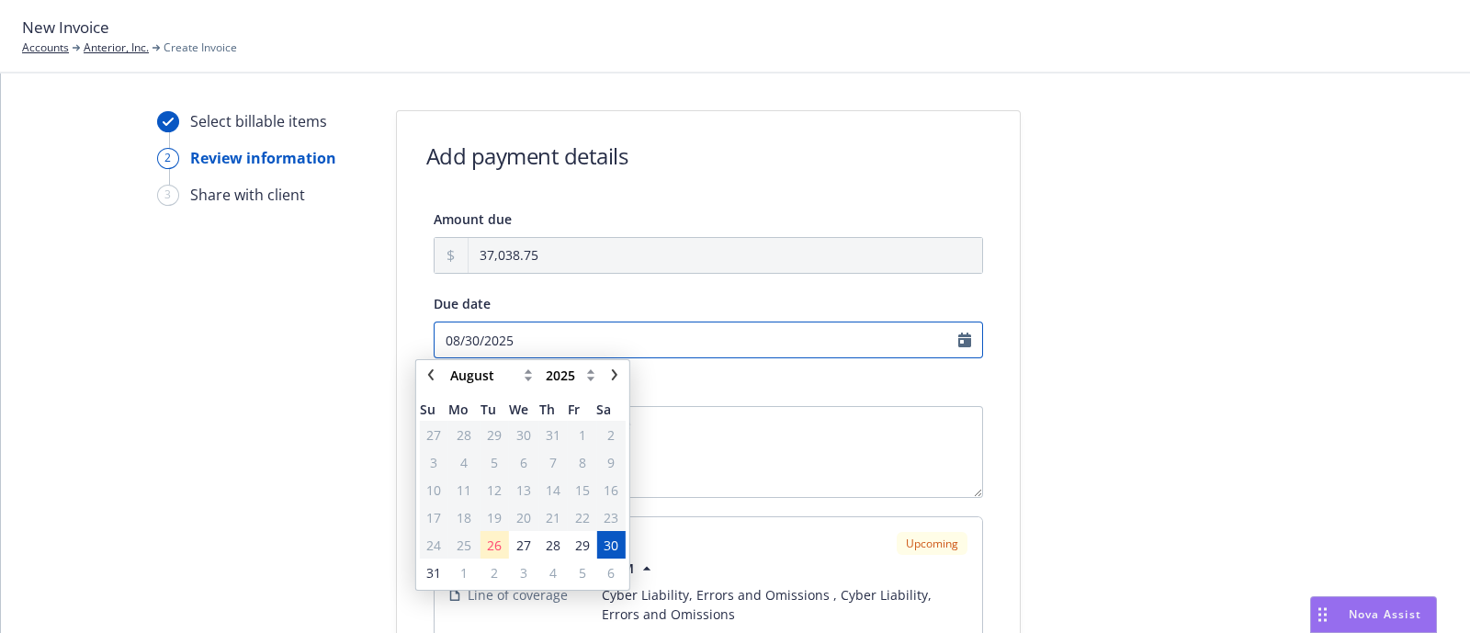
click at [951, 346] on input "08/30/2025" at bounding box center [709, 340] width 550 height 37
click at [607, 377] on link "chevronRight" at bounding box center [615, 377] width 22 height 22
select select "September"
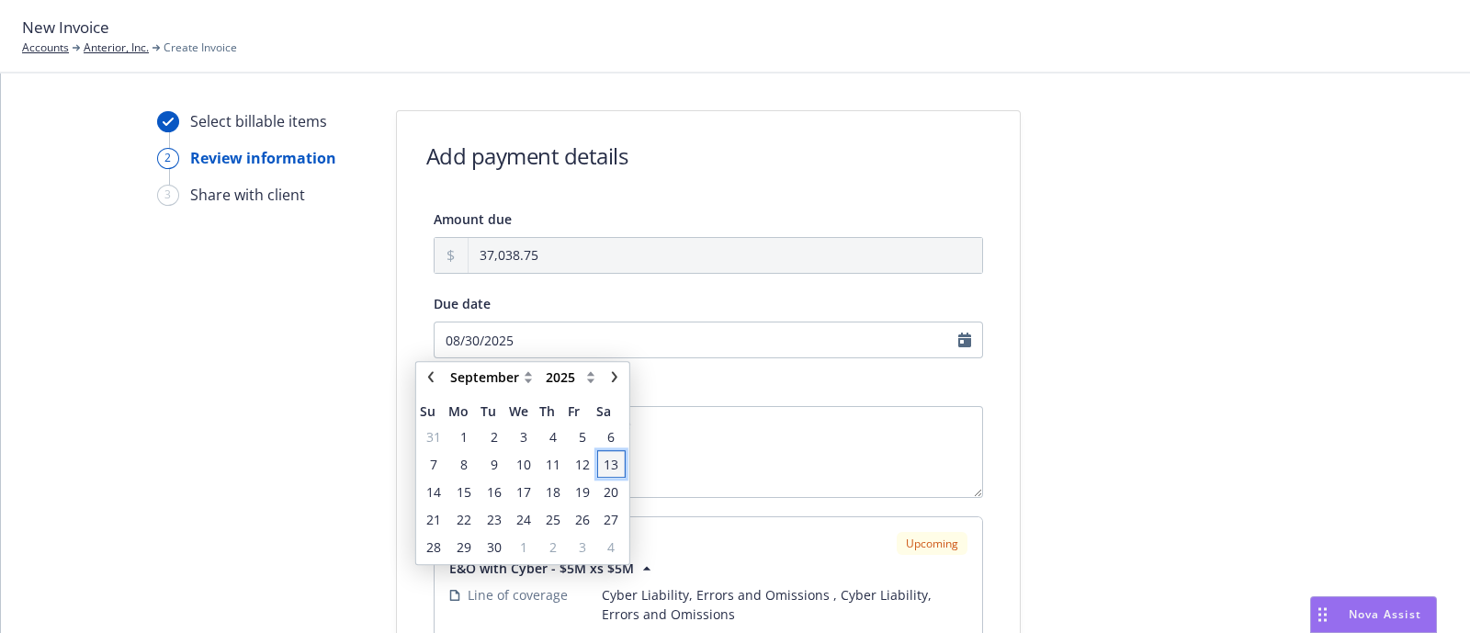
click at [607, 463] on span "13" at bounding box center [611, 464] width 15 height 19
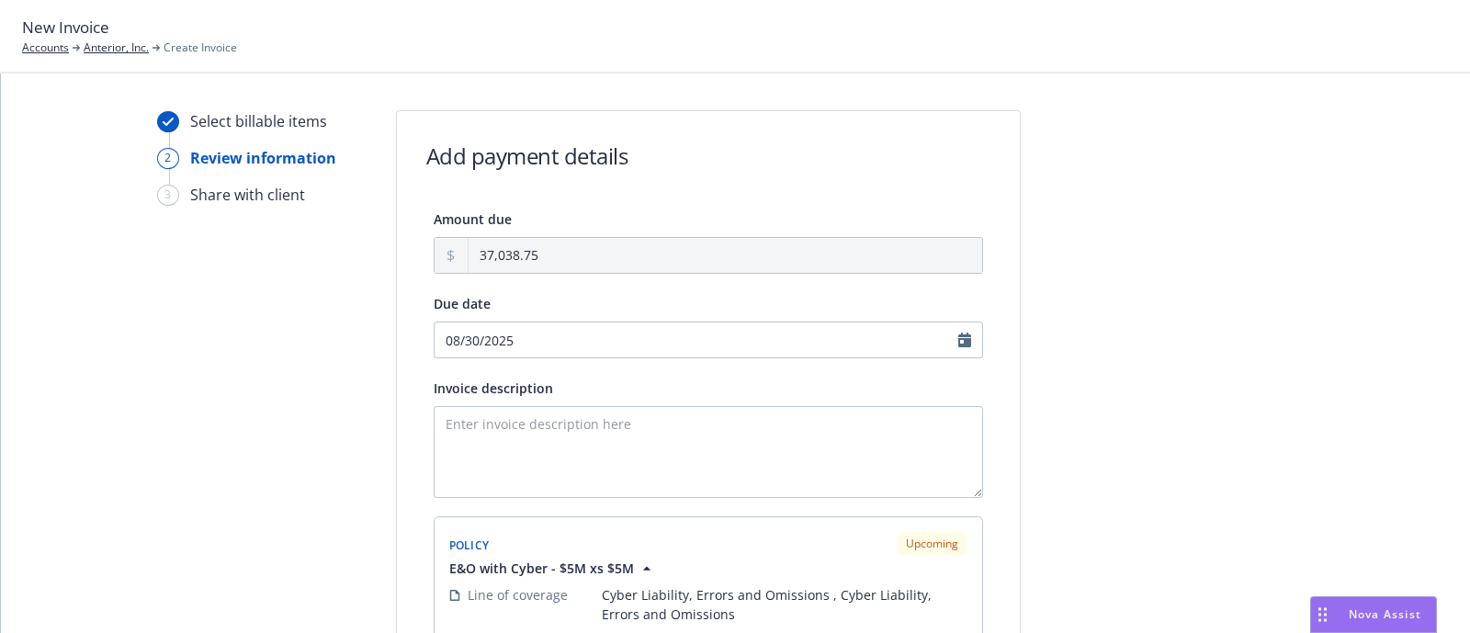
type input "09/13/2025"
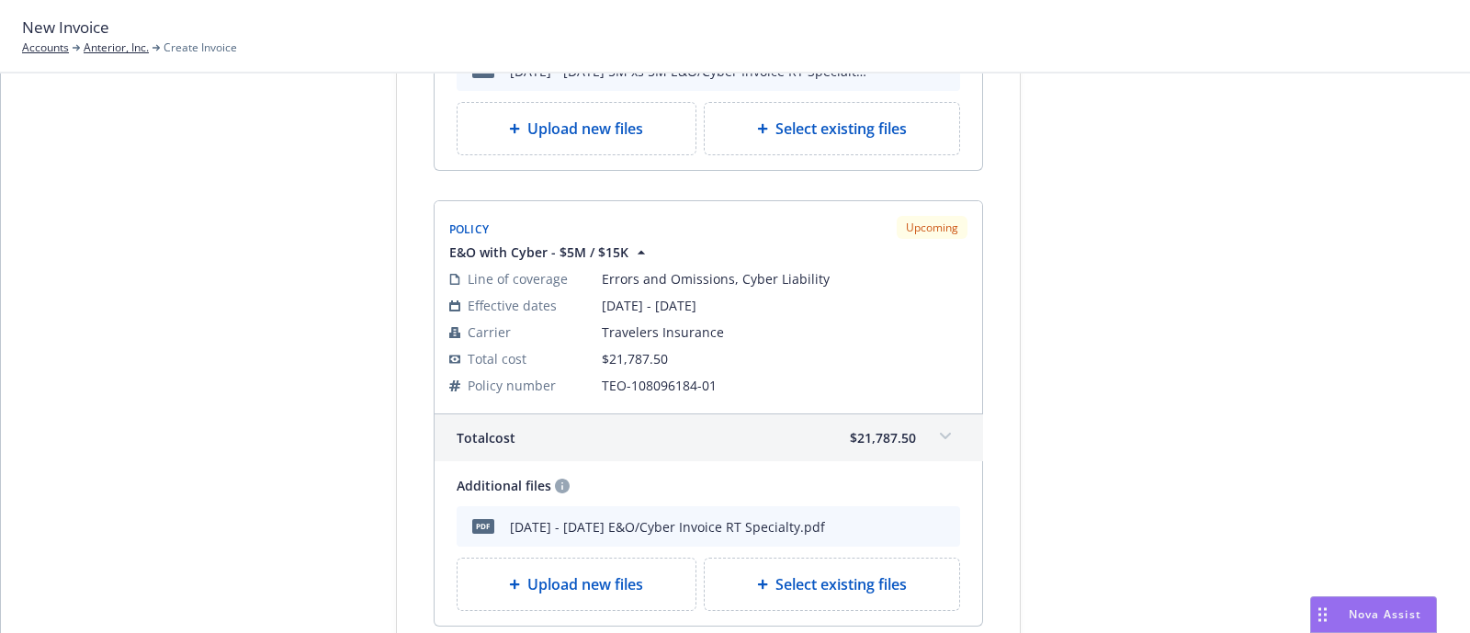
scroll to position [931, 0]
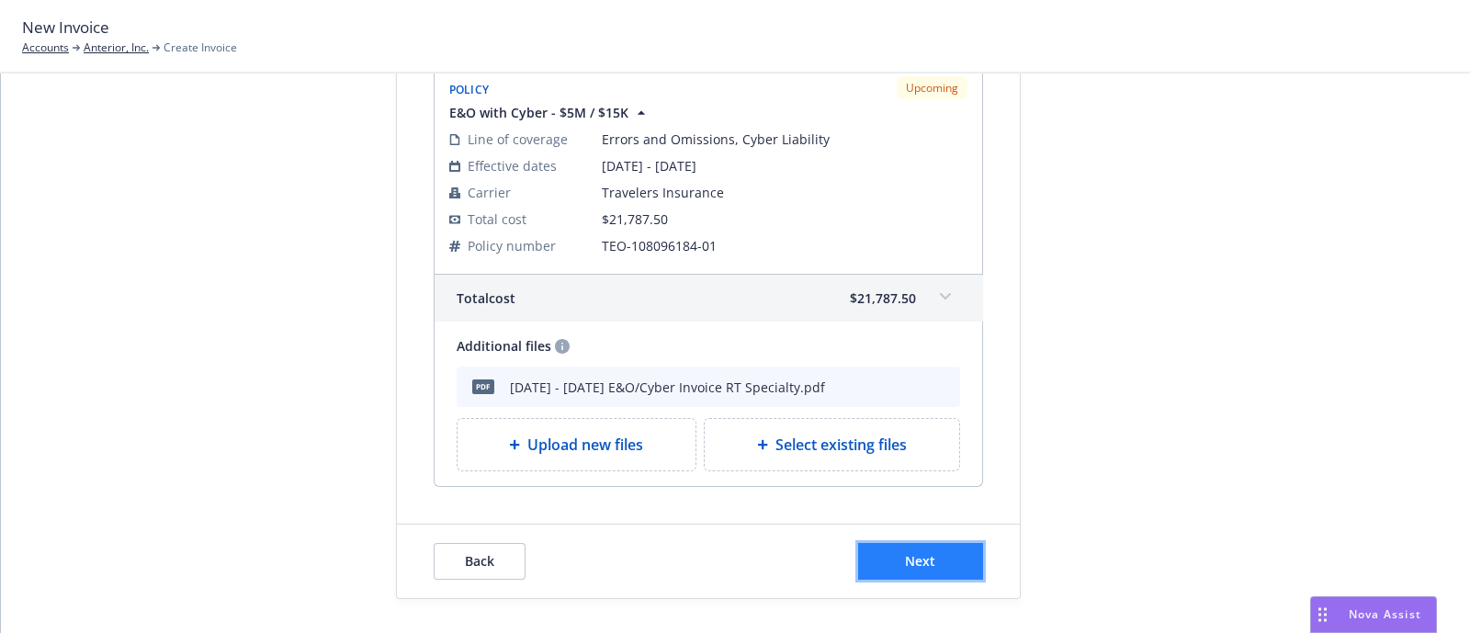
click at [941, 543] on button "Next" at bounding box center [920, 561] width 125 height 37
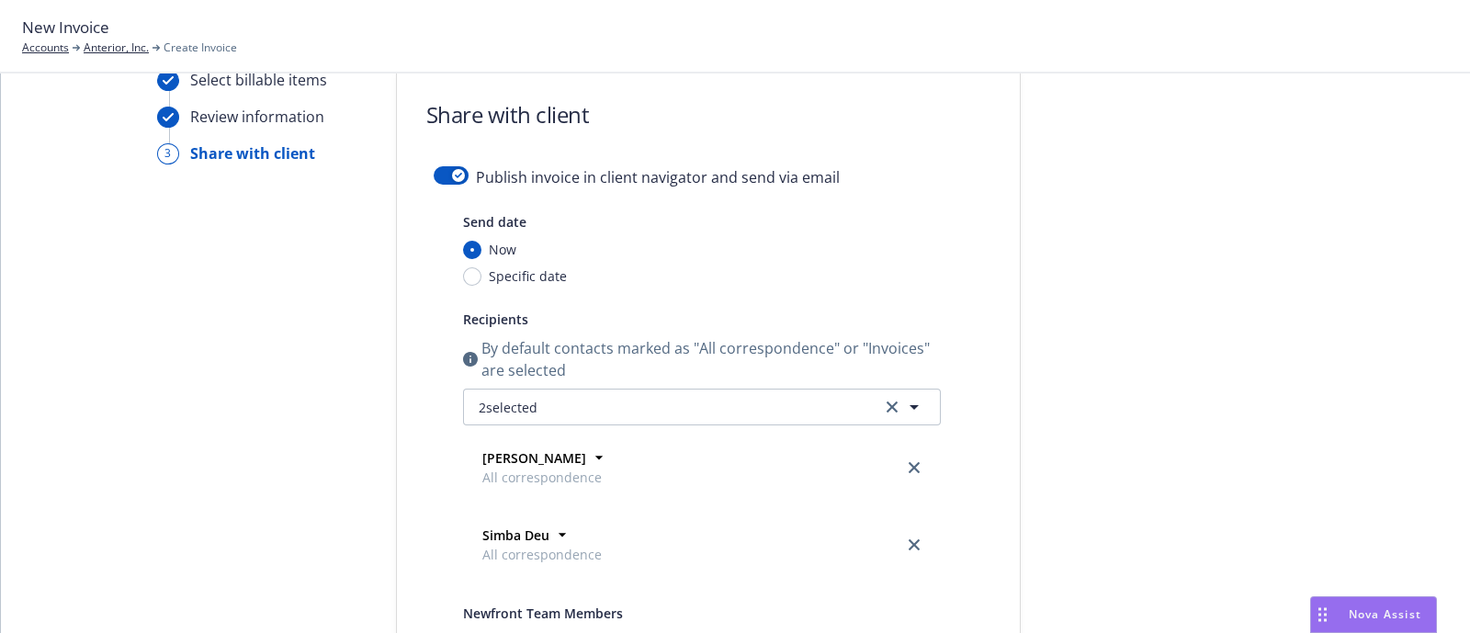
scroll to position [0, 0]
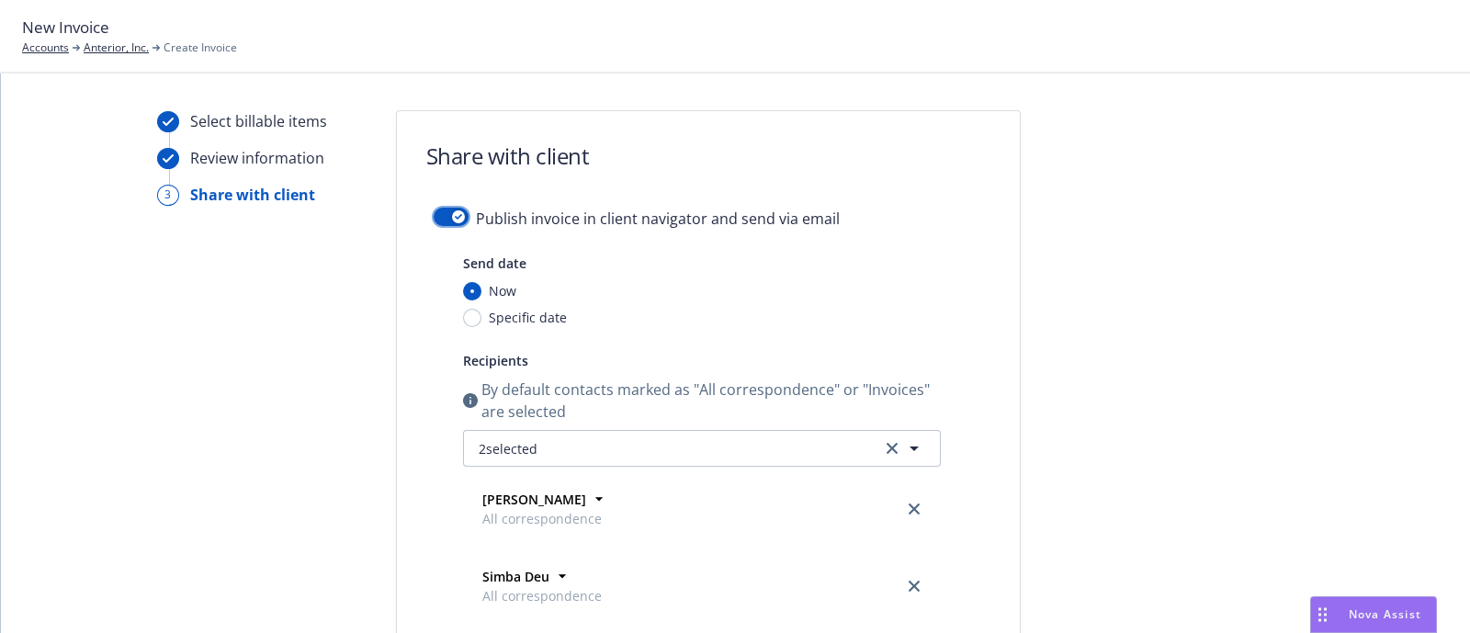
click at [458, 213] on button "button" at bounding box center [451, 217] width 35 height 18
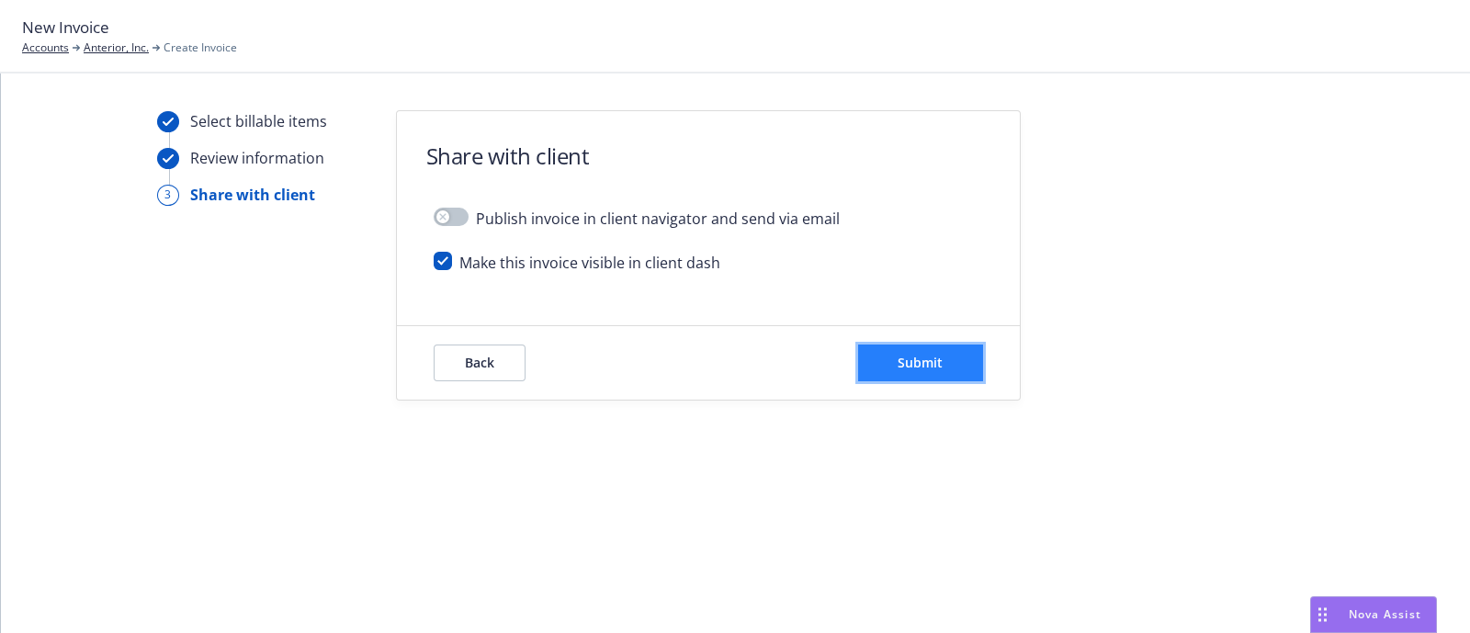
click at [878, 356] on button "Submit" at bounding box center [920, 363] width 125 height 37
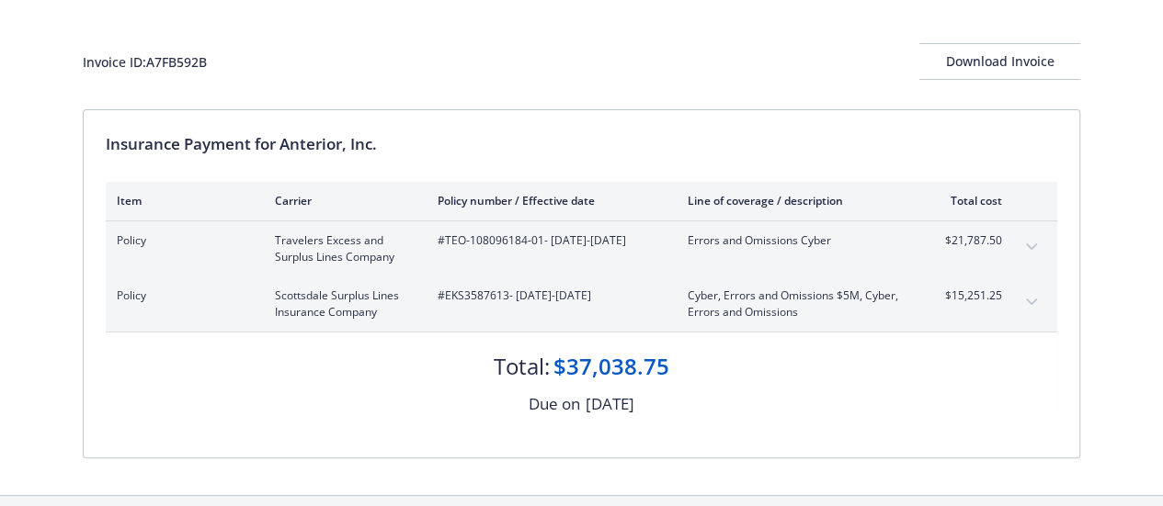
scroll to position [83, 0]
